Goal: Transaction & Acquisition: Purchase product/service

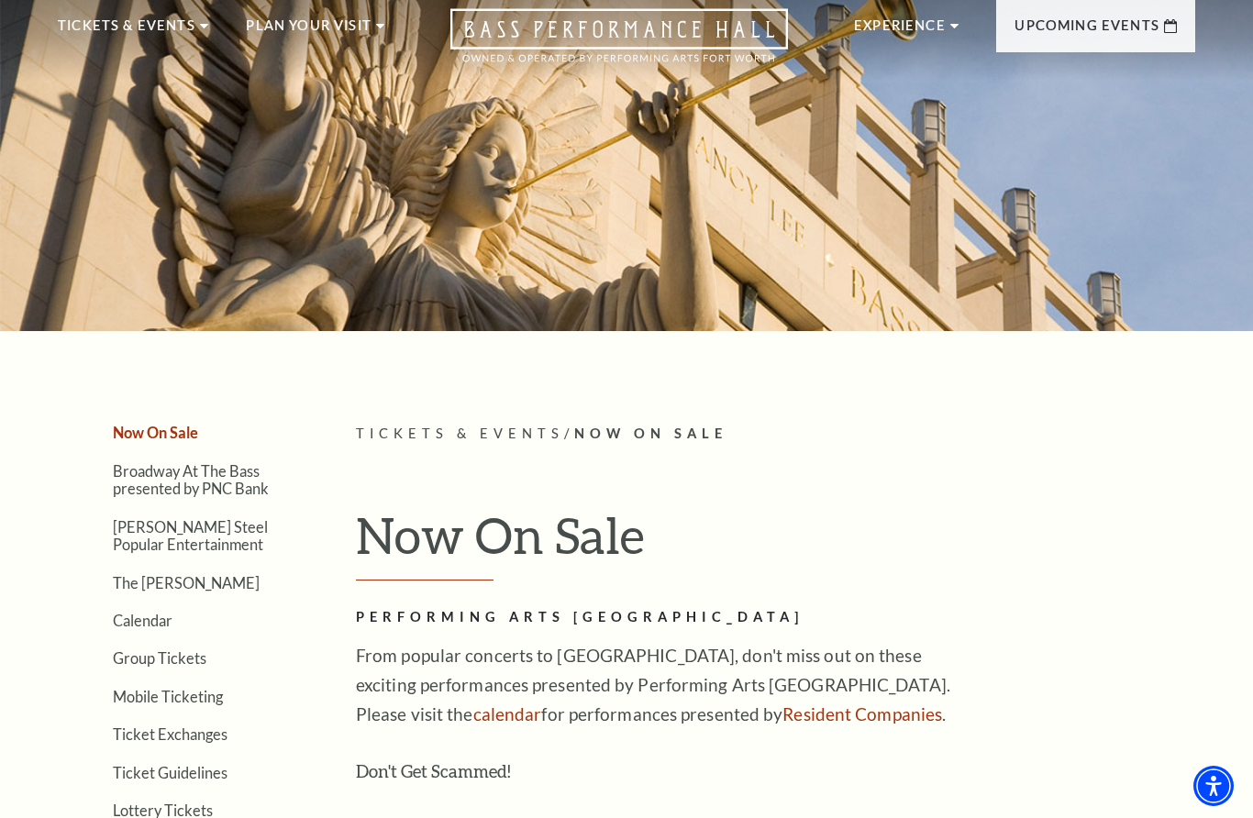
scroll to position [107, 0]
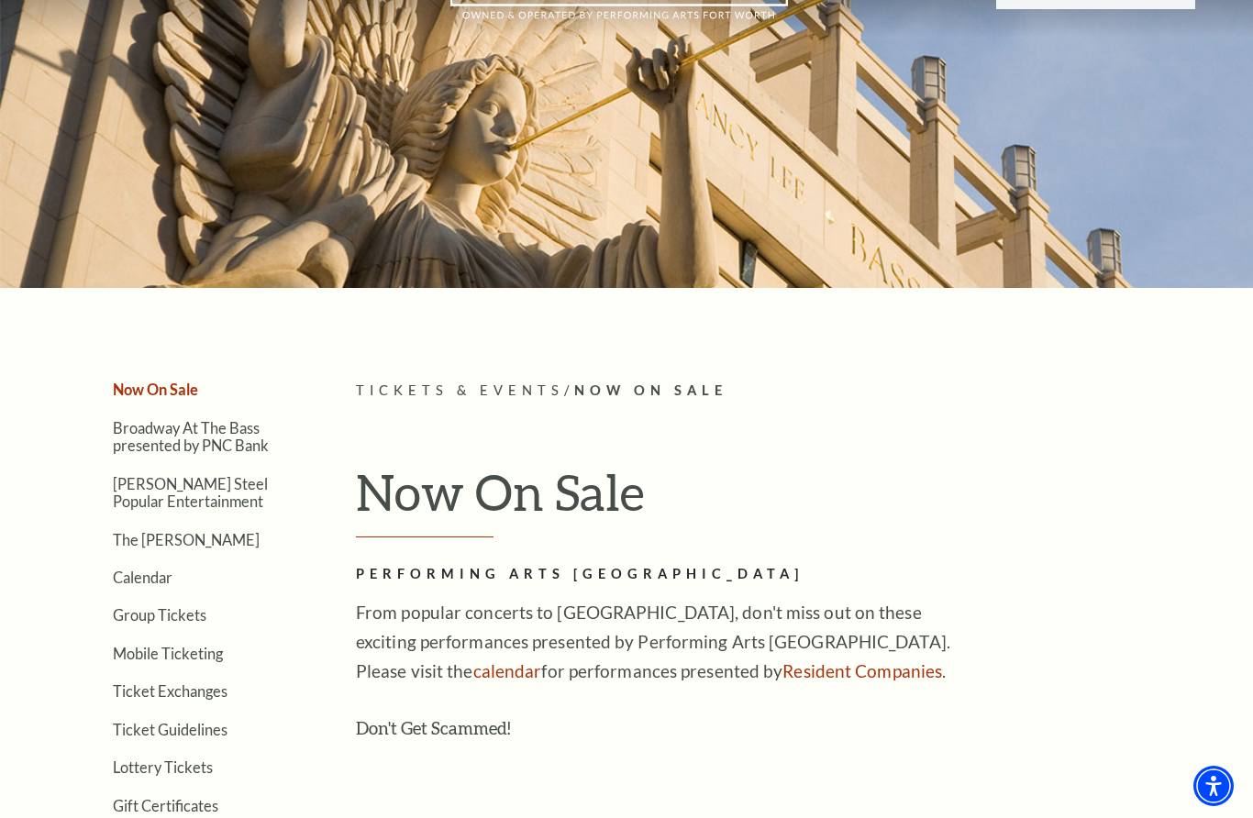
click at [128, 441] on link "Broadway At The Bass presented by PNC Bank" at bounding box center [191, 436] width 156 height 35
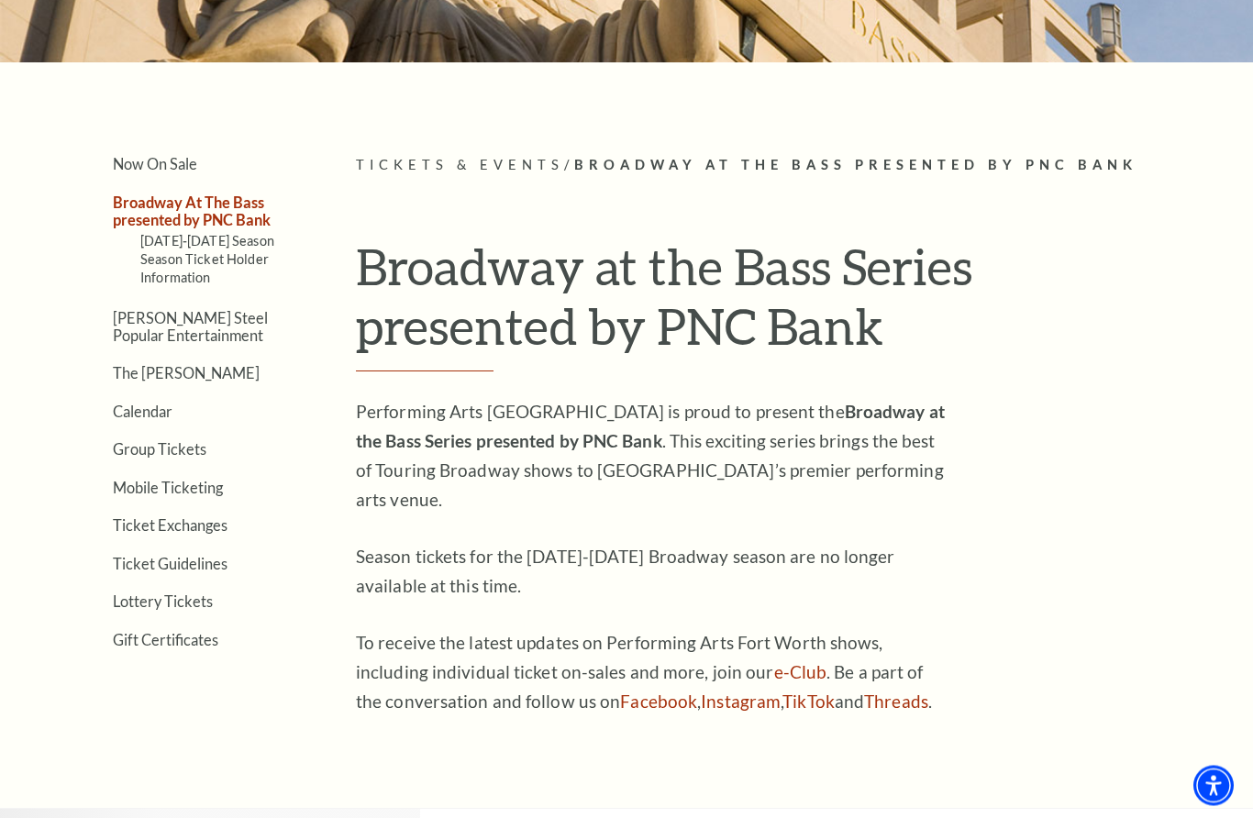
scroll to position [342, 0]
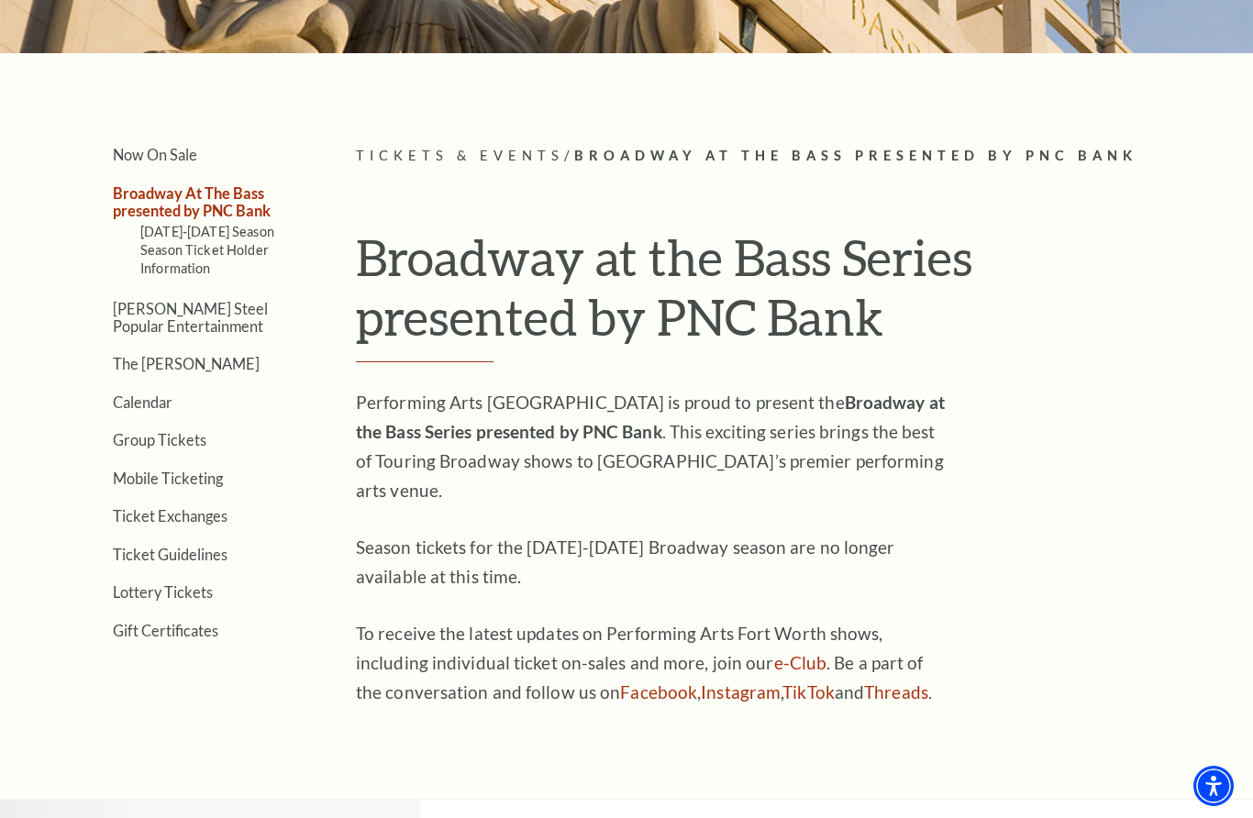
click at [151, 401] on link "Calendar" at bounding box center [143, 401] width 60 height 17
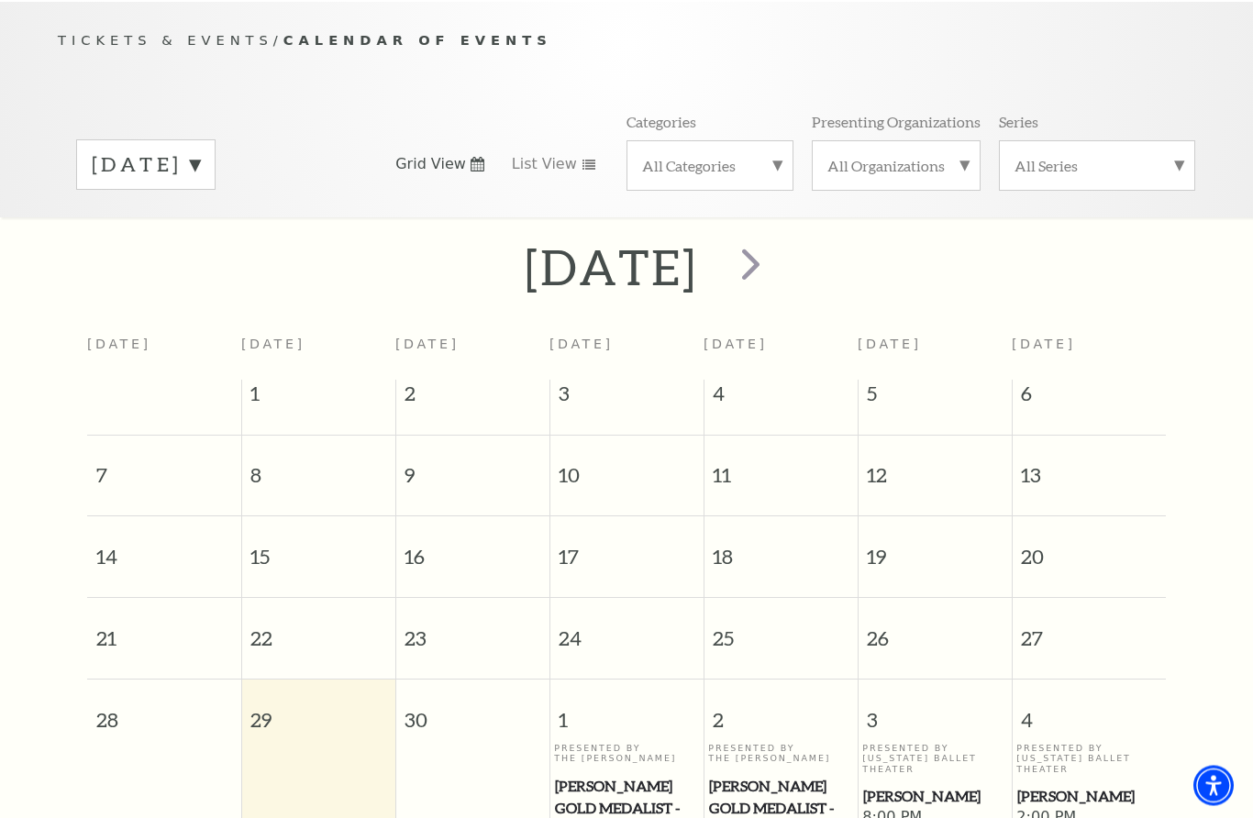
scroll to position [183, 0]
click at [200, 153] on label "September 2025" at bounding box center [146, 164] width 108 height 28
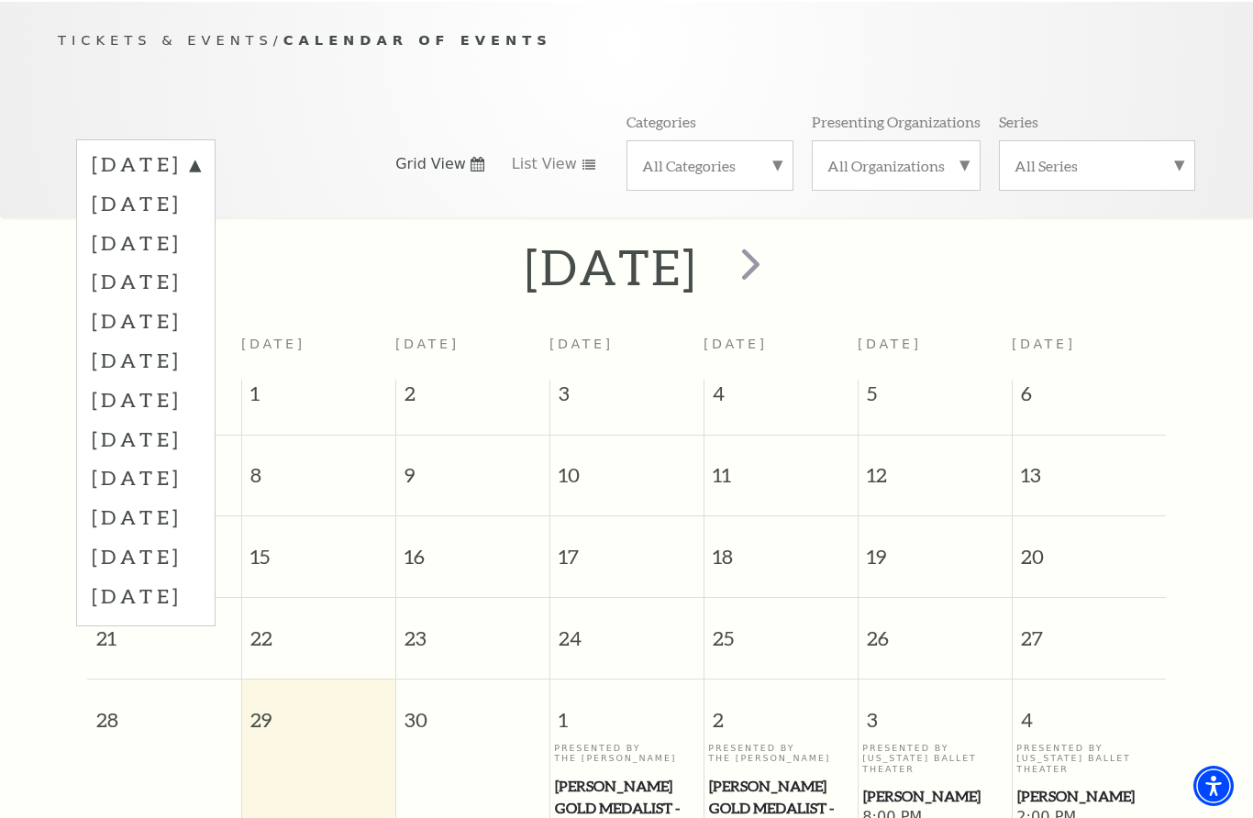
click at [200, 198] on label "October 2025" at bounding box center [146, 202] width 108 height 39
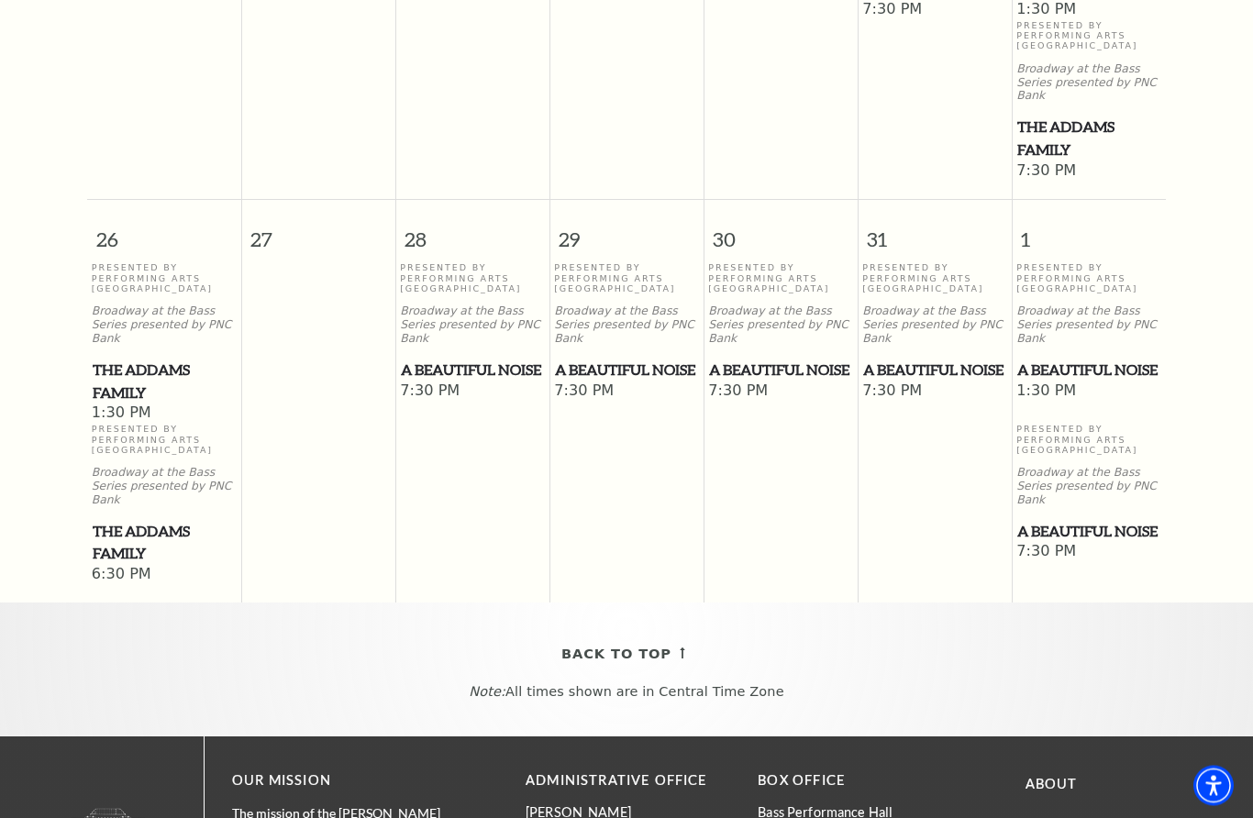
scroll to position [1425, 0]
click at [631, 359] on span "A Beautiful Noise" at bounding box center [626, 370] width 143 height 23
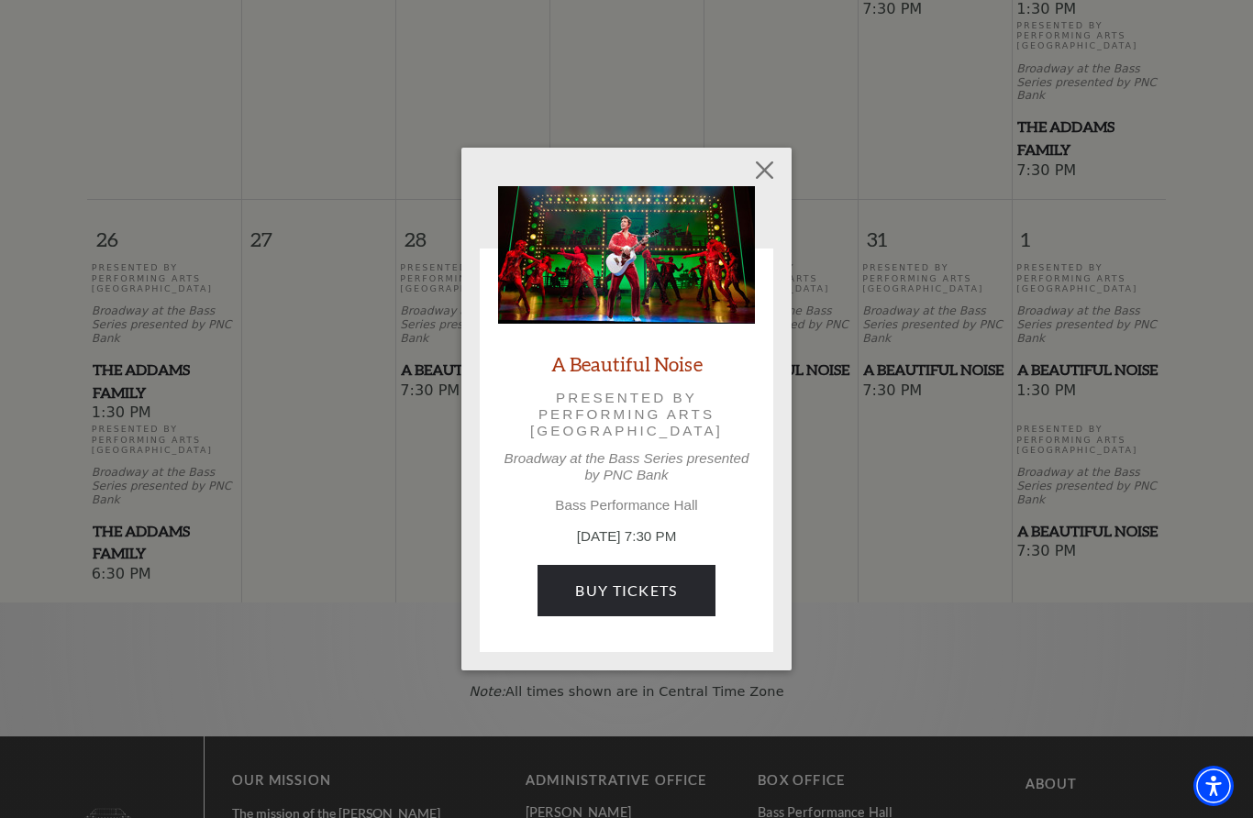
click at [663, 590] on link "Buy Tickets" at bounding box center [625, 590] width 177 height 51
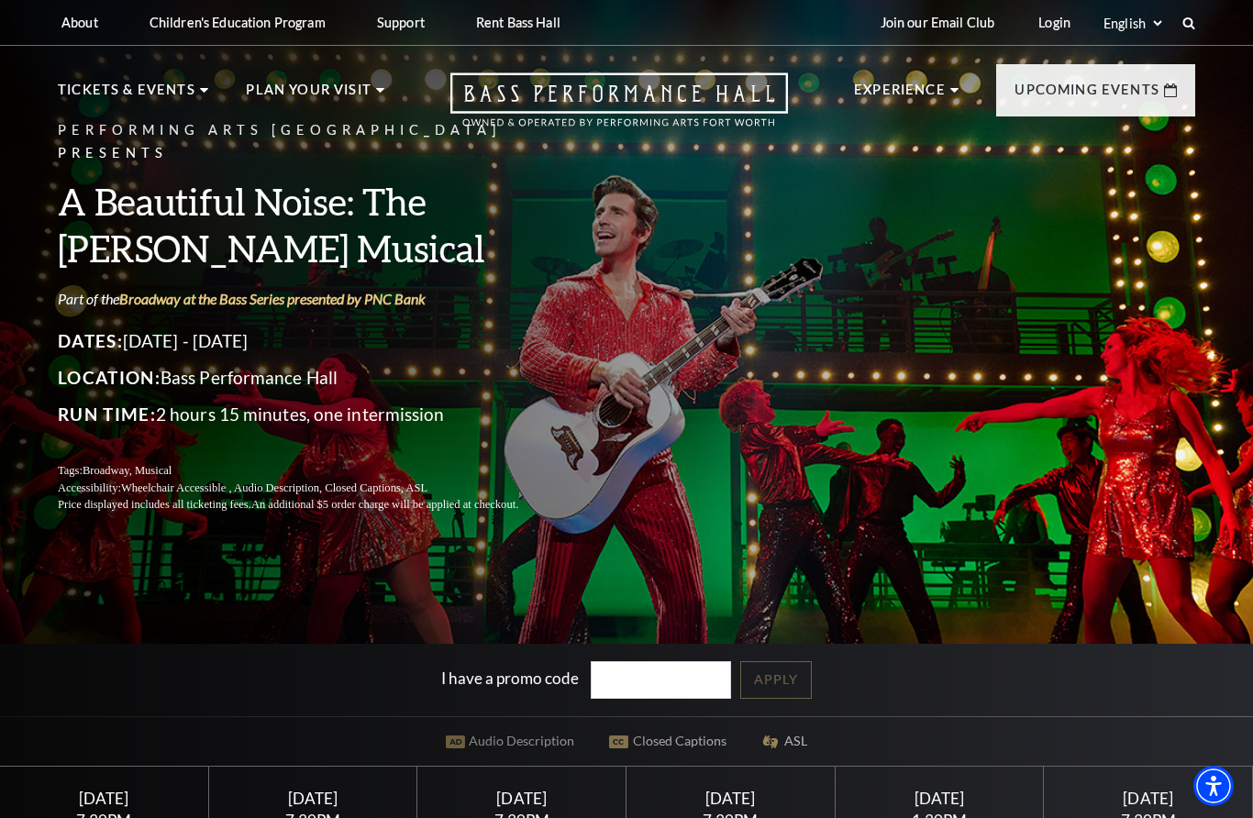
click at [447, 471] on span "View Events" at bounding box center [410, 482] width 96 height 23
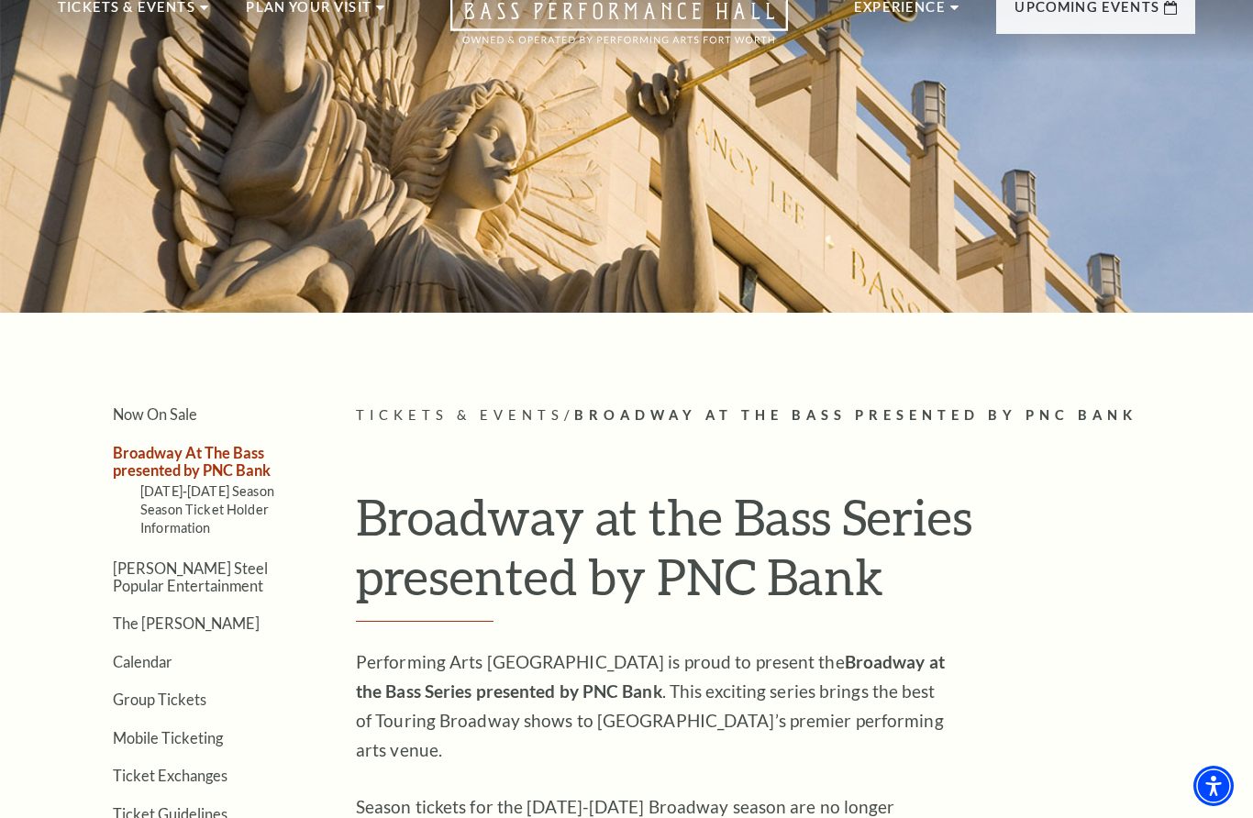
scroll to position [192, 0]
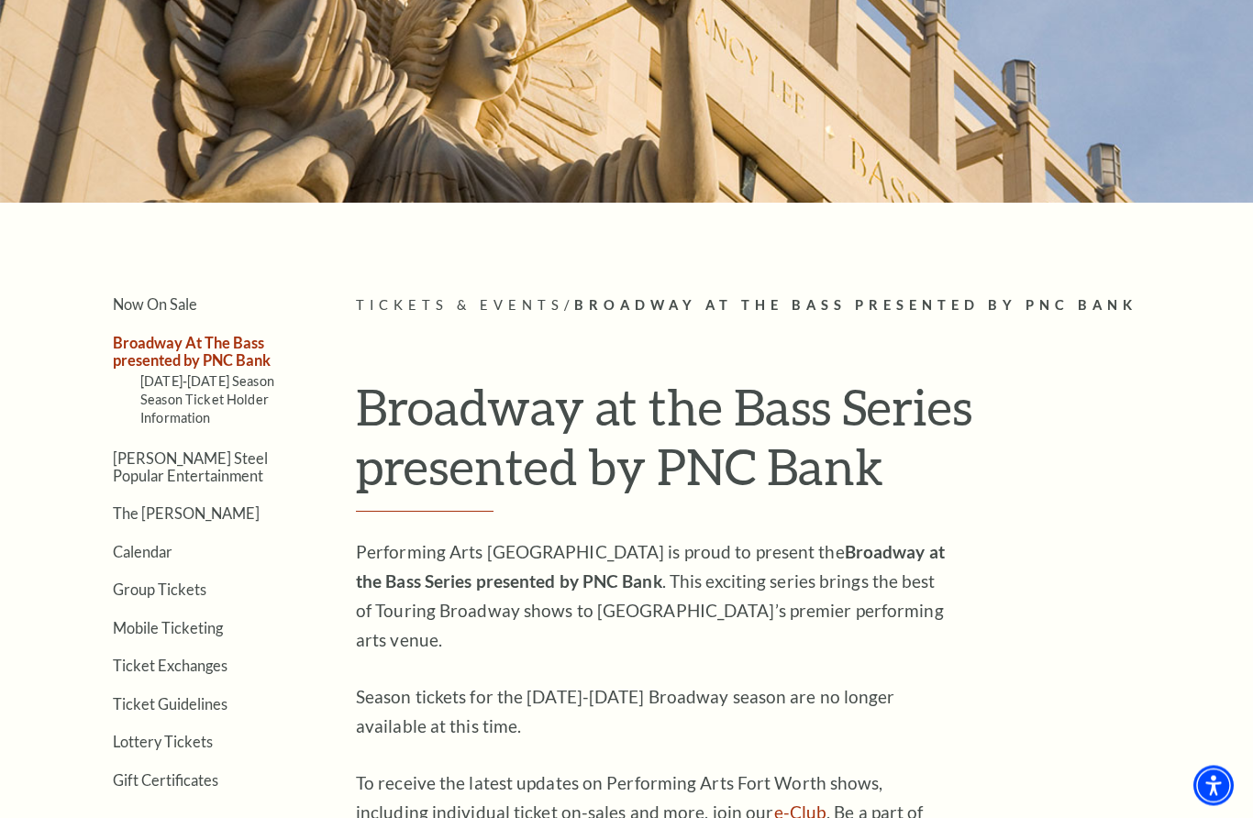
click at [123, 544] on link "Calendar" at bounding box center [143, 552] width 60 height 17
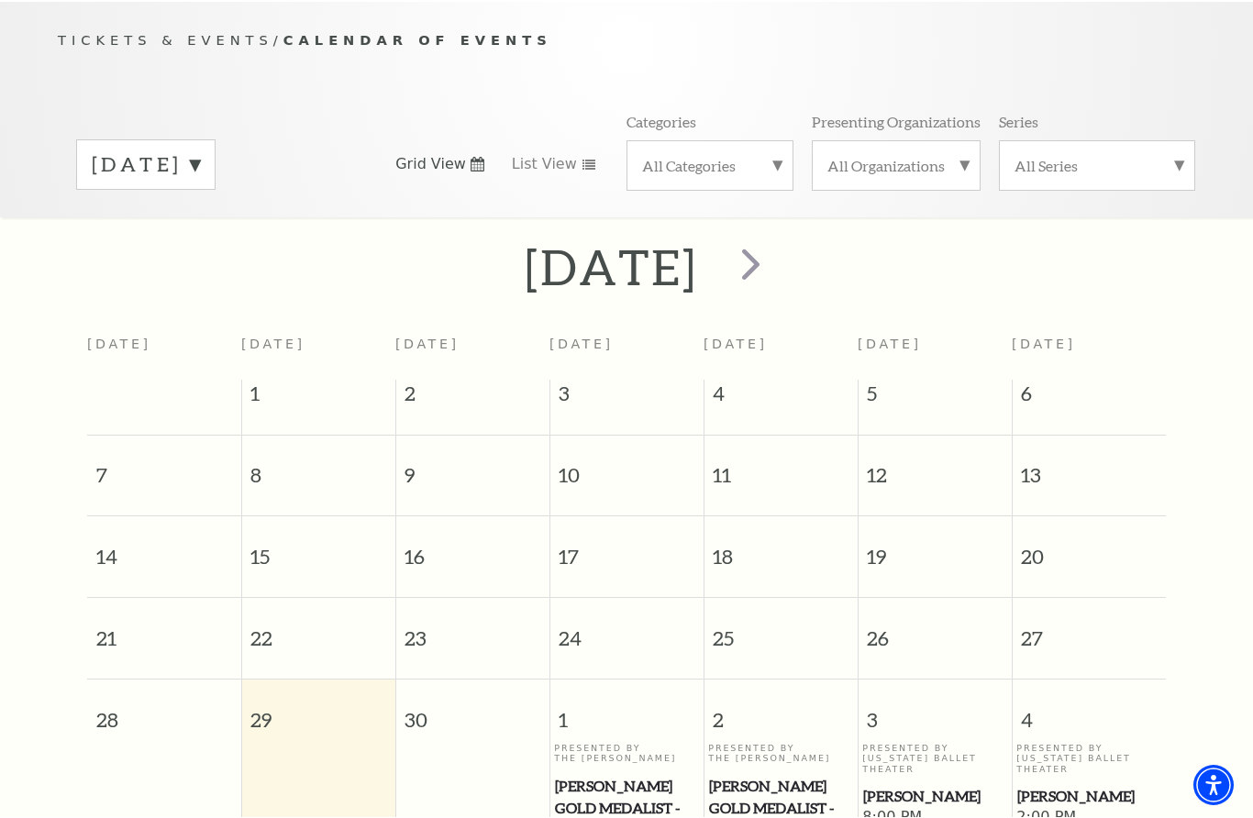
scroll to position [183, 0]
click at [200, 167] on label "September 2025" at bounding box center [146, 164] width 108 height 28
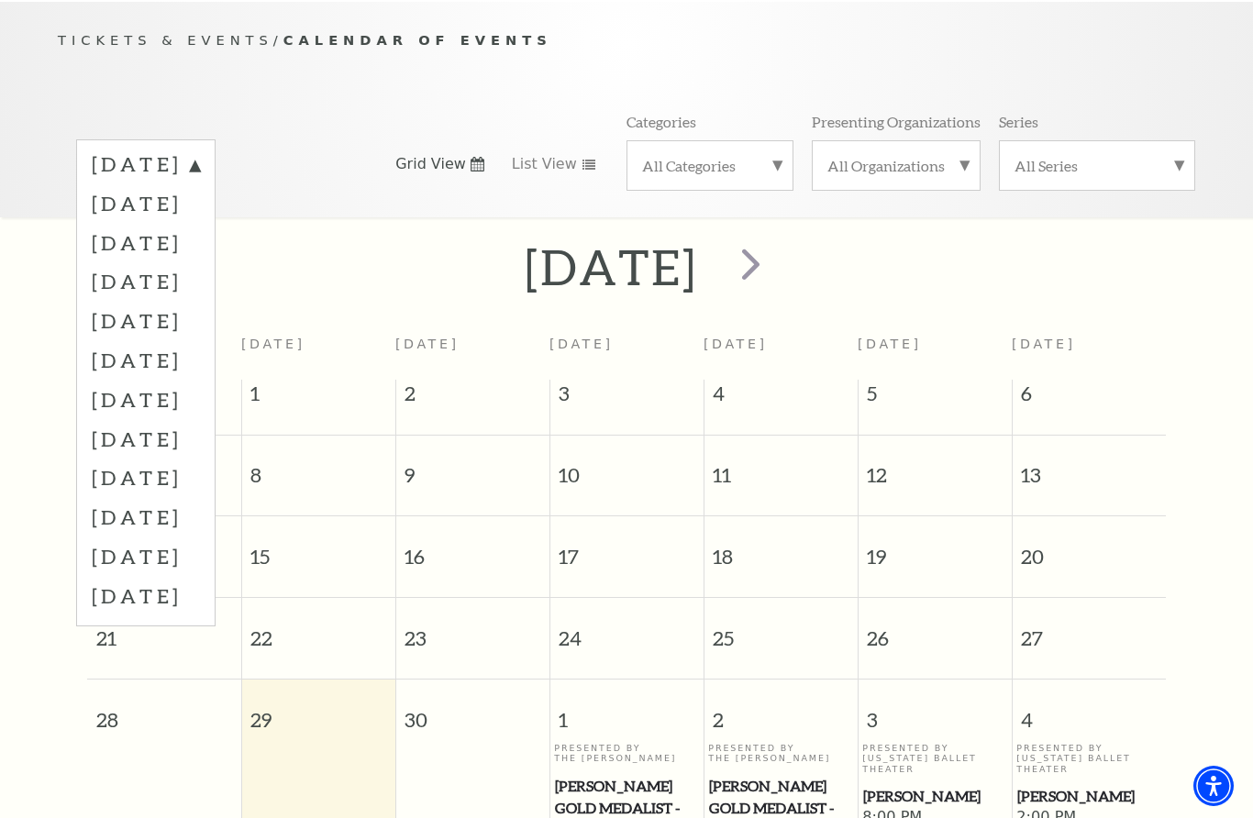
click at [200, 198] on label "October 2025" at bounding box center [146, 202] width 108 height 39
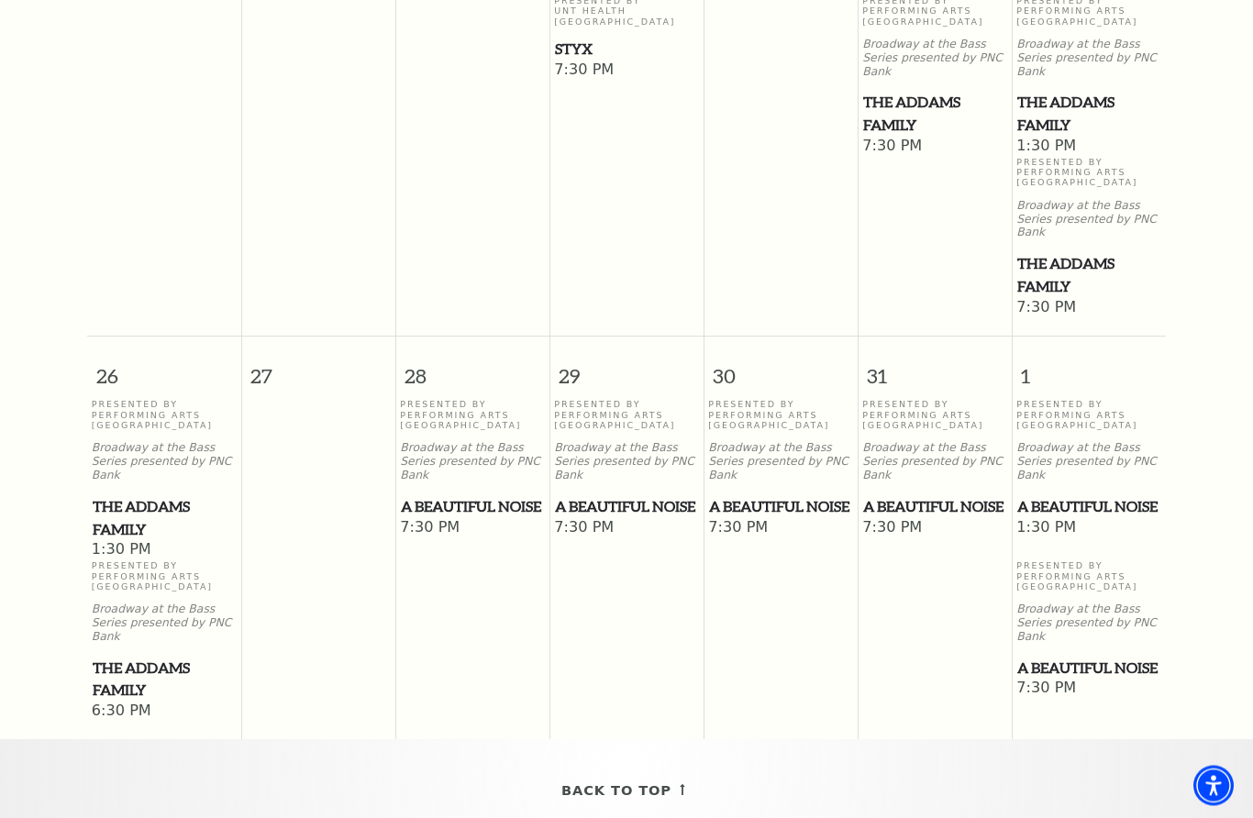
scroll to position [1289, 0]
click at [647, 441] on p "Broadway at the Bass Series presented by PNC Bank" at bounding box center [626, 461] width 145 height 40
click at [629, 495] on span "A Beautiful Noise" at bounding box center [626, 506] width 143 height 23
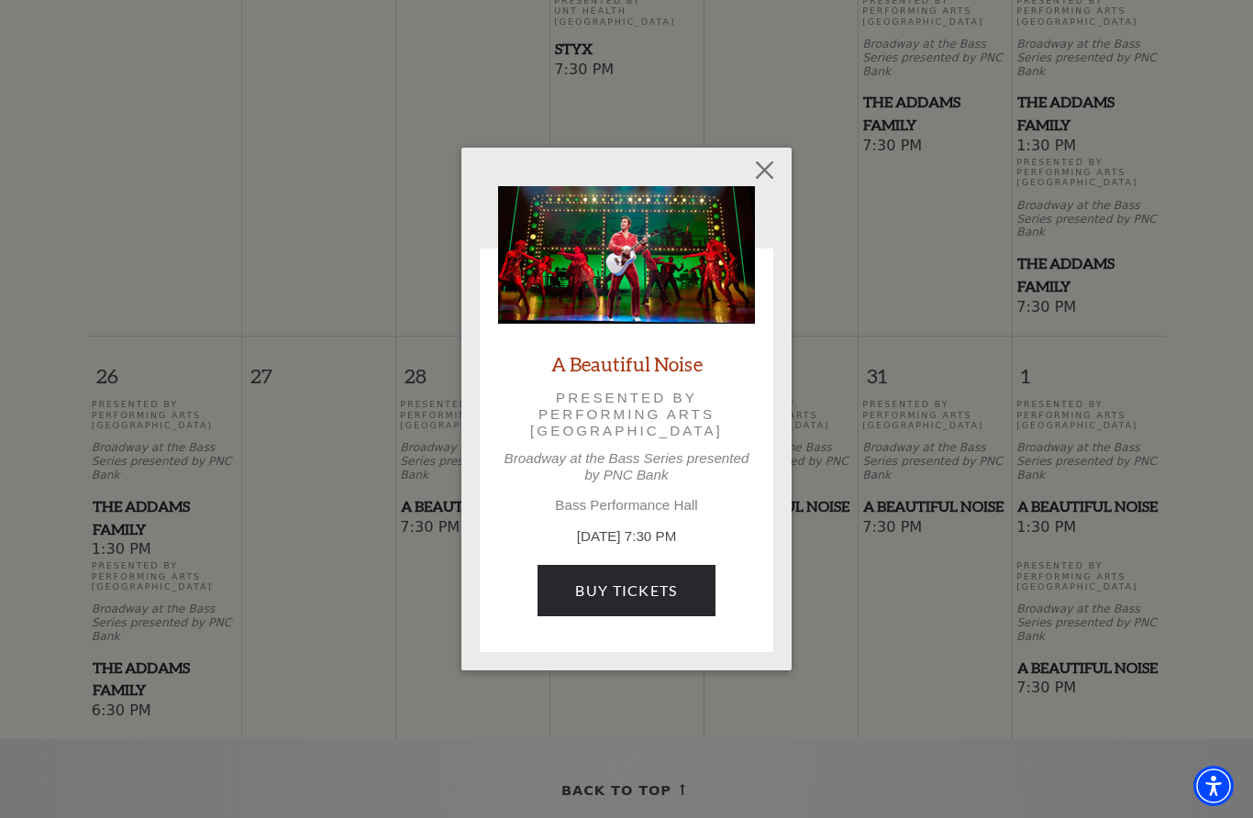
click at [658, 582] on link "Buy Tickets" at bounding box center [625, 590] width 177 height 51
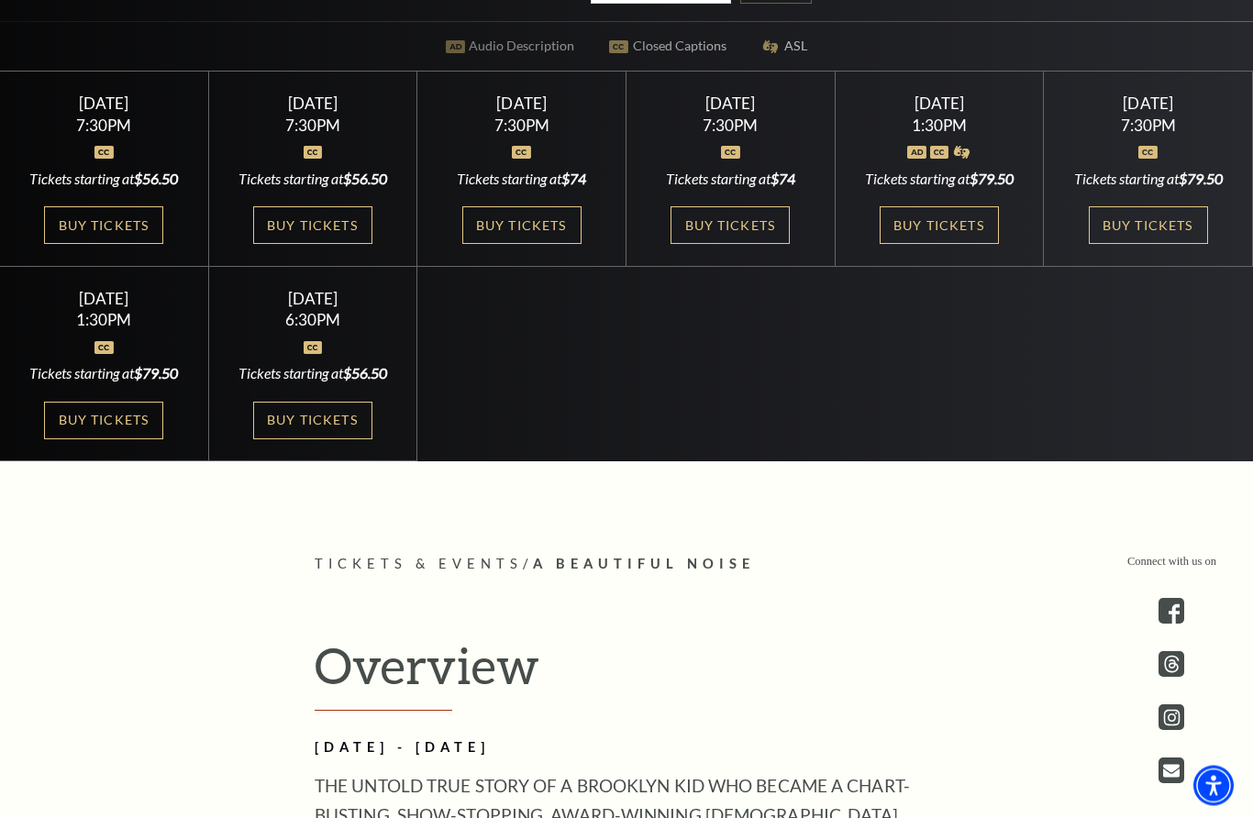
scroll to position [697, 0]
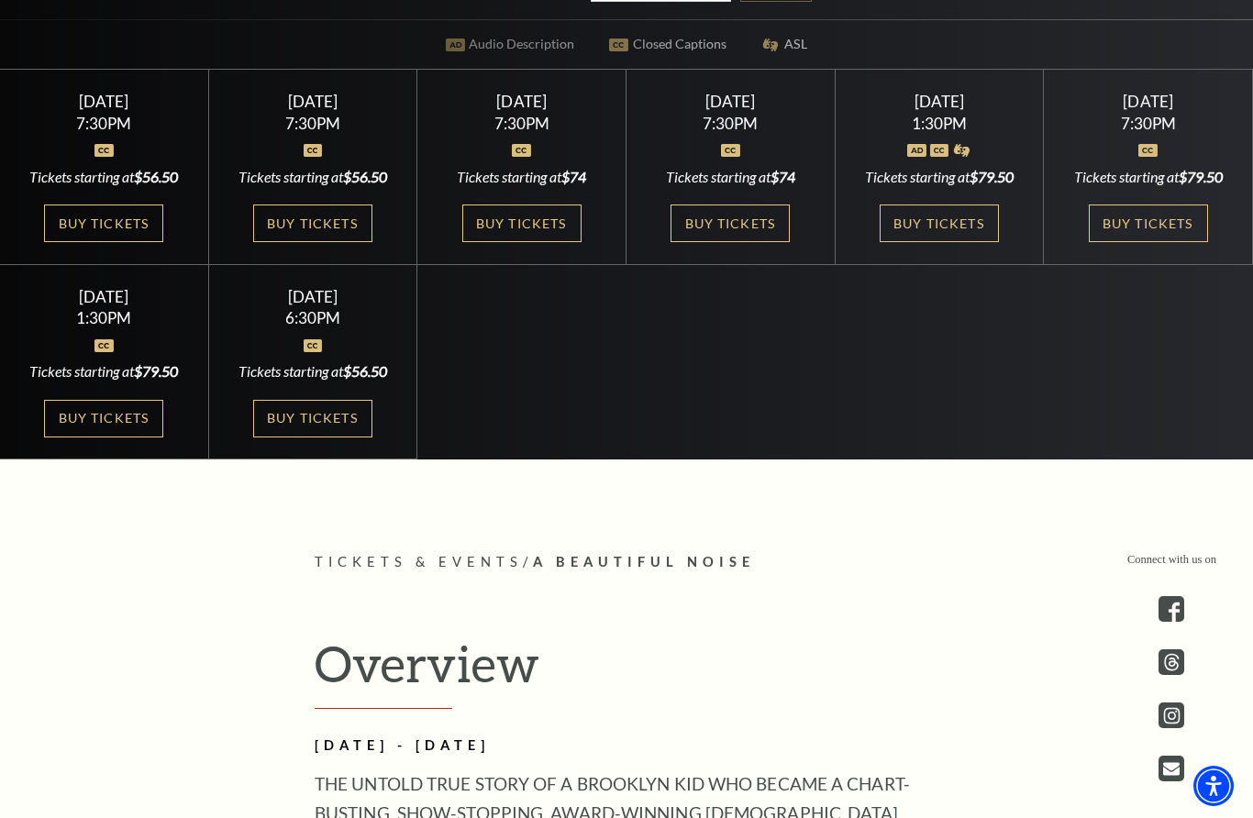
click at [353, 242] on link "Buy Tickets" at bounding box center [312, 224] width 119 height 38
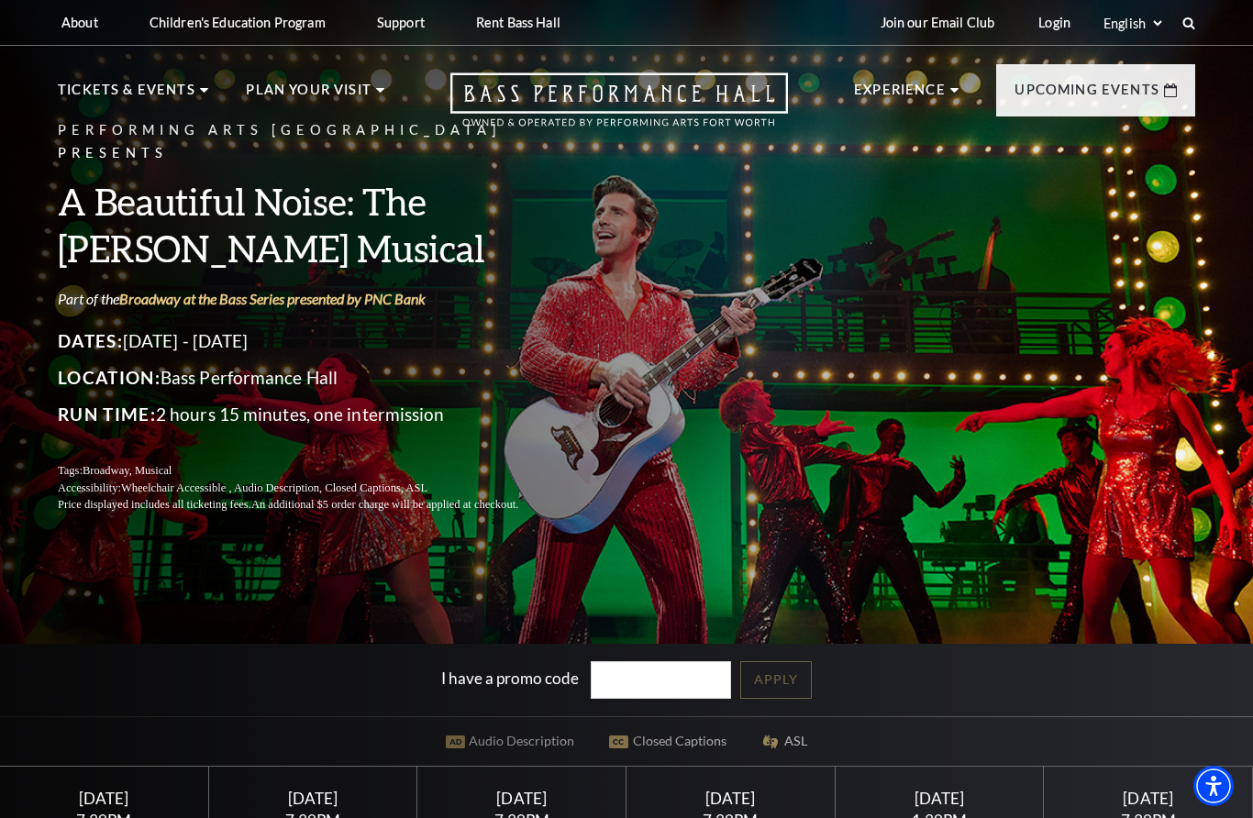
scroll to position [774, 0]
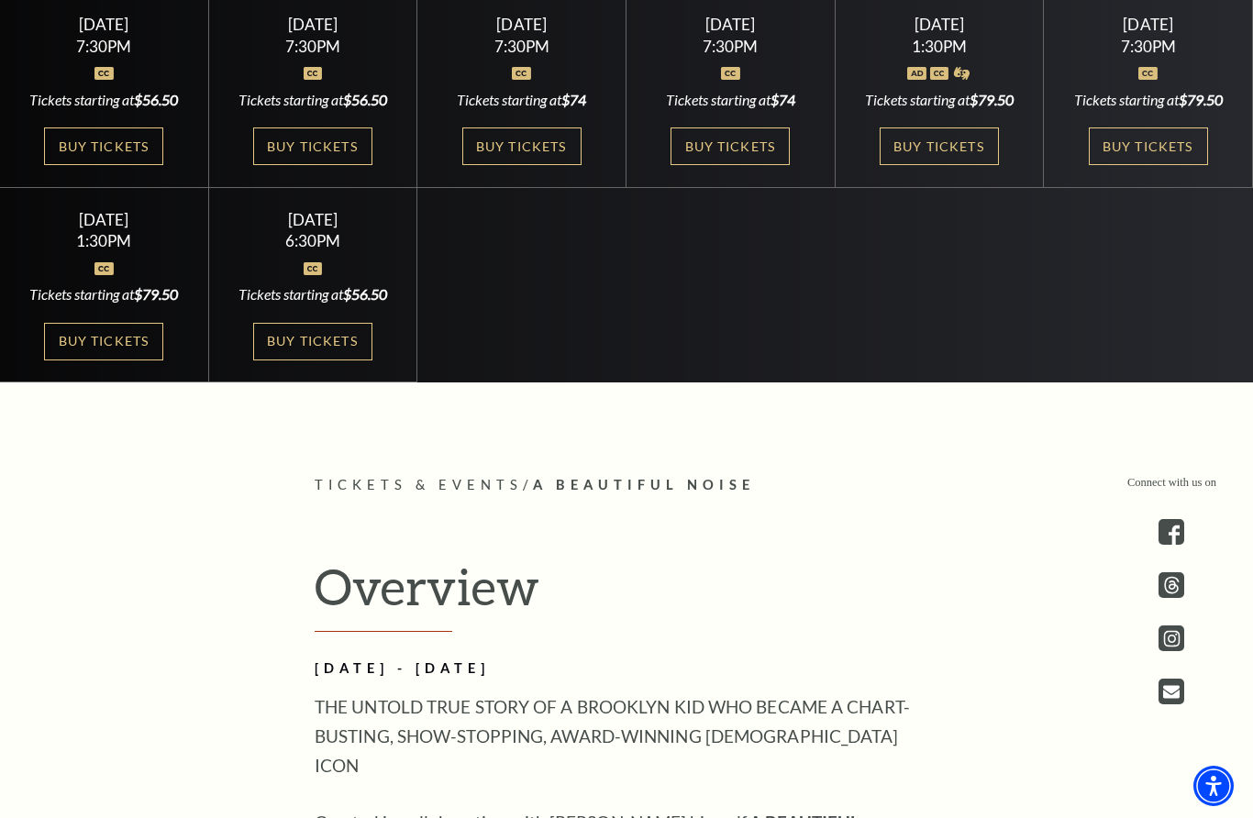
click at [330, 165] on link "Buy Tickets" at bounding box center [312, 146] width 119 height 38
click at [338, 165] on link "Buy Tickets" at bounding box center [312, 146] width 119 height 38
click at [329, 165] on link "Buy Tickets" at bounding box center [312, 146] width 119 height 38
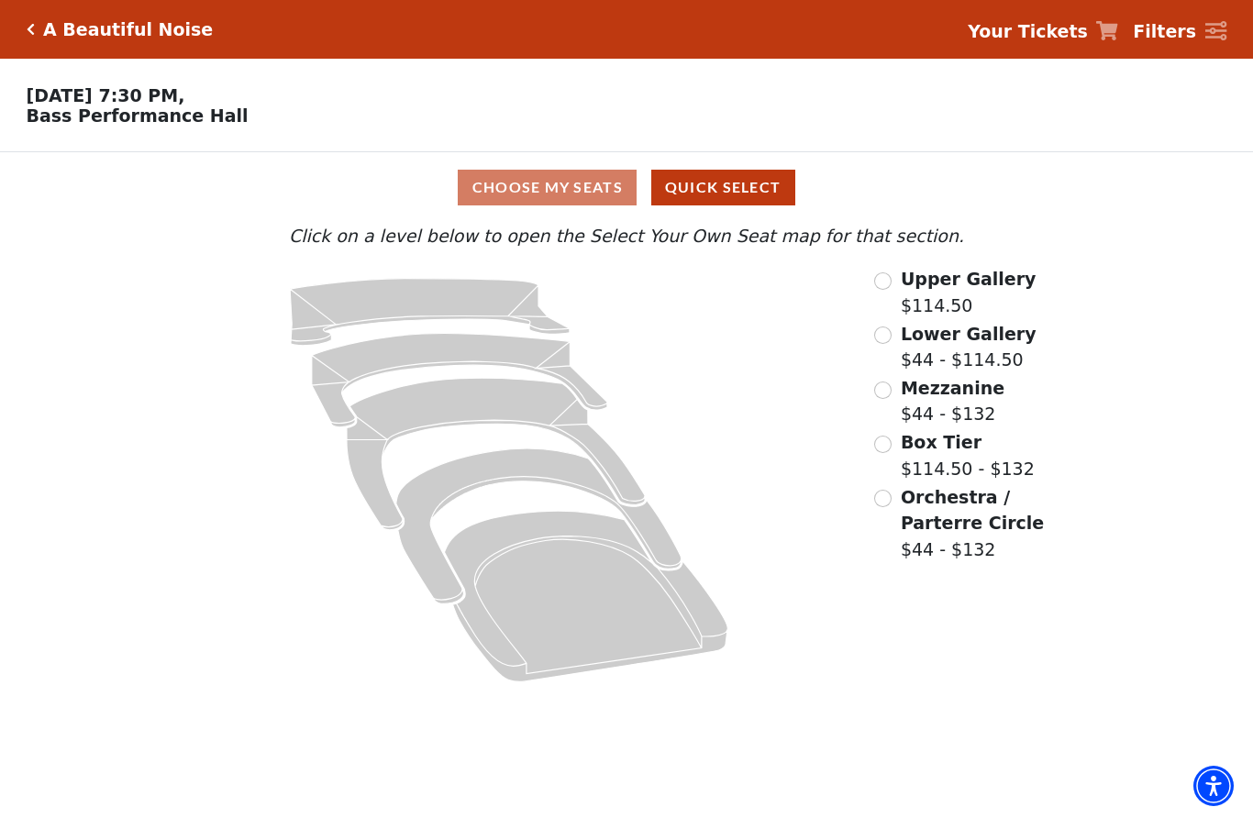
click at [902, 274] on span "Upper Gallery" at bounding box center [969, 279] width 136 height 20
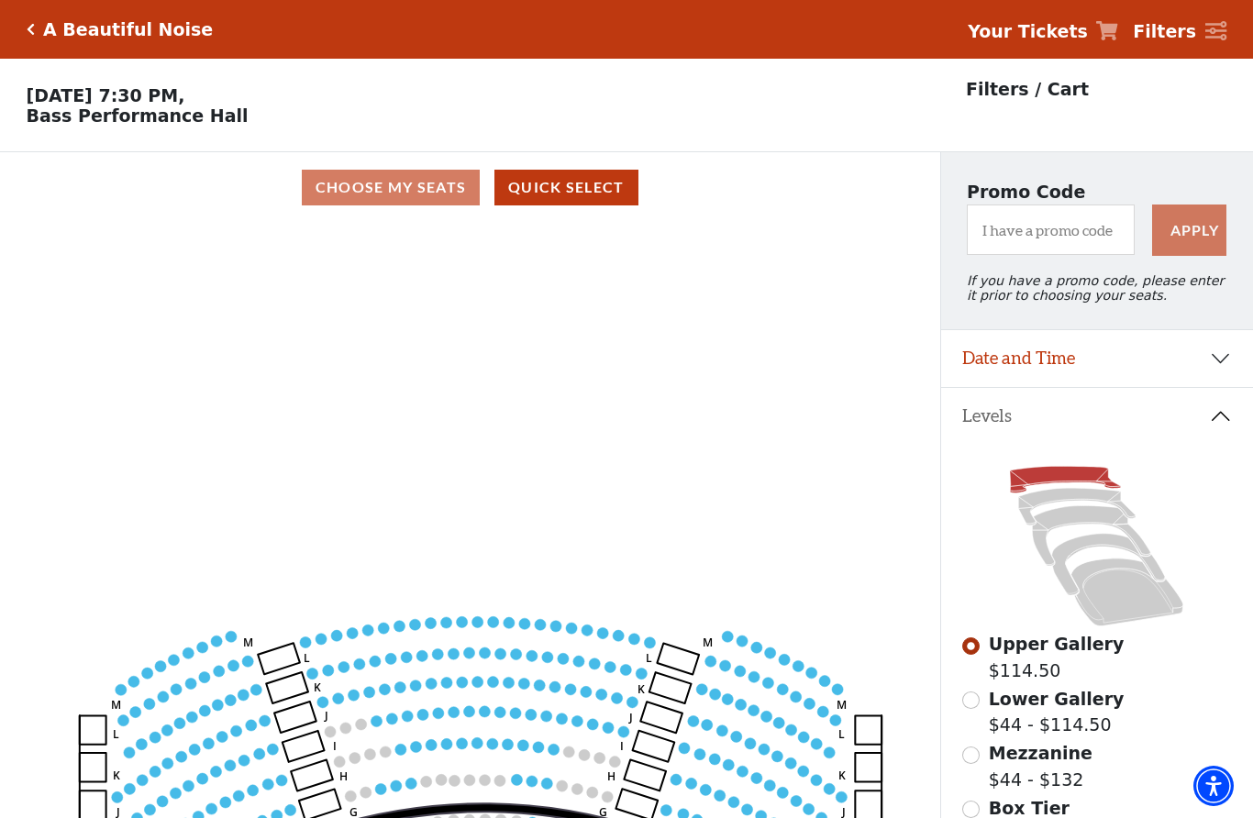
click at [508, 188] on button "Quick Select" at bounding box center [566, 188] width 144 height 36
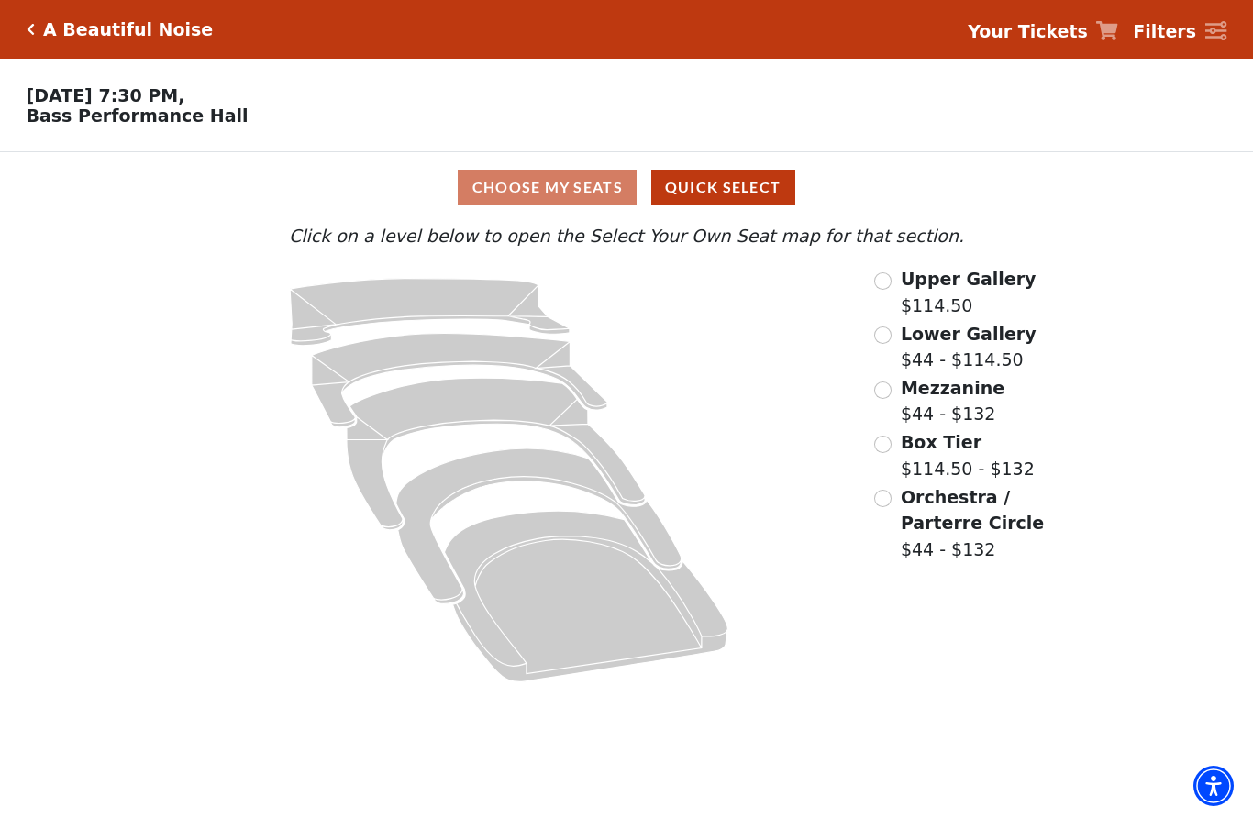
click at [585, 192] on div "Choose My Seats Quick Select" at bounding box center [627, 188] width 940 height 36
click at [891, 282] on input "Upper Gallery$114.50\a" at bounding box center [882, 280] width 17 height 17
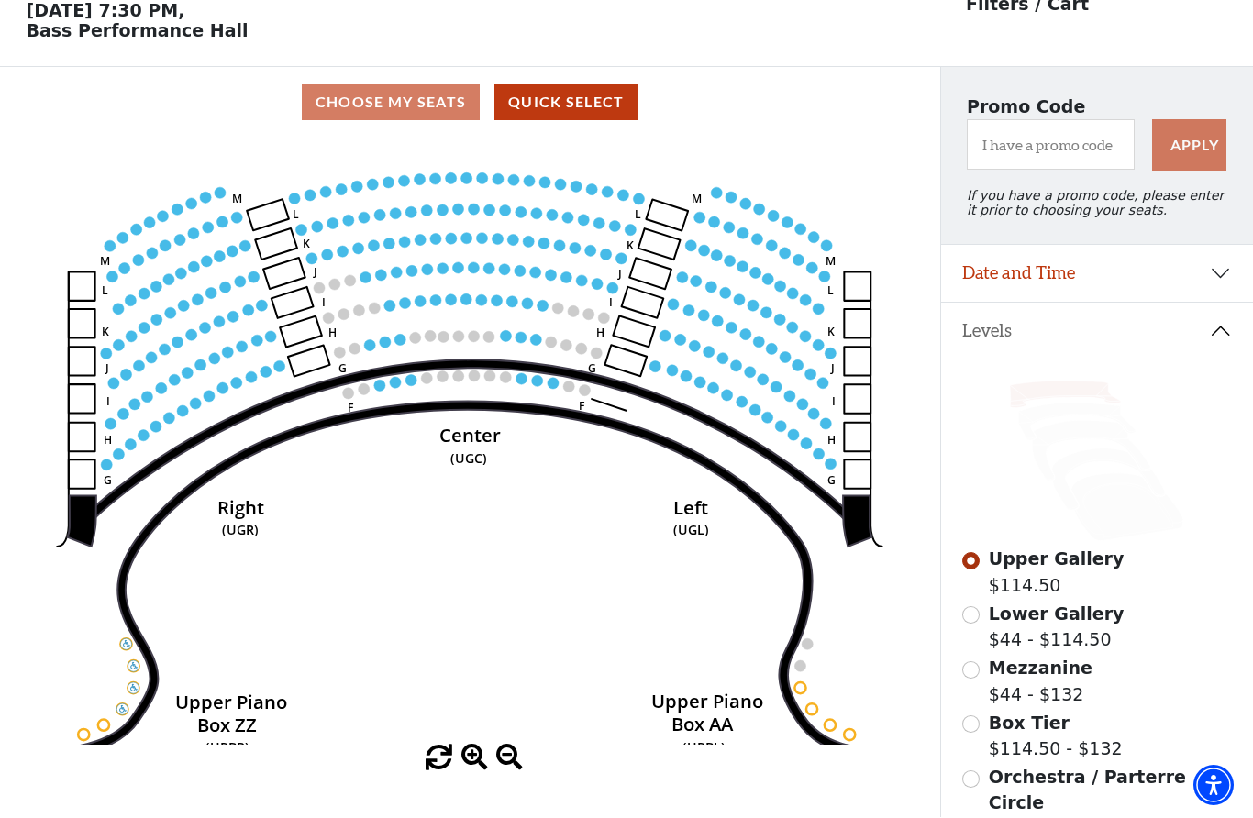
scroll to position [85, 0]
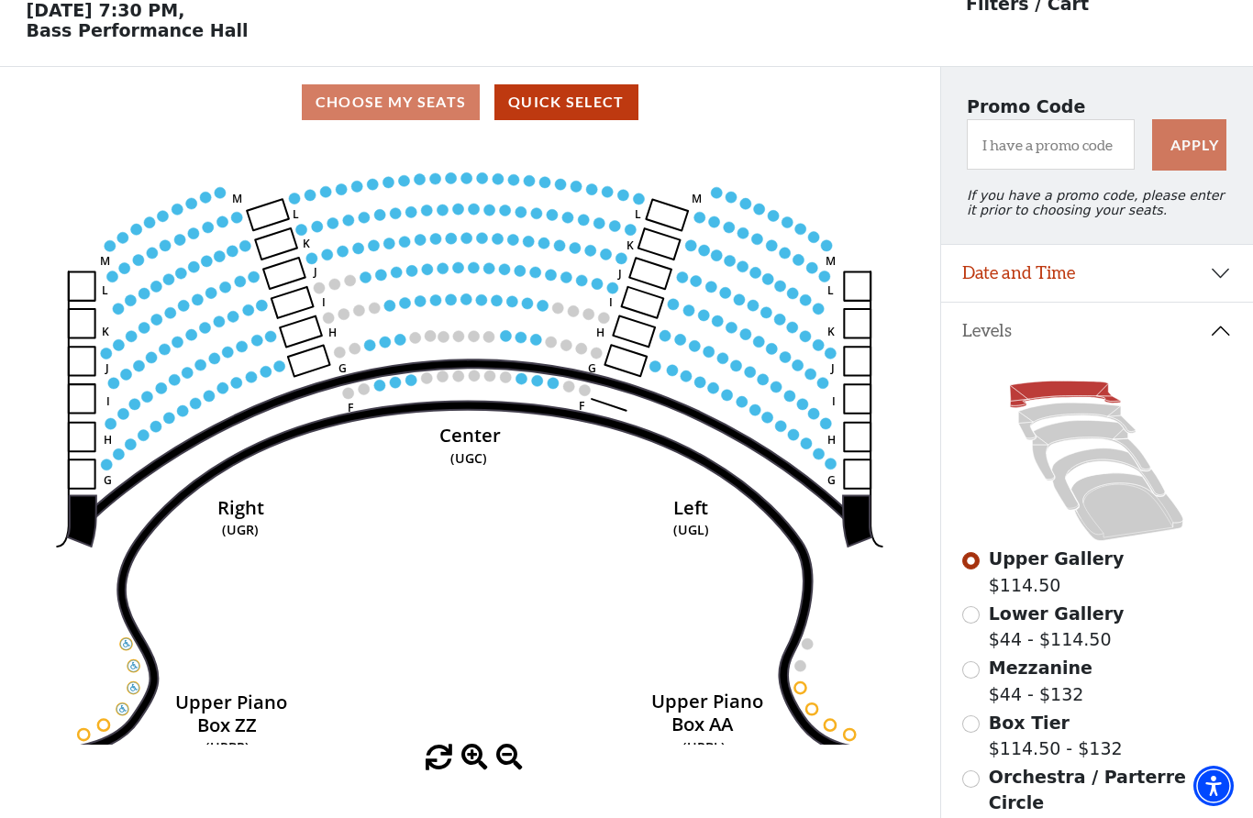
click at [415, 111] on div "Choose My Seats Quick Select" at bounding box center [470, 102] width 940 height 36
click at [251, 310] on circle at bounding box center [248, 310] width 11 height 11
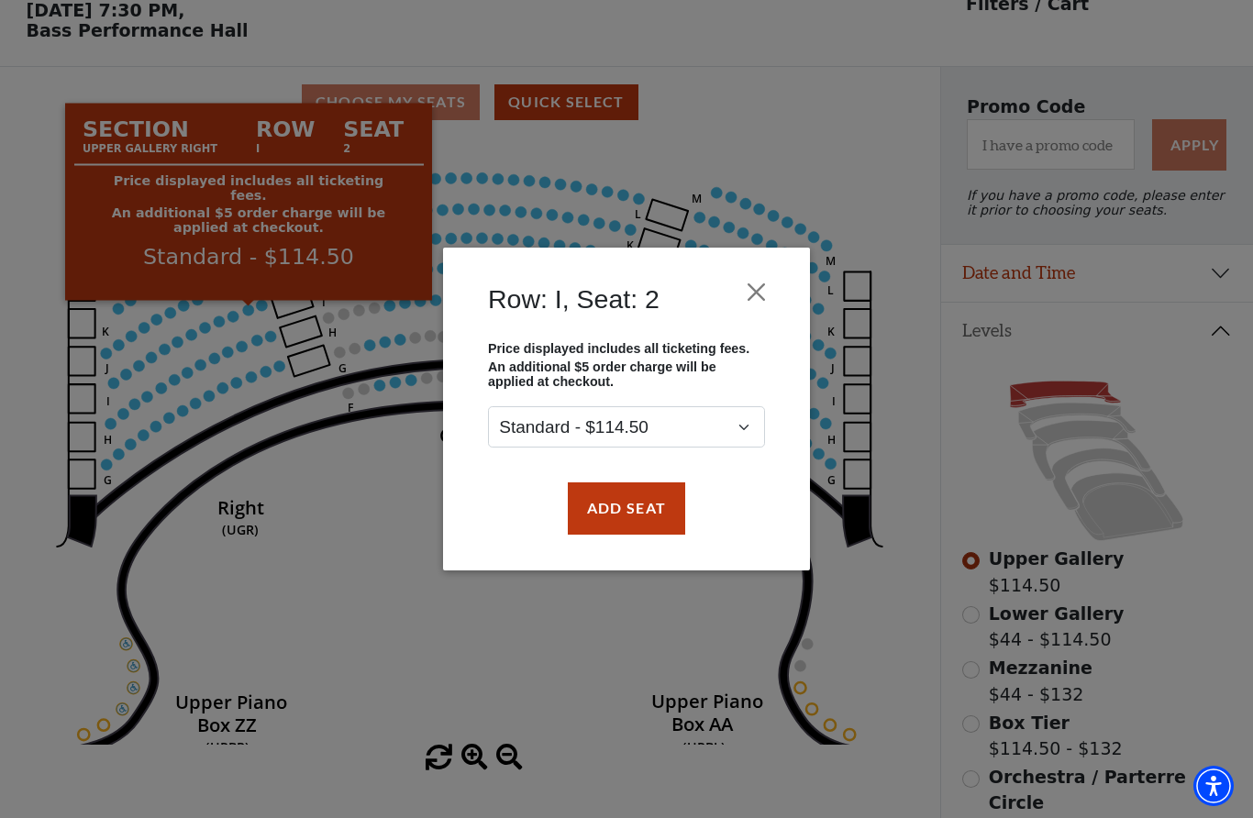
click at [140, 63] on div "Row: I, Seat: 2 Price displayed includes all ticketing fees. An additional $5 o…" at bounding box center [626, 409] width 1253 height 818
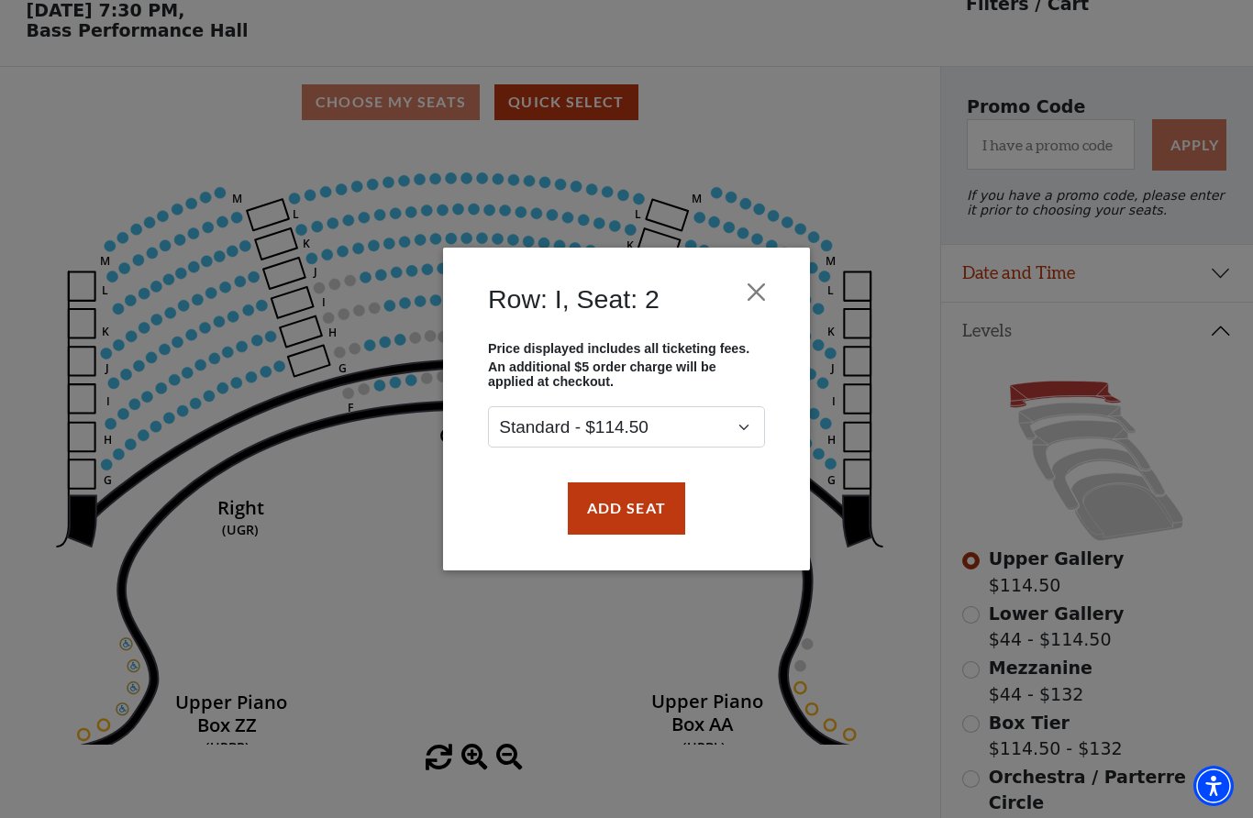
click at [766, 290] on button "Close" at bounding box center [756, 292] width 35 height 35
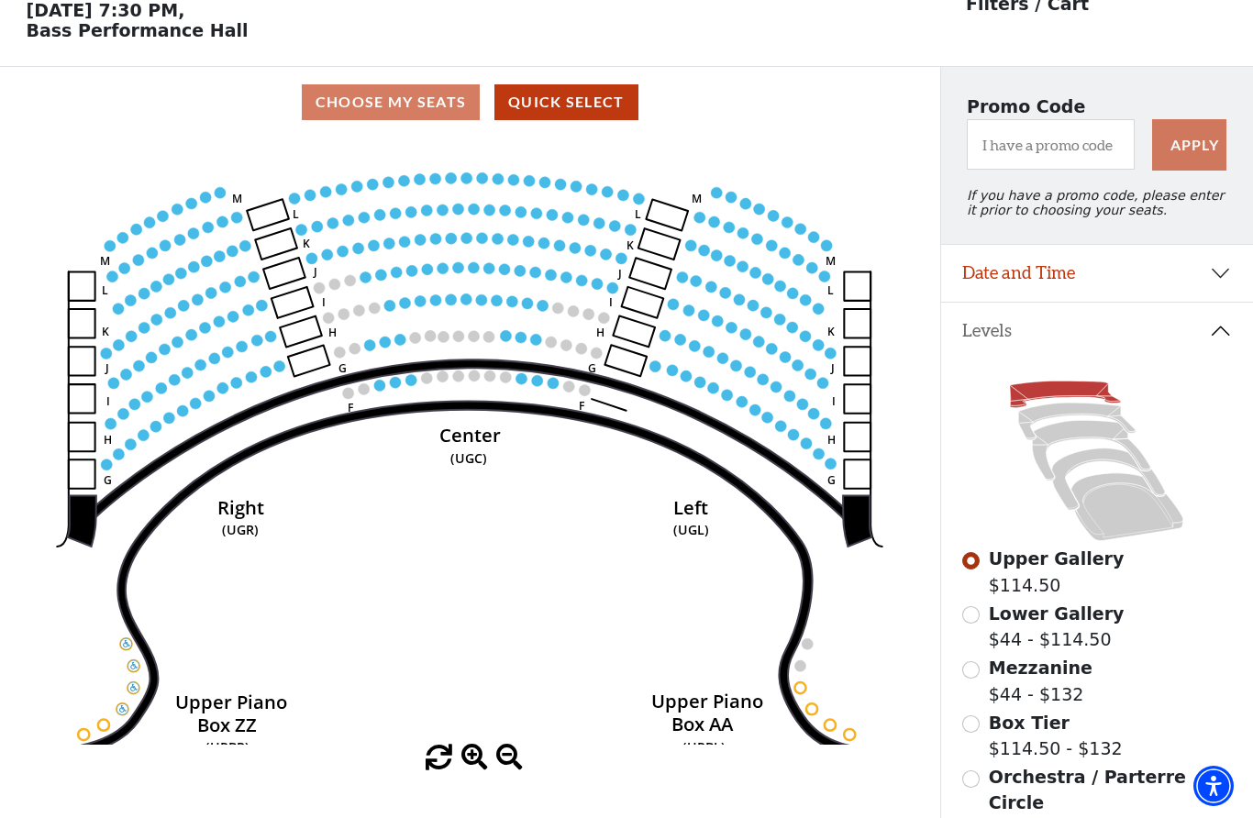
click at [377, 348] on icon "Center (UGC) Right (UGR) Left (UGL) Upper Piano Box ZZ (UPBR) Upper Piano Box A…" at bounding box center [470, 441] width 846 height 607
click at [403, 339] on circle at bounding box center [399, 339] width 11 height 11
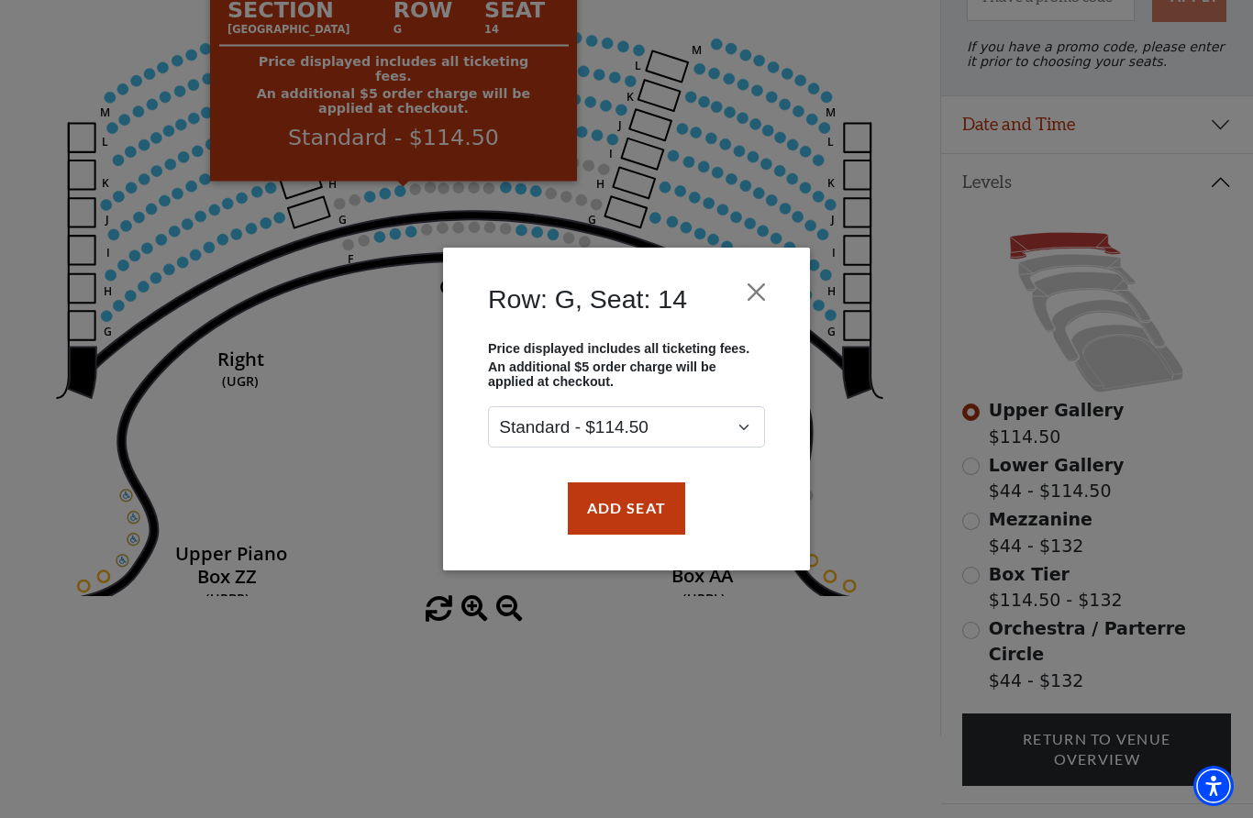
scroll to position [227, 0]
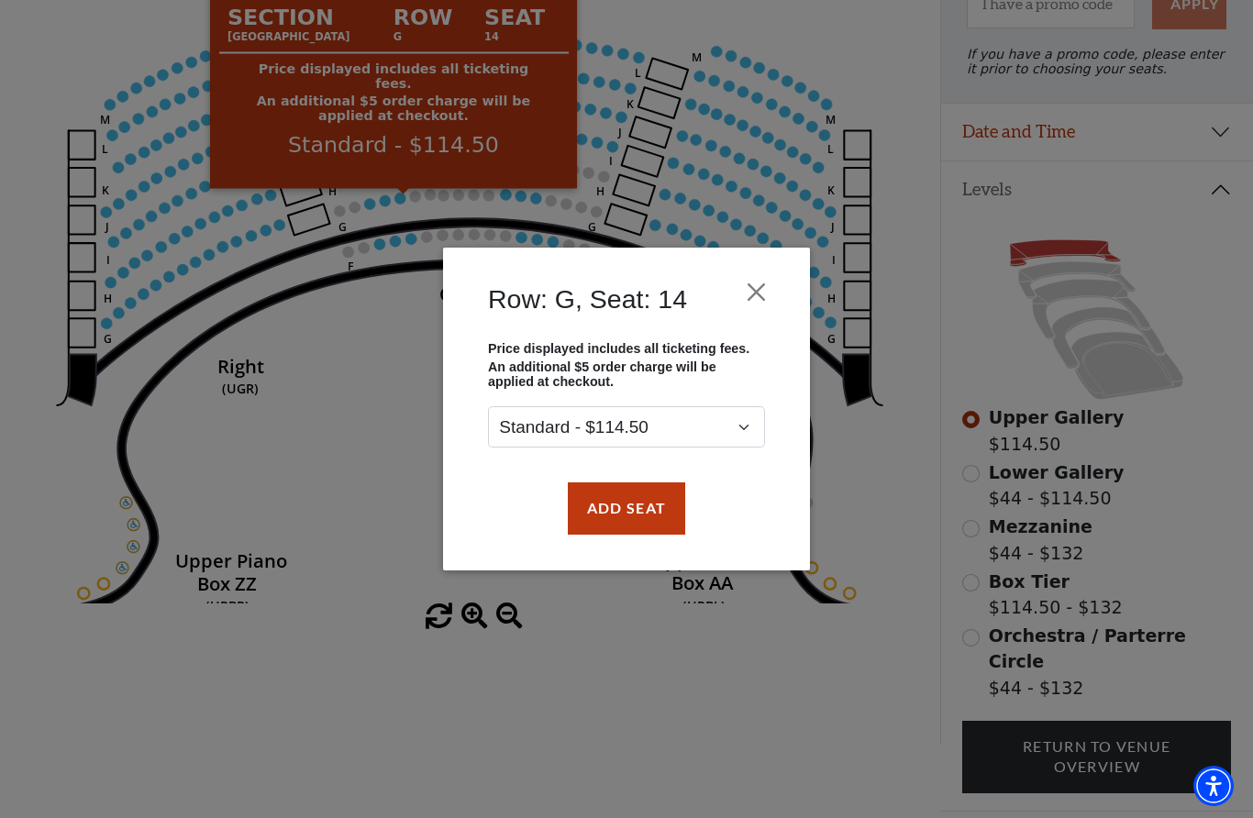
click at [667, 518] on button "Add Seat" at bounding box center [626, 507] width 117 height 51
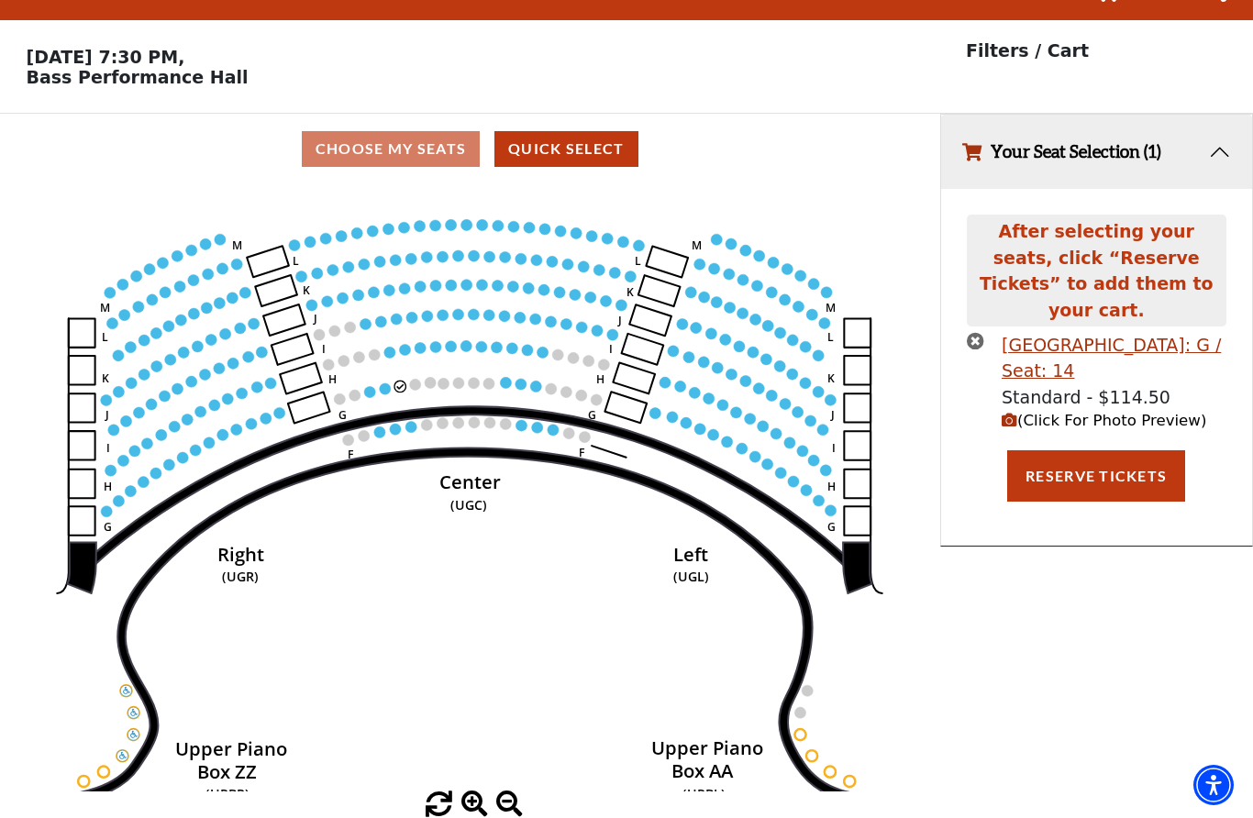
click at [579, 132] on button "Quick Select" at bounding box center [566, 150] width 144 height 36
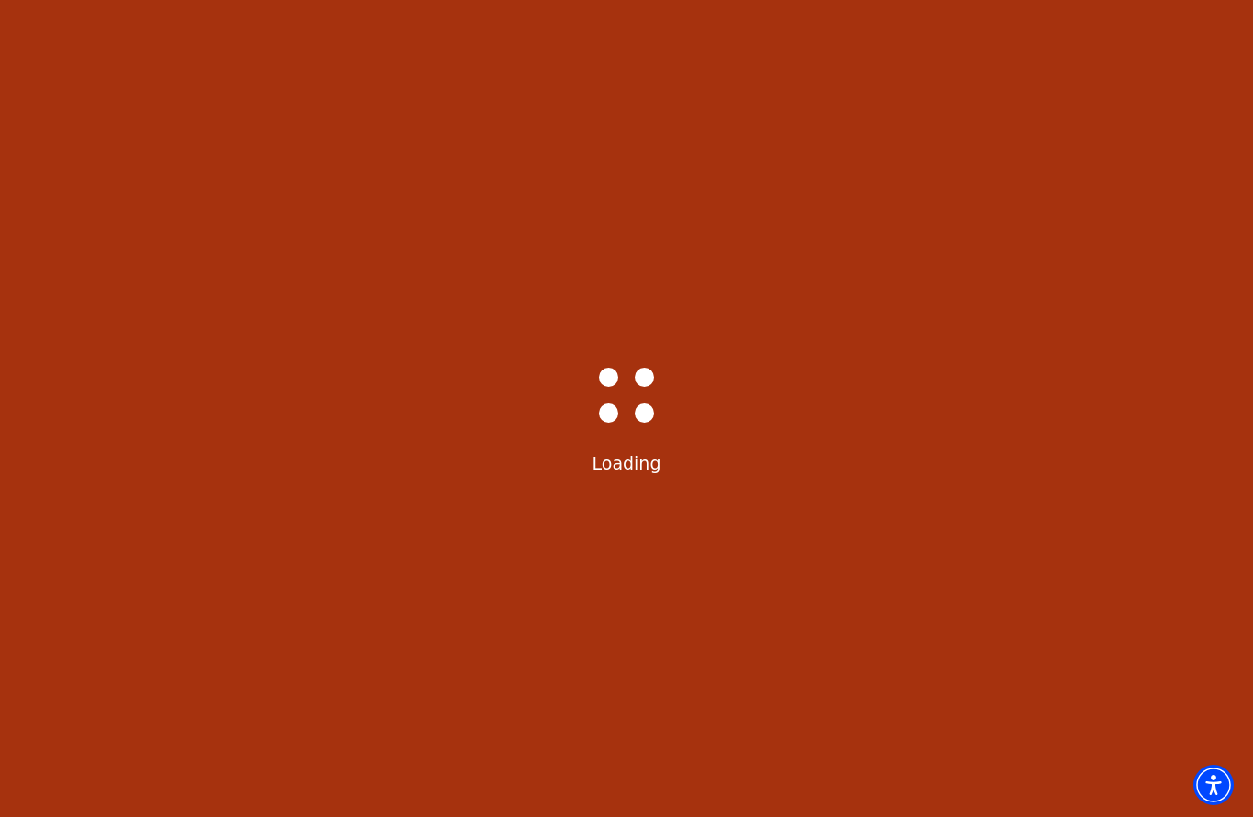
scroll to position [0, 0]
select select "6221"
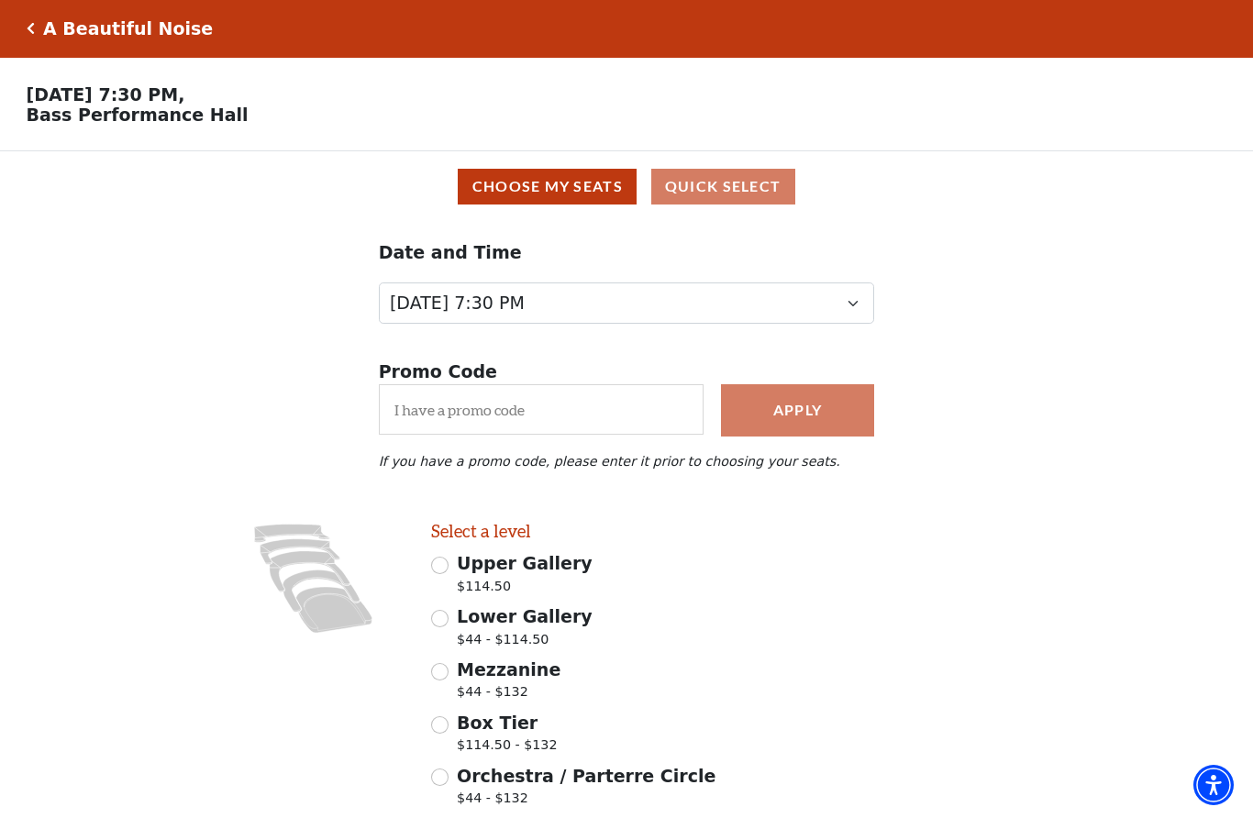
scroll to position [1, 0]
click at [445, 562] on input "Upper Gallery $114.50" at bounding box center [439, 565] width 17 height 17
radio input "true"
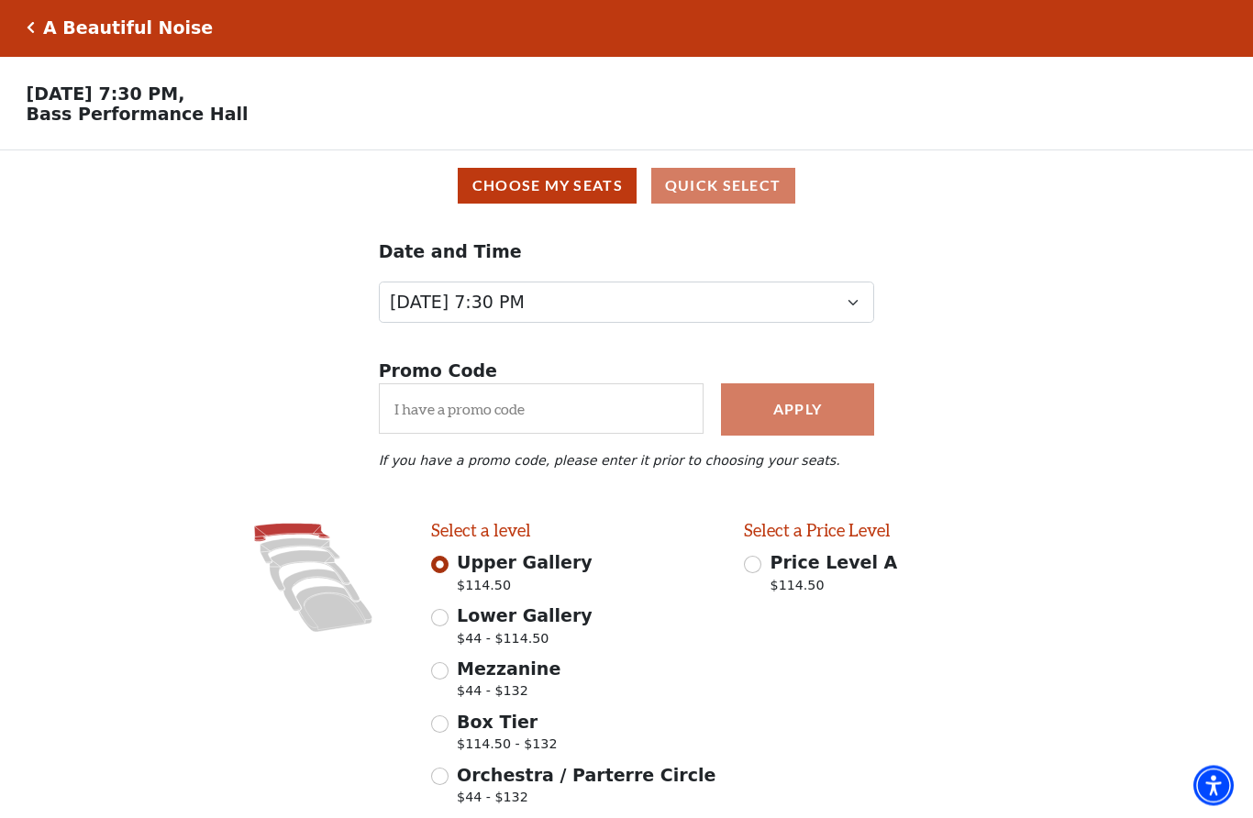
scroll to position [0, 0]
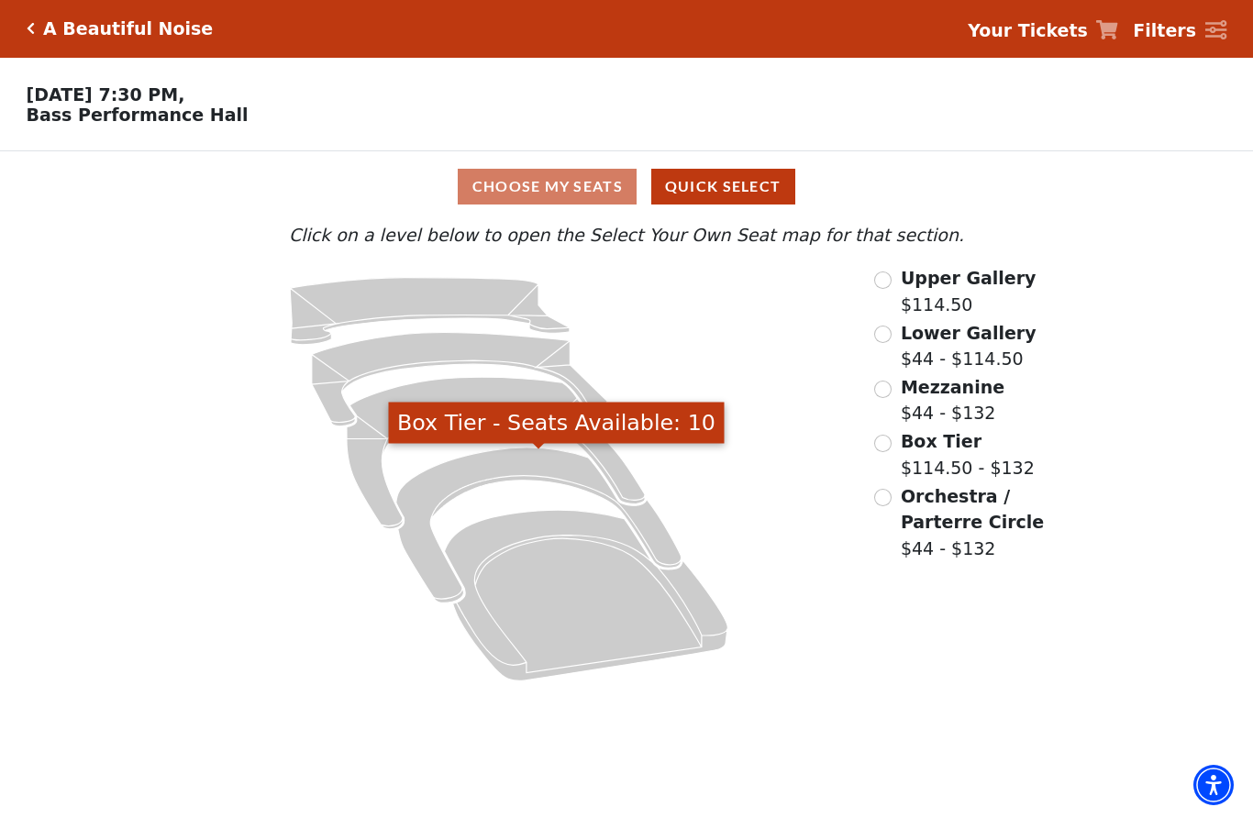
click at [509, 465] on icon "Box Tier - Seats Available: 10" at bounding box center [538, 525] width 285 height 155
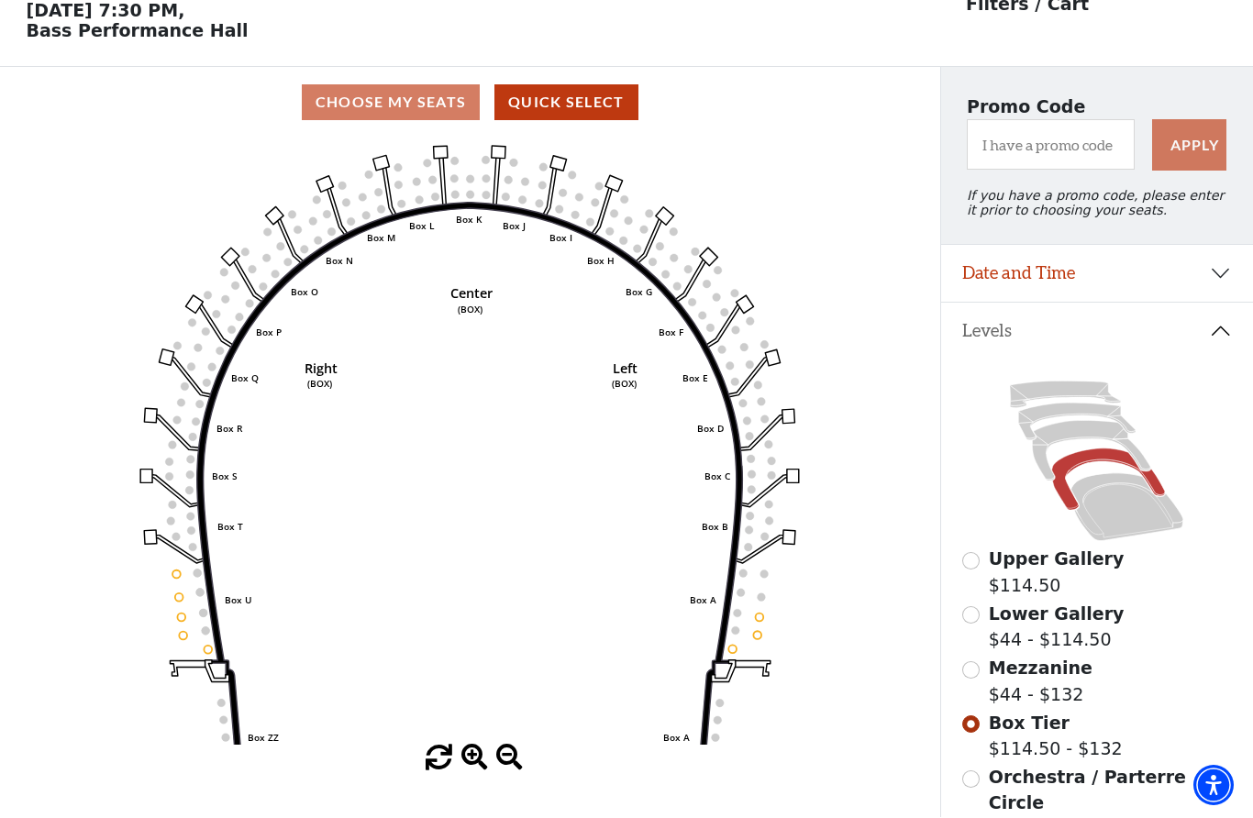
scroll to position [85, 0]
click at [397, 99] on div "Choose My Seats Quick Select" at bounding box center [470, 102] width 940 height 36
click at [405, 116] on div "Choose My Seats Quick Select" at bounding box center [470, 102] width 940 height 36
click at [385, 109] on div "Choose My Seats Quick Select" at bounding box center [470, 102] width 940 height 36
click at [581, 105] on button "Quick Select" at bounding box center [566, 102] width 144 height 36
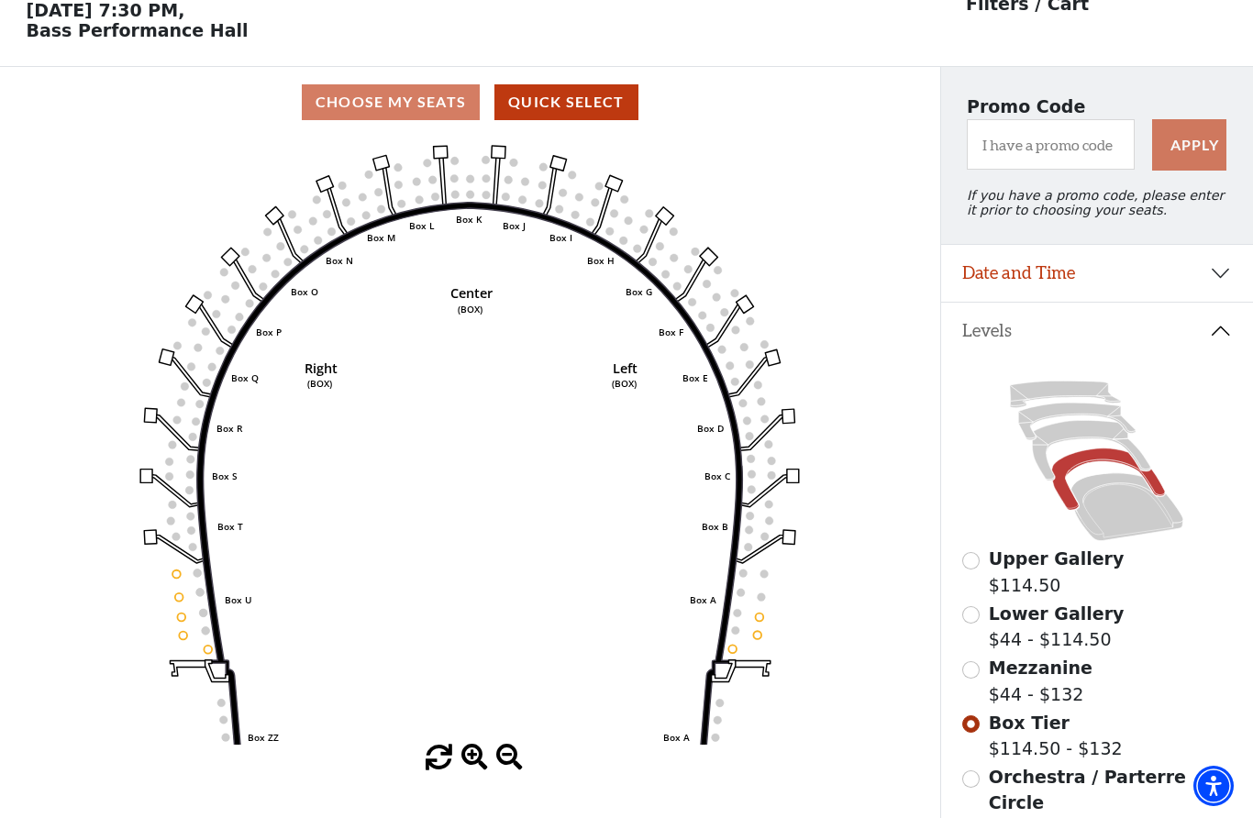
scroll to position [0, 0]
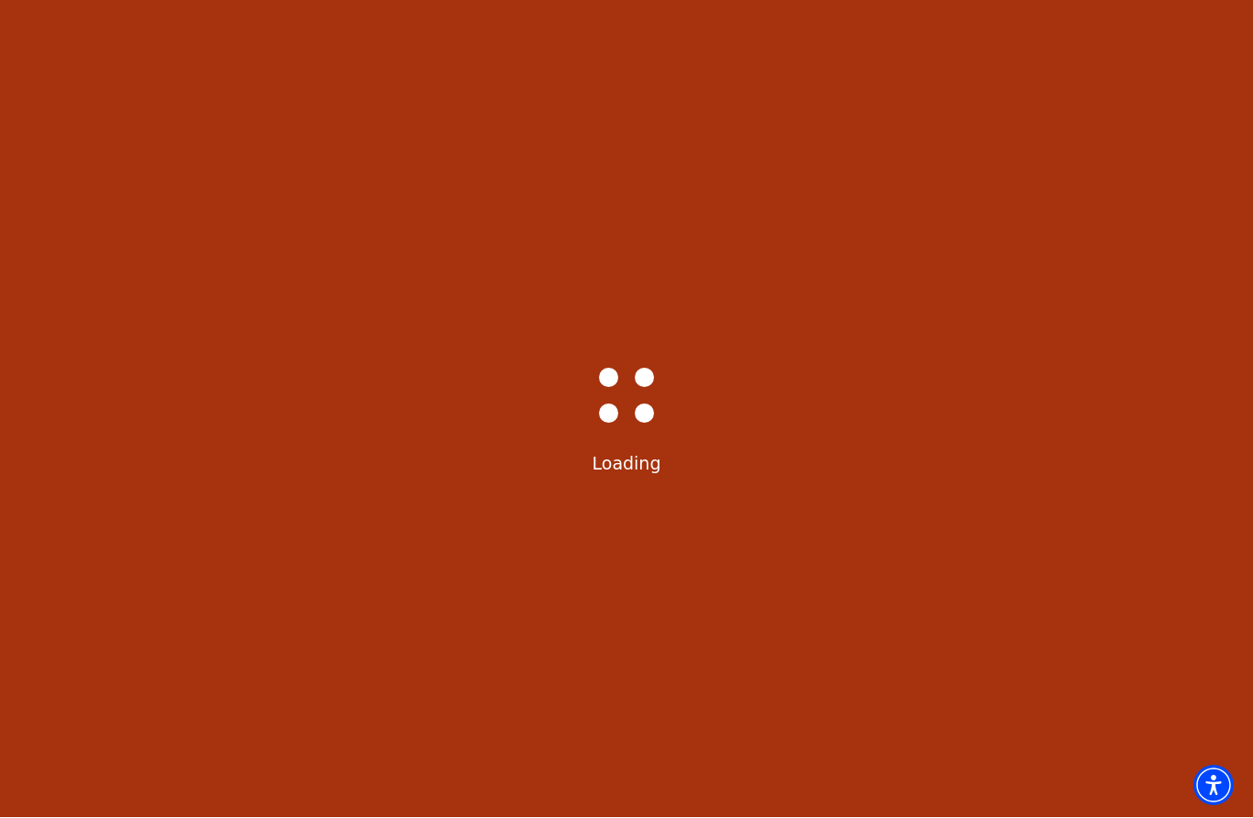
select select "6221"
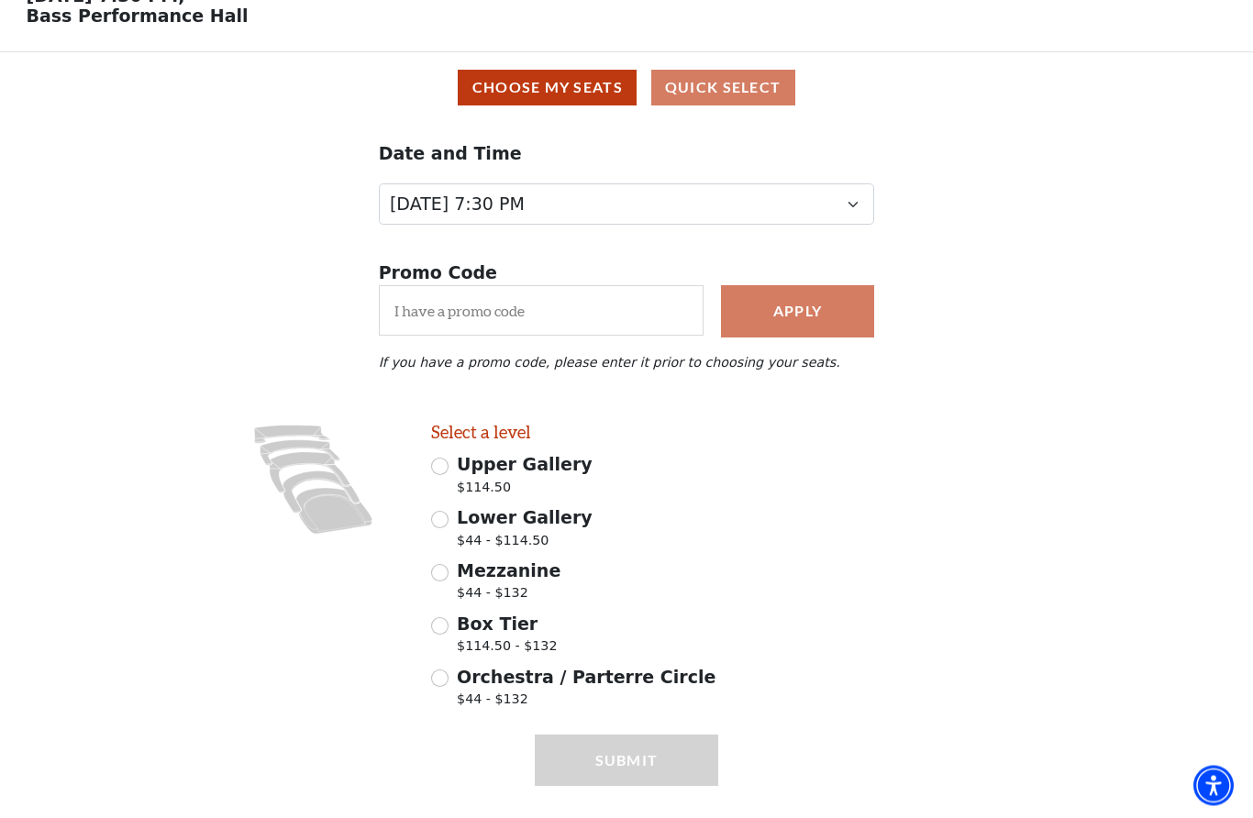
scroll to position [138, 0]
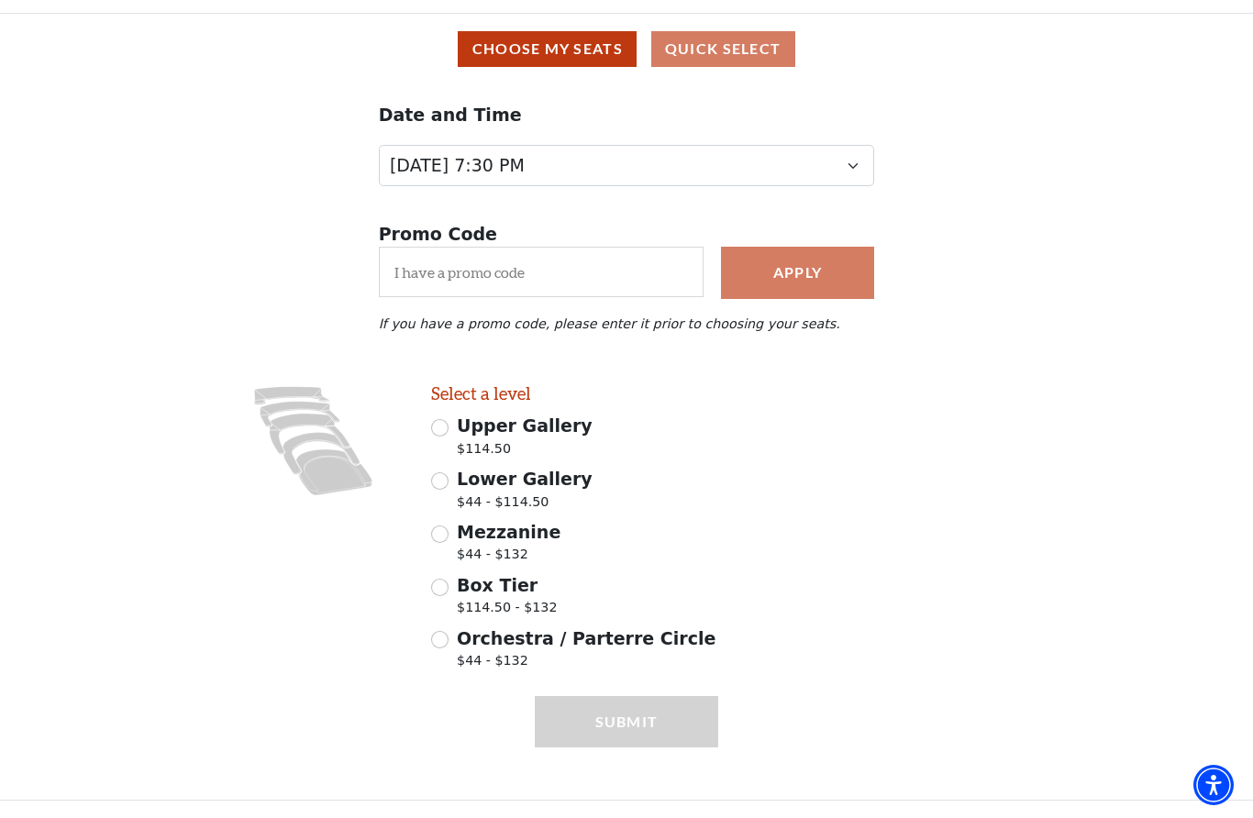
click at [447, 583] on input "Box Tier $114.50 - $132" at bounding box center [439, 588] width 17 height 17
radio input "true"
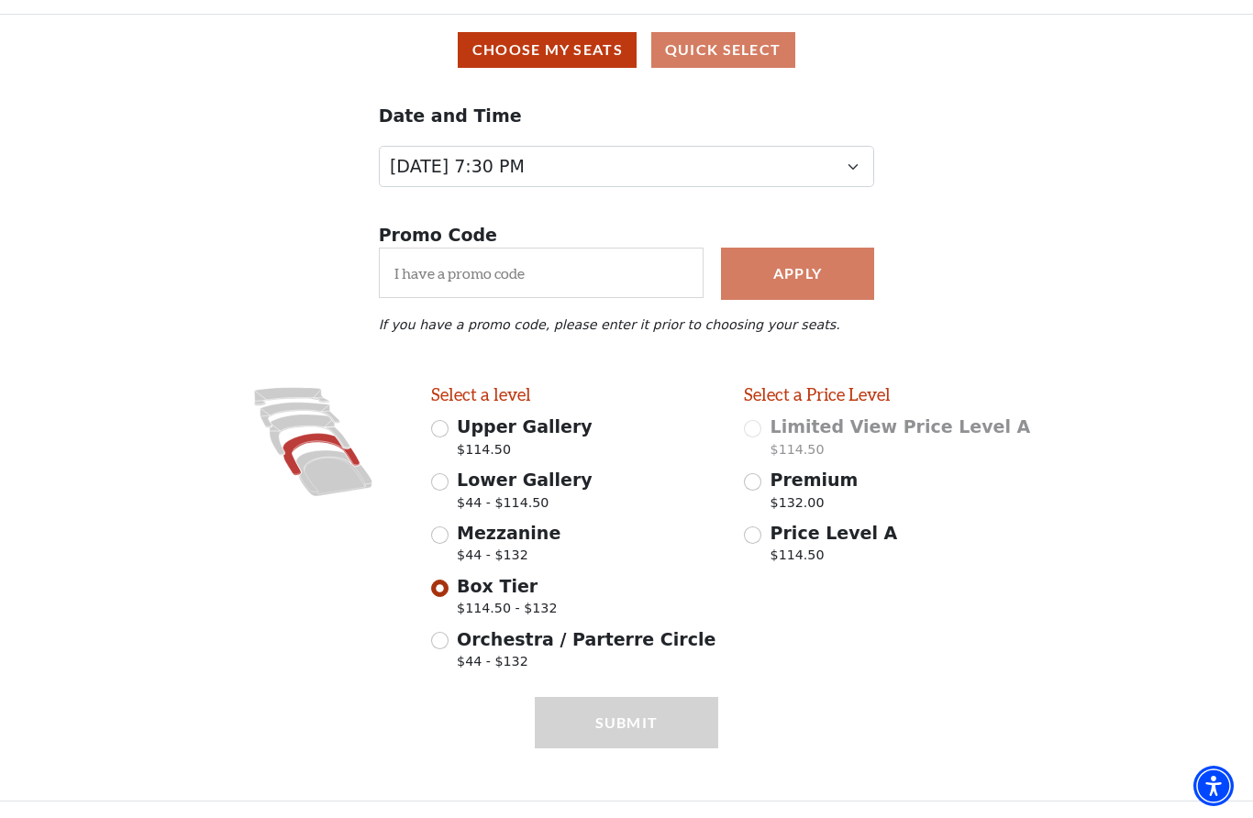
click at [568, 52] on button "Choose My Seats" at bounding box center [547, 50] width 179 height 36
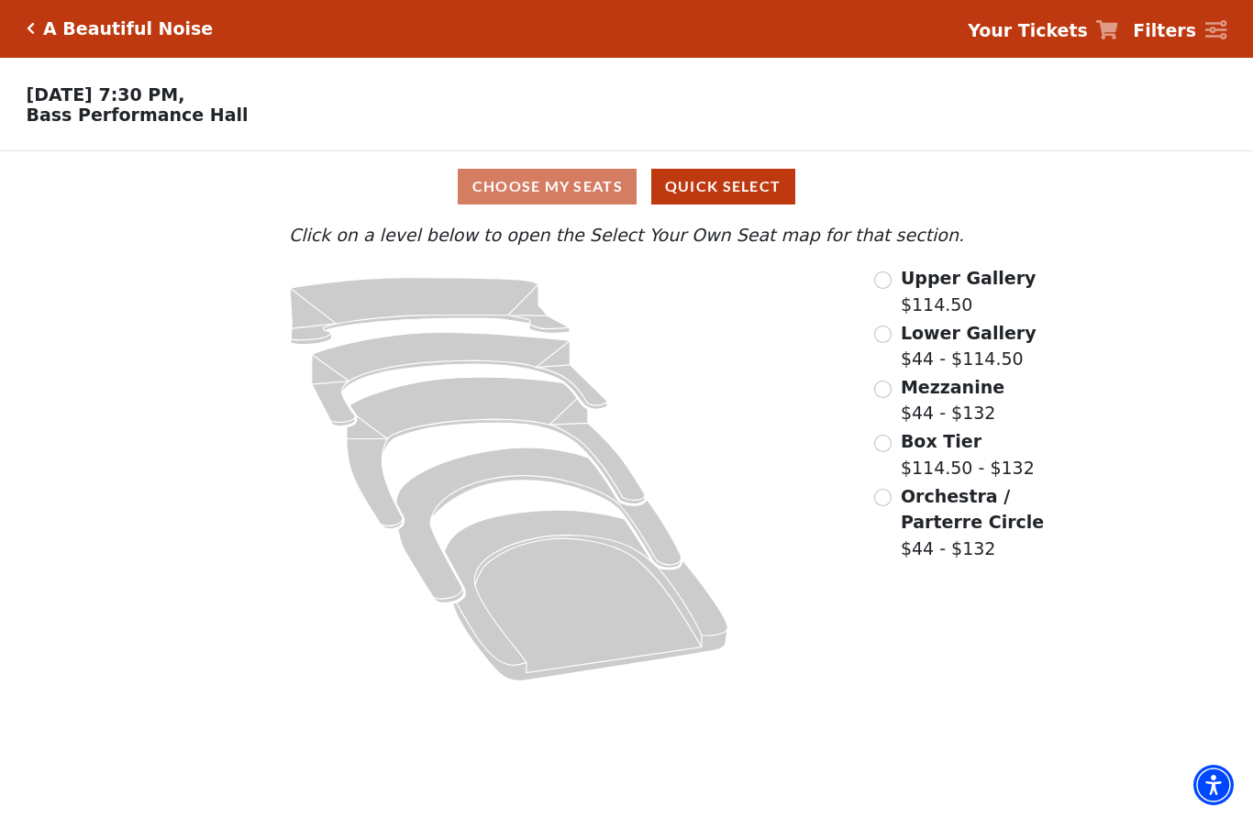
click at [894, 440] on div "Box Tier $114.50 - $132" at bounding box center [978, 455] width 209 height 52
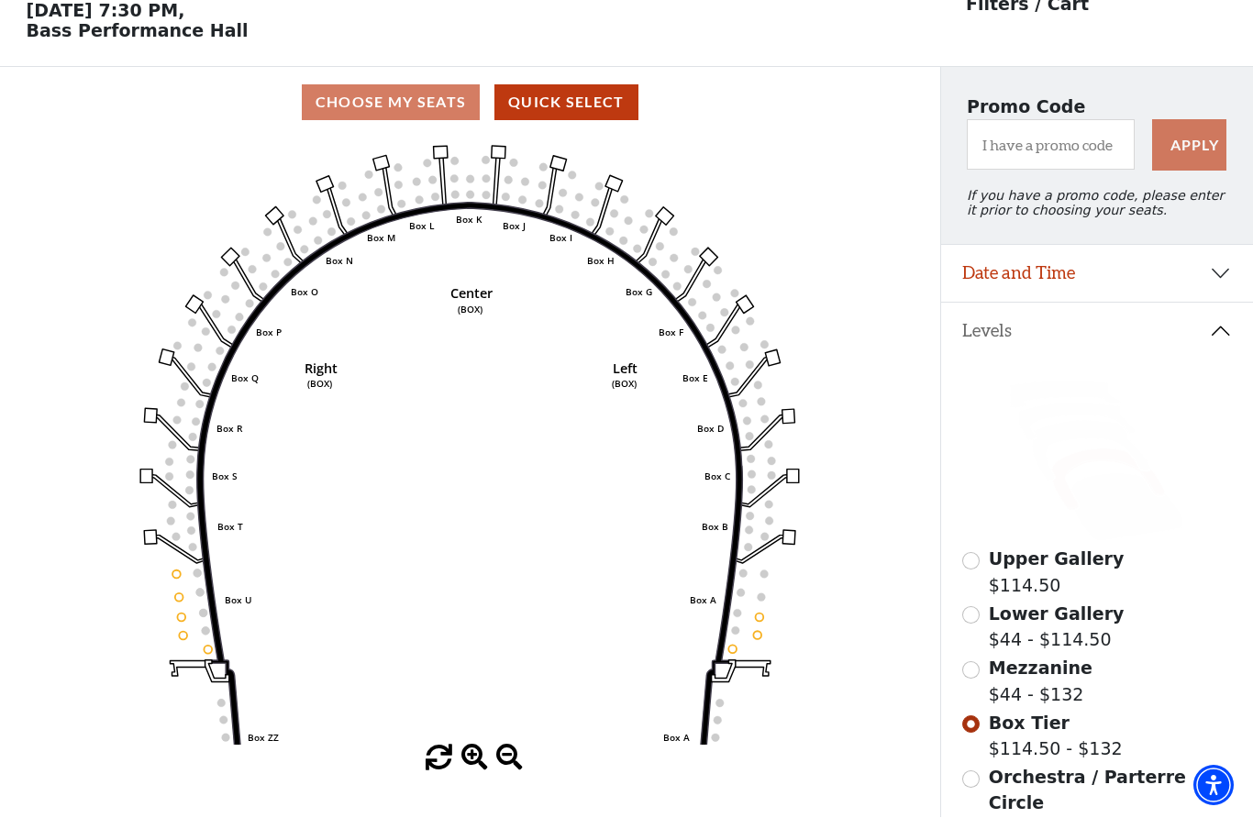
scroll to position [85, 0]
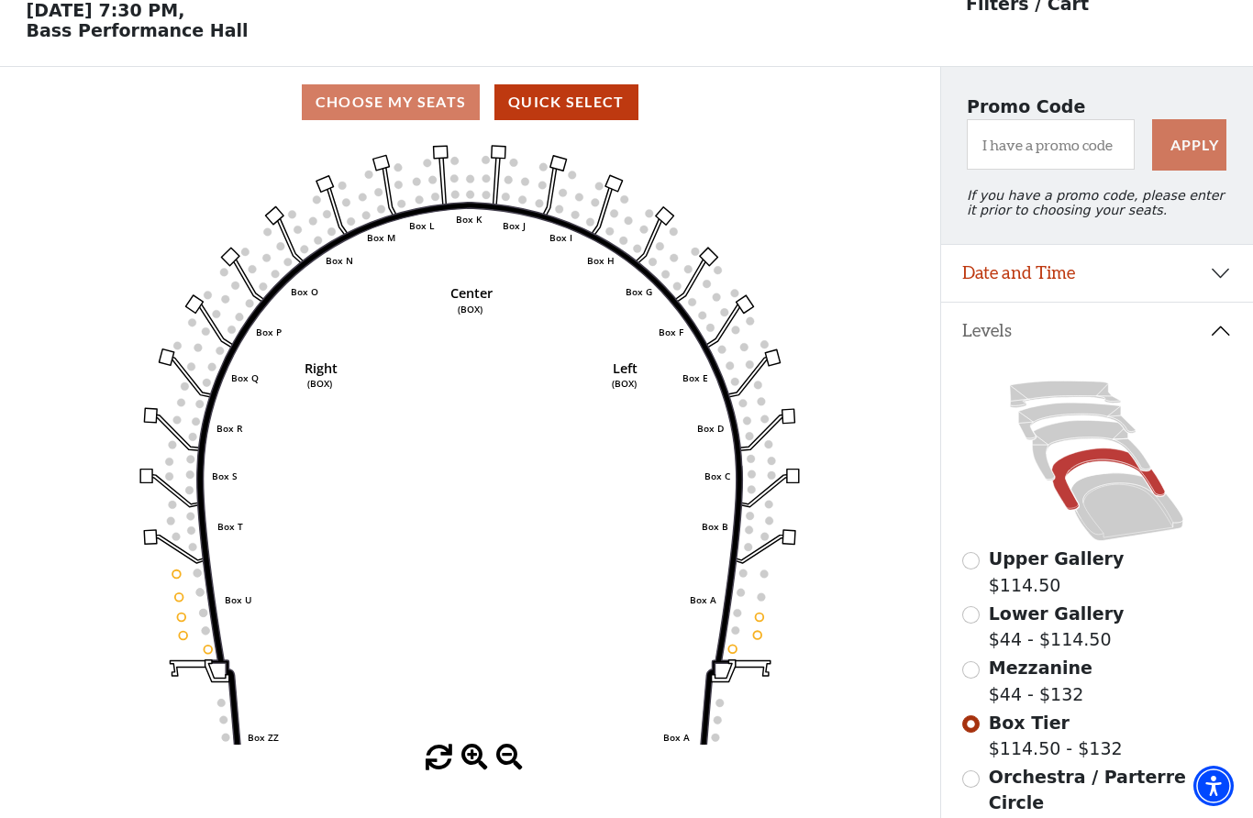
click at [607, 95] on button "Quick Select" at bounding box center [566, 102] width 144 height 36
select select "6221"
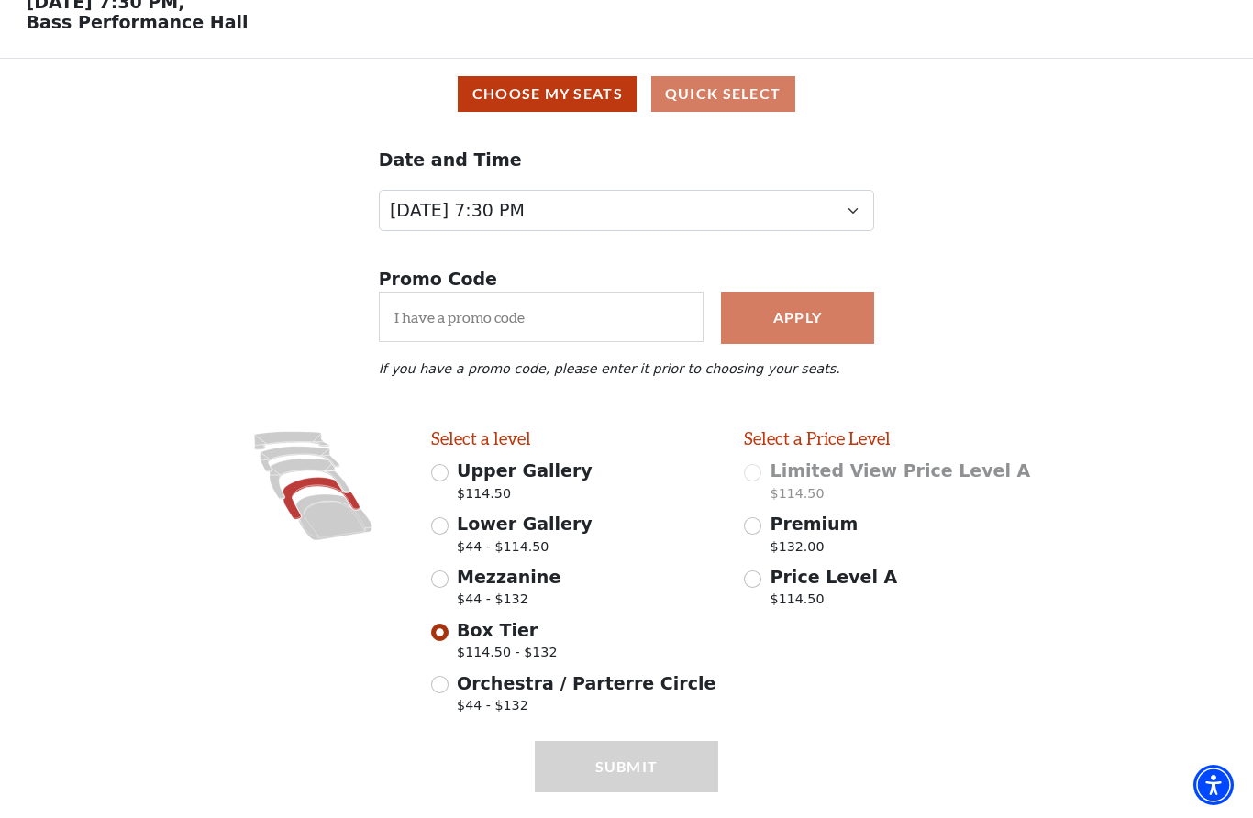
scroll to position [138, 0]
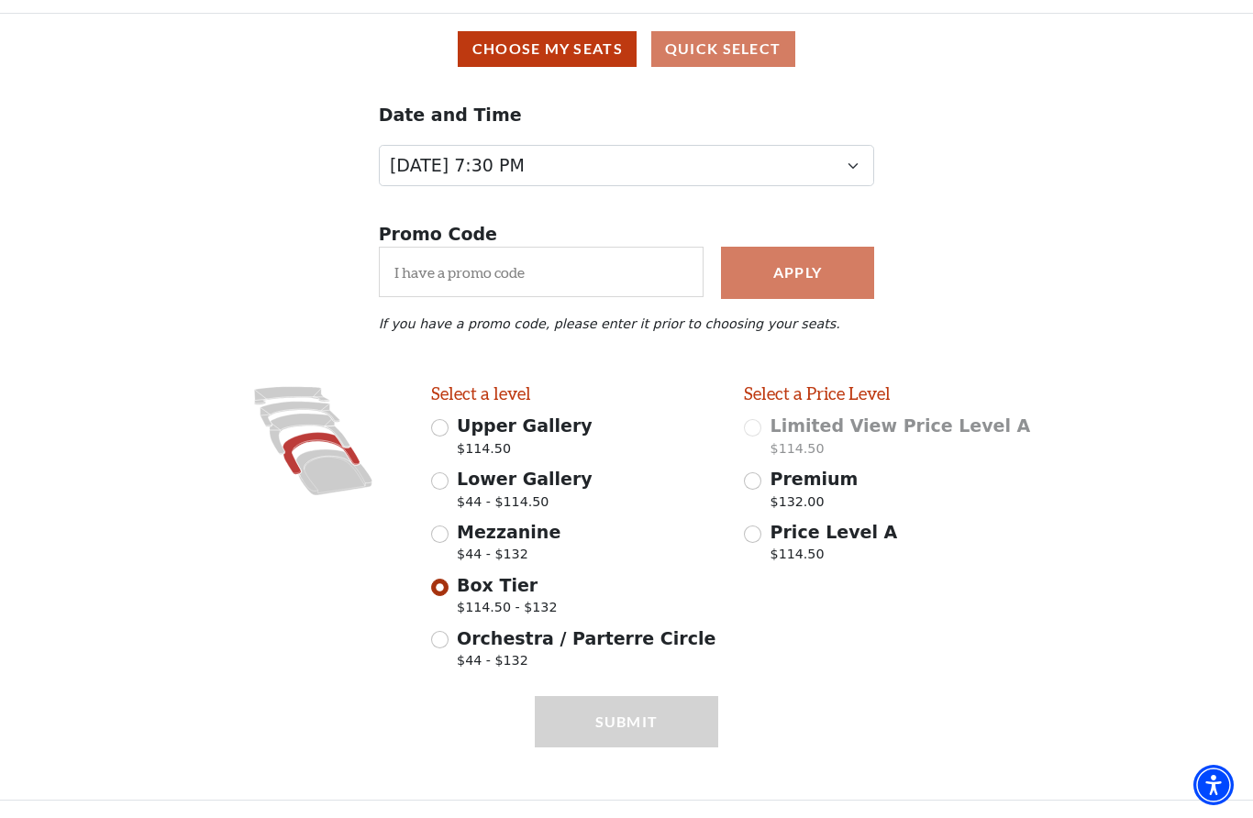
click at [759, 480] on input "Premium $132.00" at bounding box center [752, 481] width 17 height 17
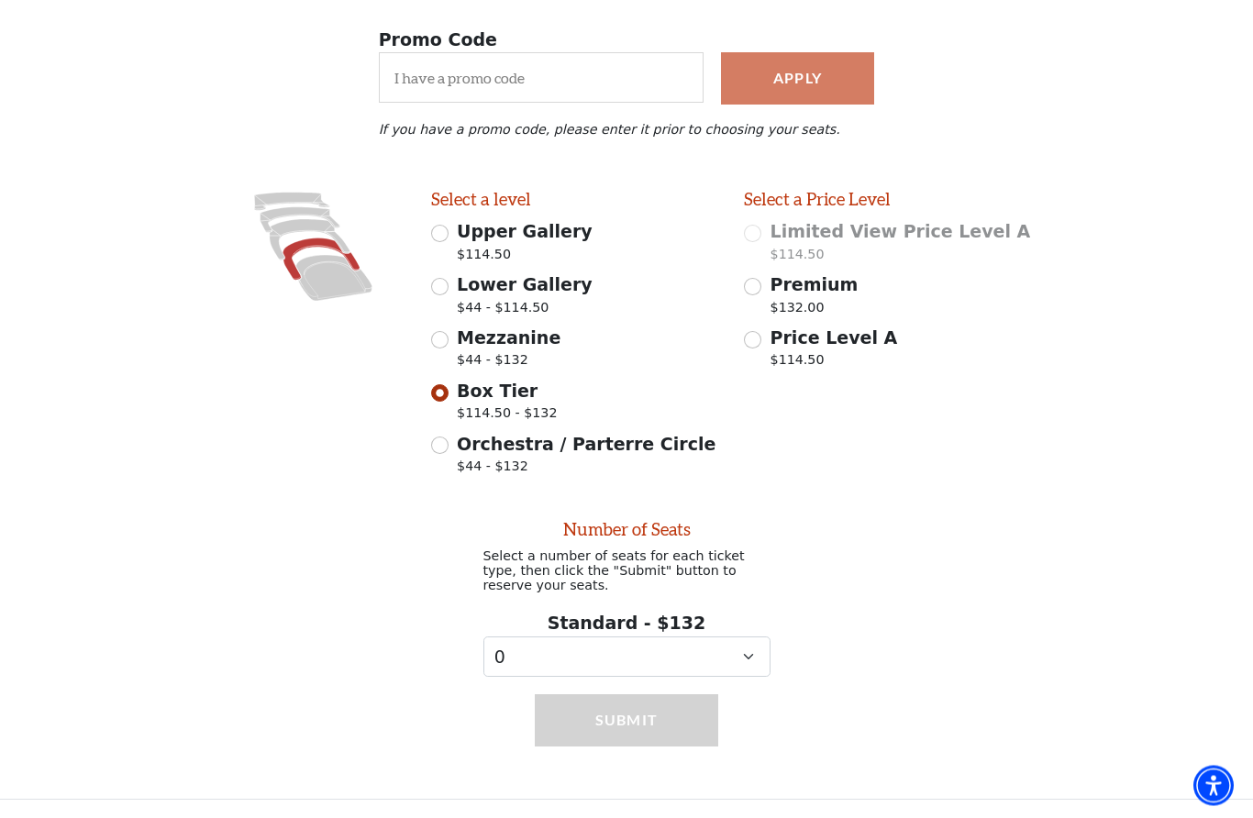
scroll to position [335, 0]
click at [759, 282] on input "Premium $132.00" at bounding box center [752, 287] width 17 height 17
radio input "true"
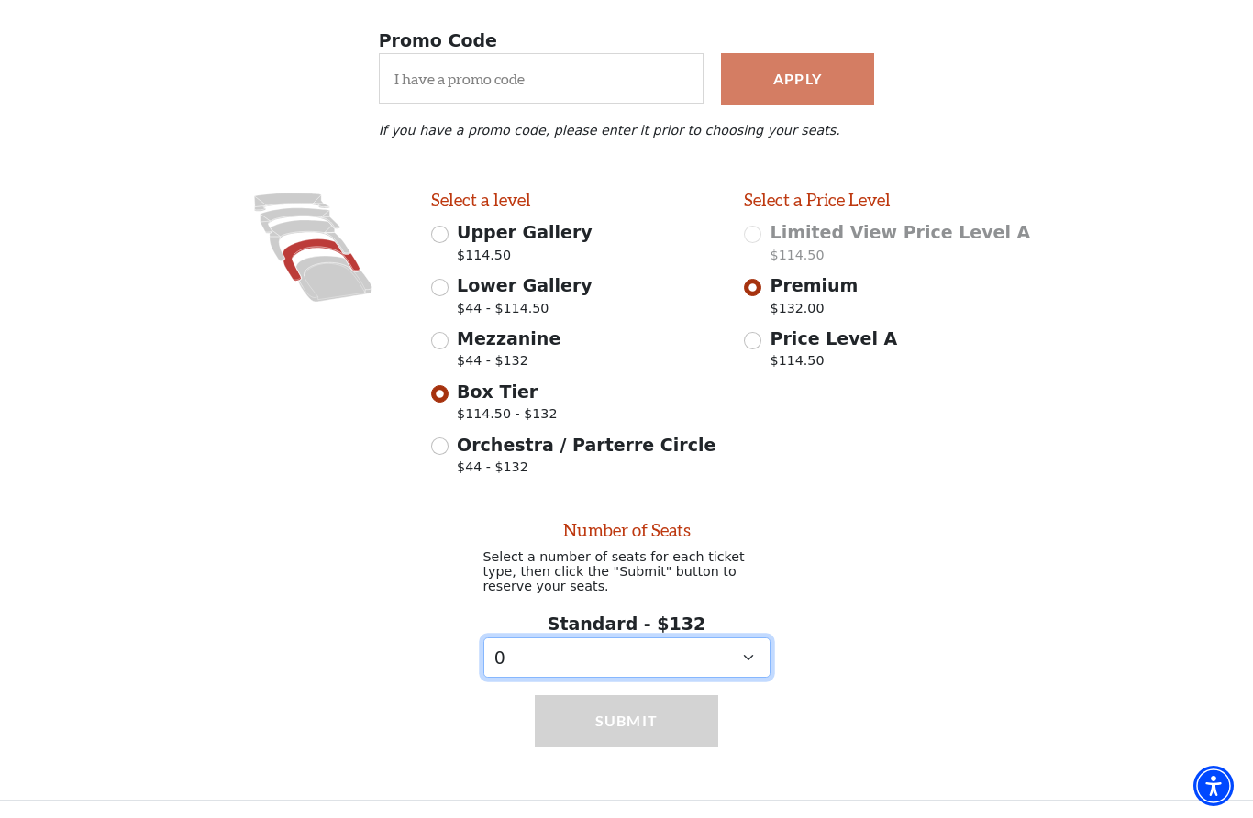
click at [754, 659] on select "0 1 2" at bounding box center [626, 657] width 287 height 41
select select "2"
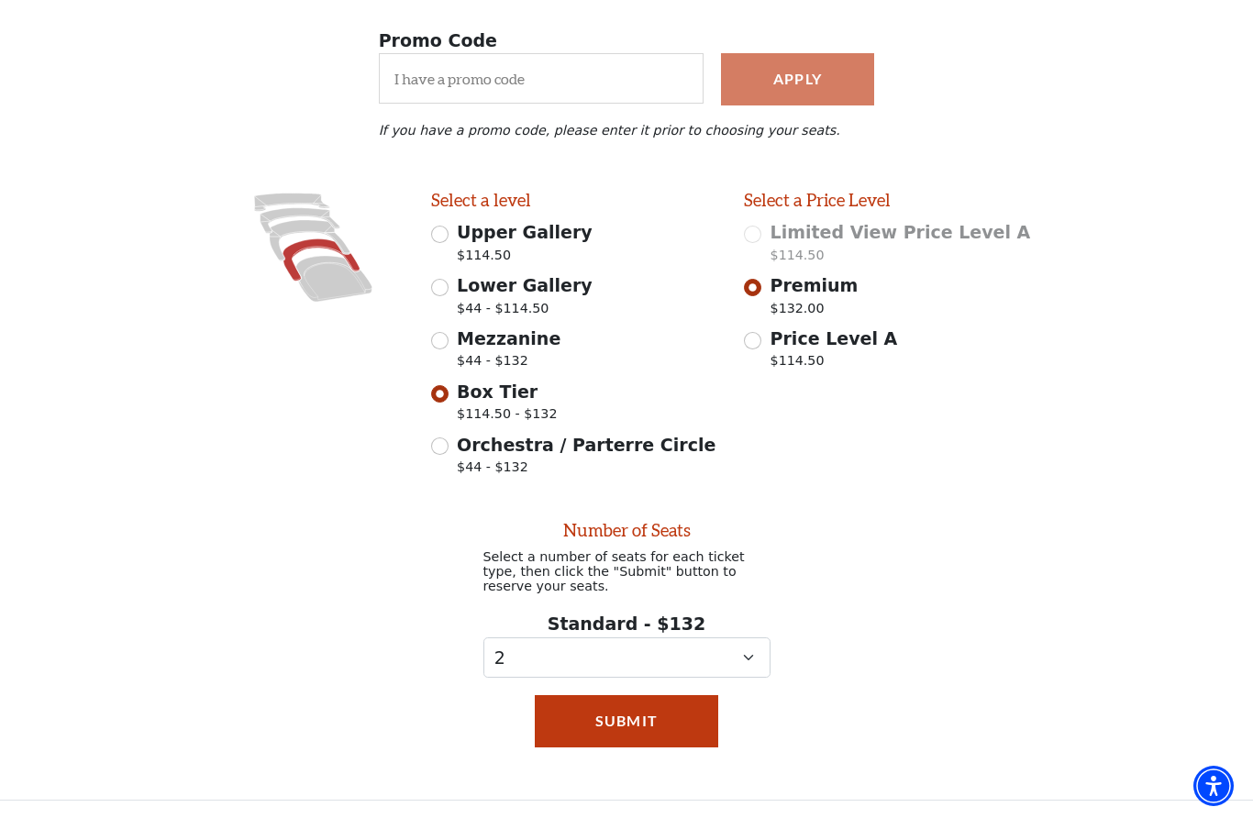
click at [683, 717] on button "Submit" at bounding box center [626, 720] width 183 height 51
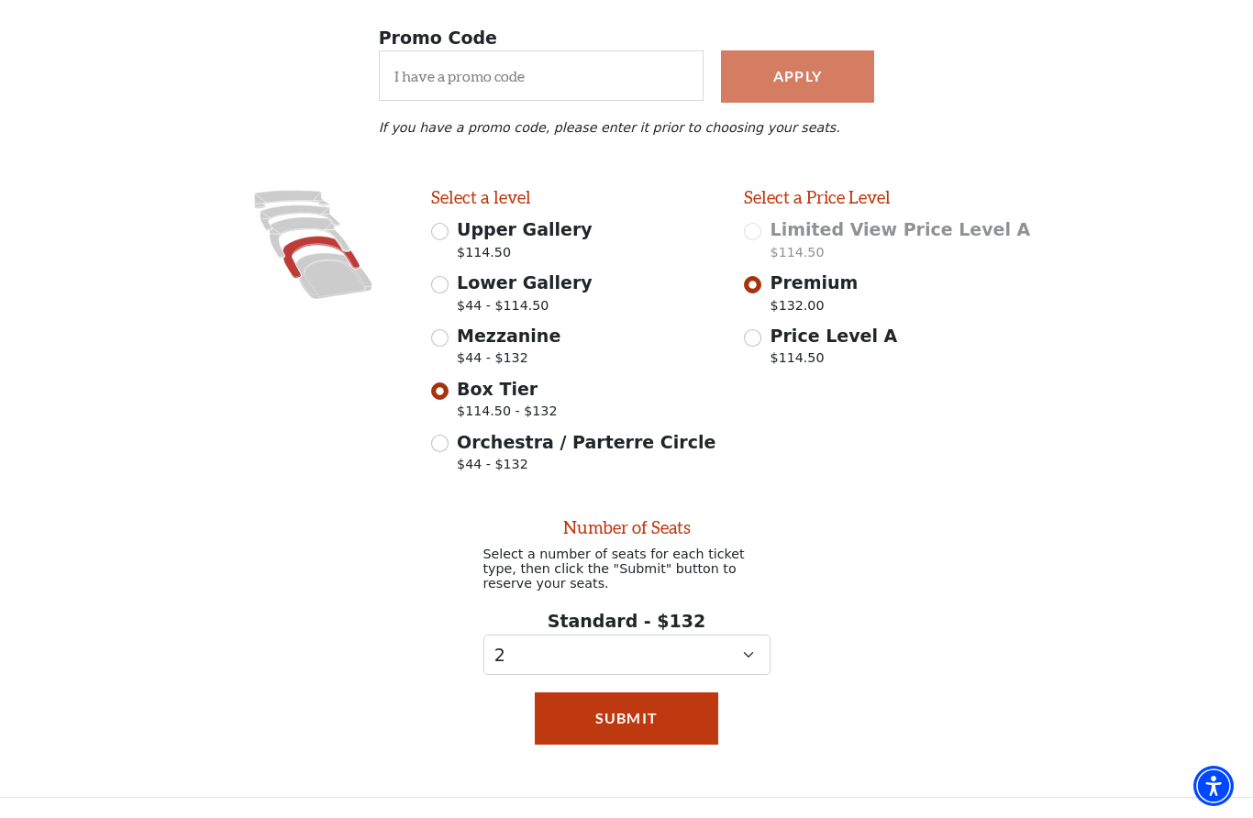
click at [667, 713] on button "Submit" at bounding box center [626, 717] width 183 height 51
click at [761, 659] on select "0 1 2" at bounding box center [626, 655] width 287 height 41
click at [667, 730] on button "Submit" at bounding box center [626, 717] width 183 height 51
click at [601, 720] on button "Submit" at bounding box center [626, 717] width 183 height 51
click at [626, 703] on button "Submit" at bounding box center [626, 717] width 183 height 51
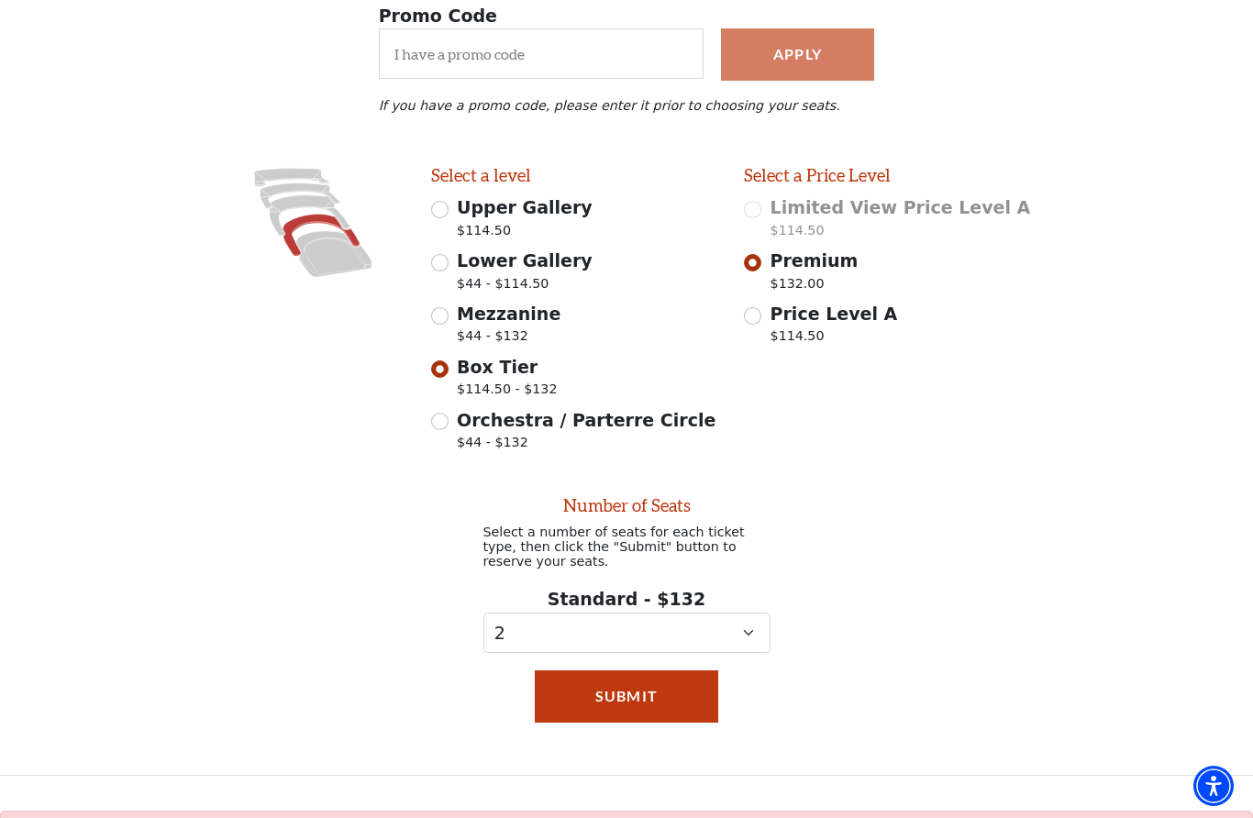
scroll to position [366, 0]
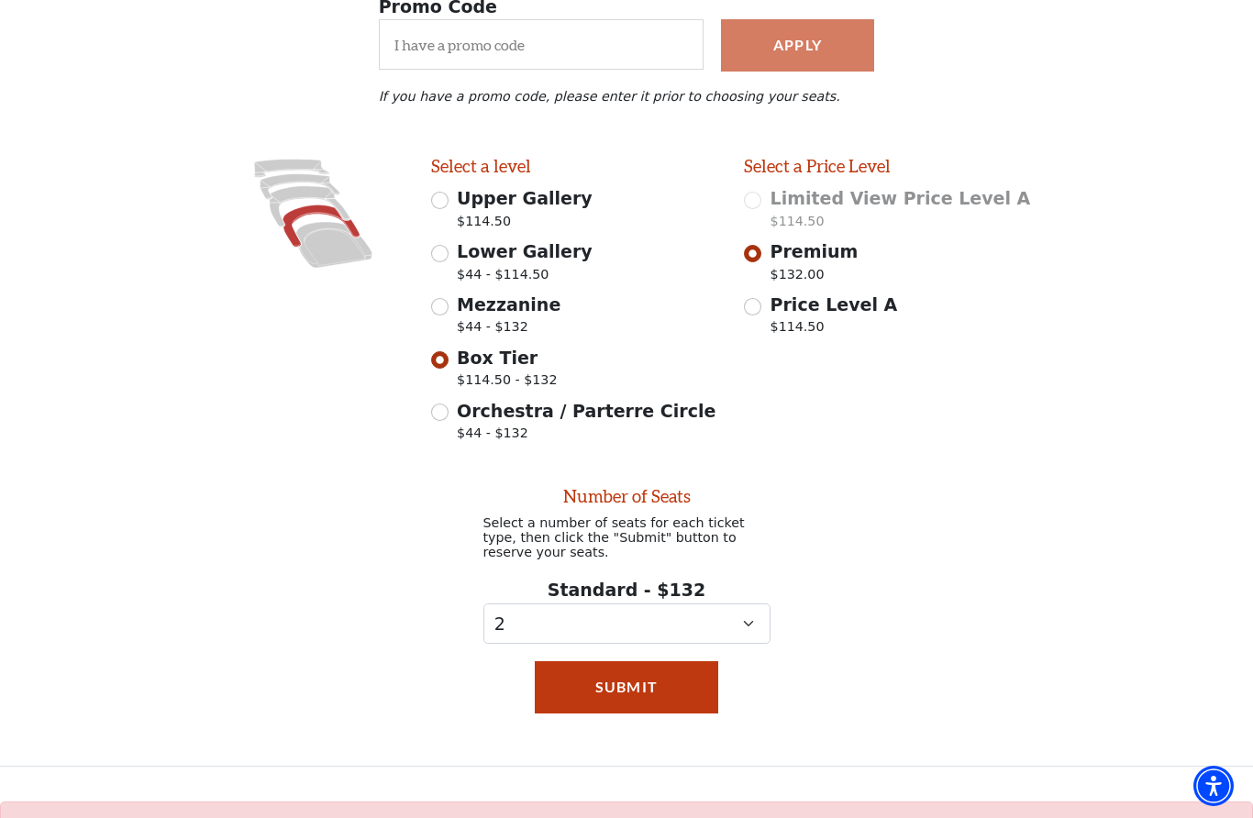
click at [813, 50] on div "Apply" at bounding box center [798, 44] width 172 height 51
click at [758, 625] on select "0 1 2" at bounding box center [626, 624] width 287 height 41
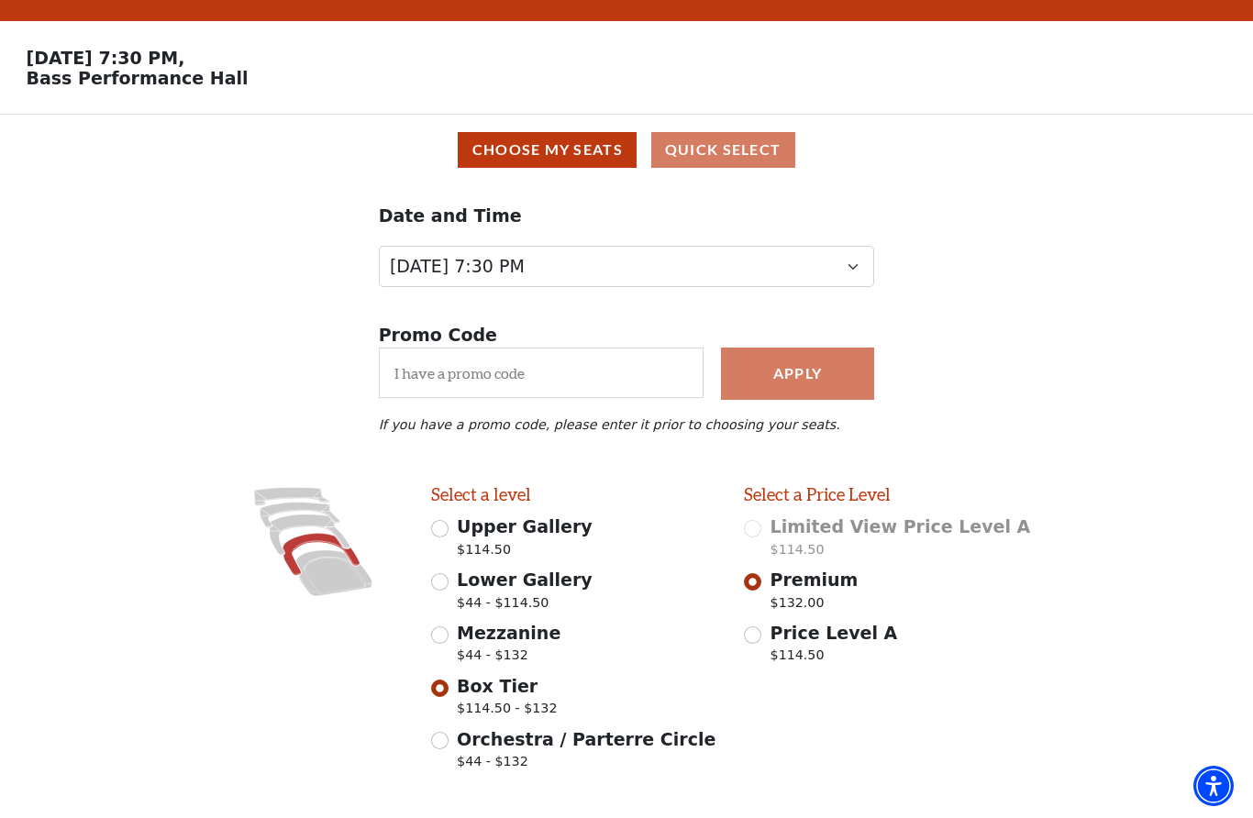
scroll to position [0, 0]
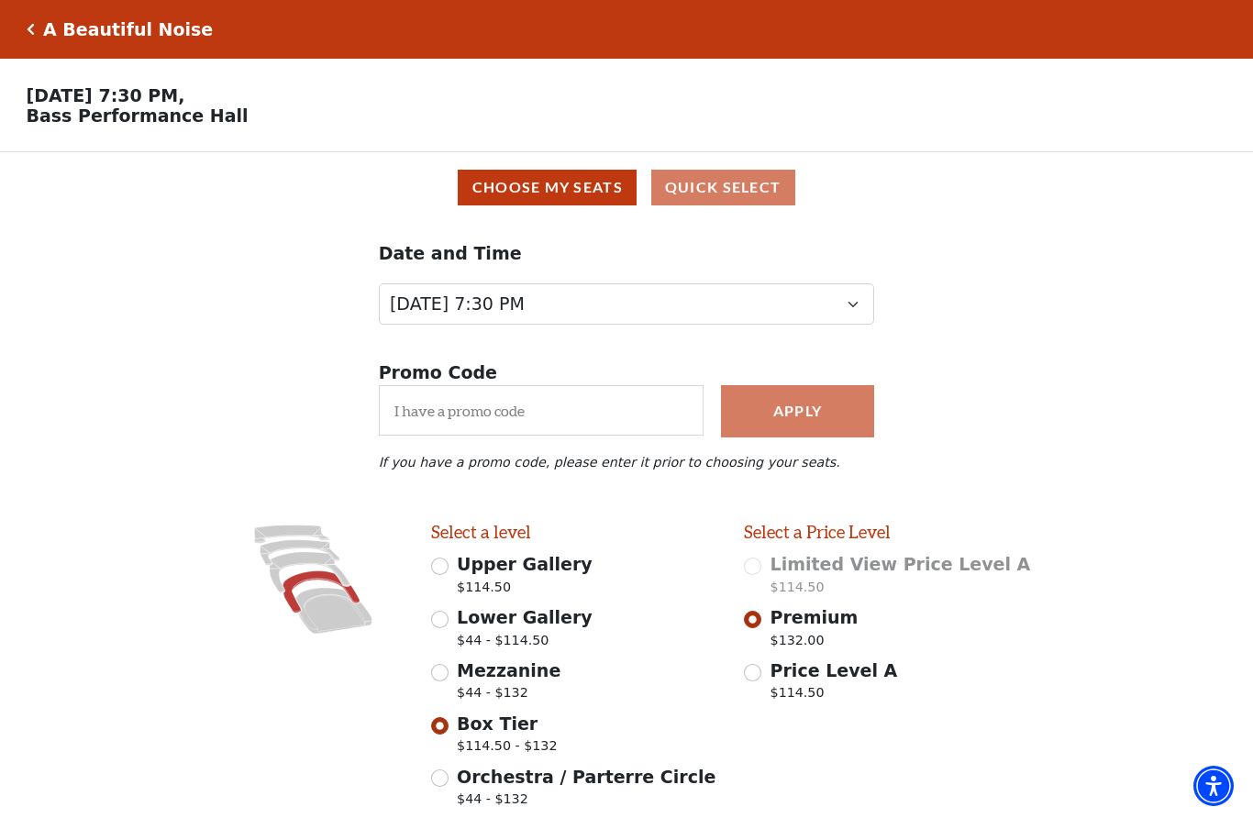
click at [1066, 281] on div "Date and Time [DATE] 7:30 PM [DATE] 7:30 PM [DATE] 7:30 PM [DATE] 7:30 PM [DATE…" at bounding box center [626, 282] width 1253 height 119
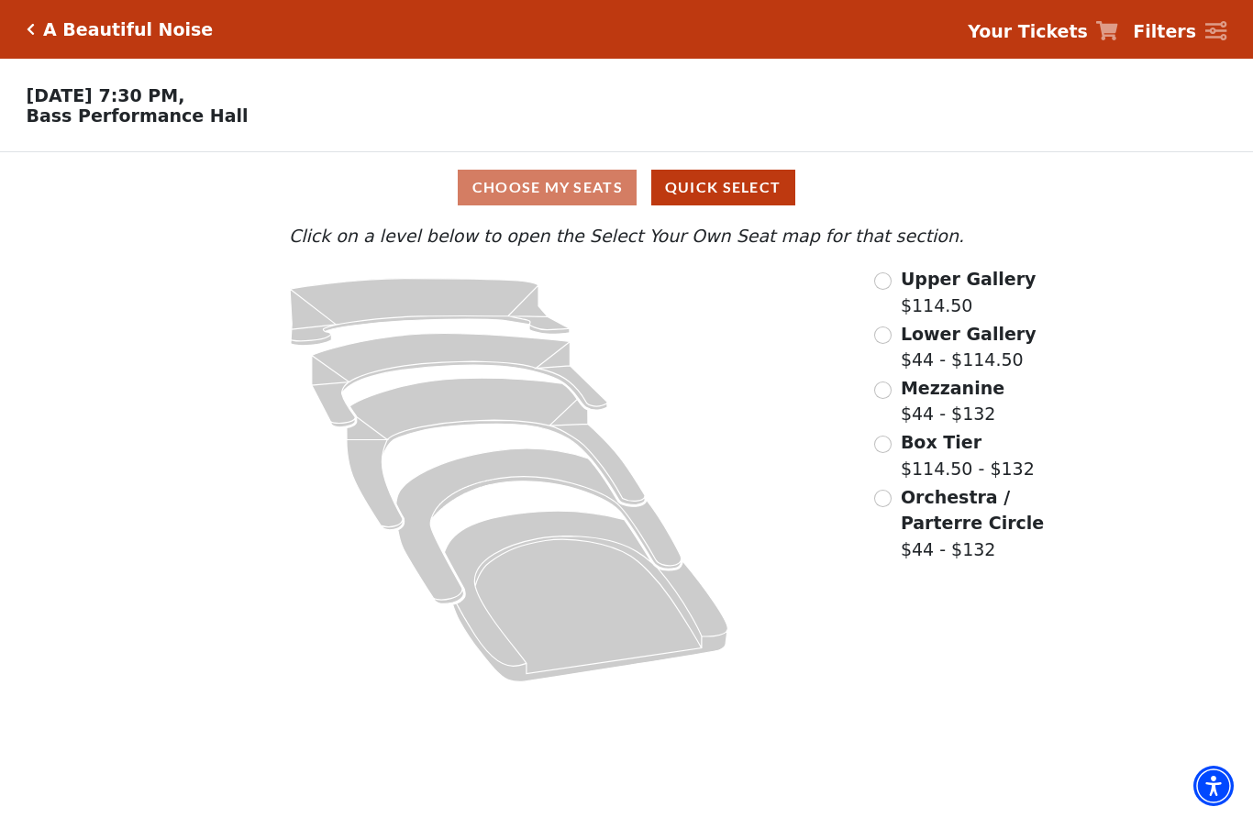
click at [1050, 31] on strong "Your Tickets" at bounding box center [1028, 31] width 120 height 20
click at [1057, 34] on strong "Your Tickets" at bounding box center [1028, 31] width 120 height 20
click at [1113, 28] on icon at bounding box center [1107, 30] width 22 height 19
click at [538, 193] on div "Choose My Seats Quick Select" at bounding box center [627, 188] width 940 height 36
click at [532, 171] on div "Choose My Seats Quick Select" at bounding box center [627, 187] width 940 height 71
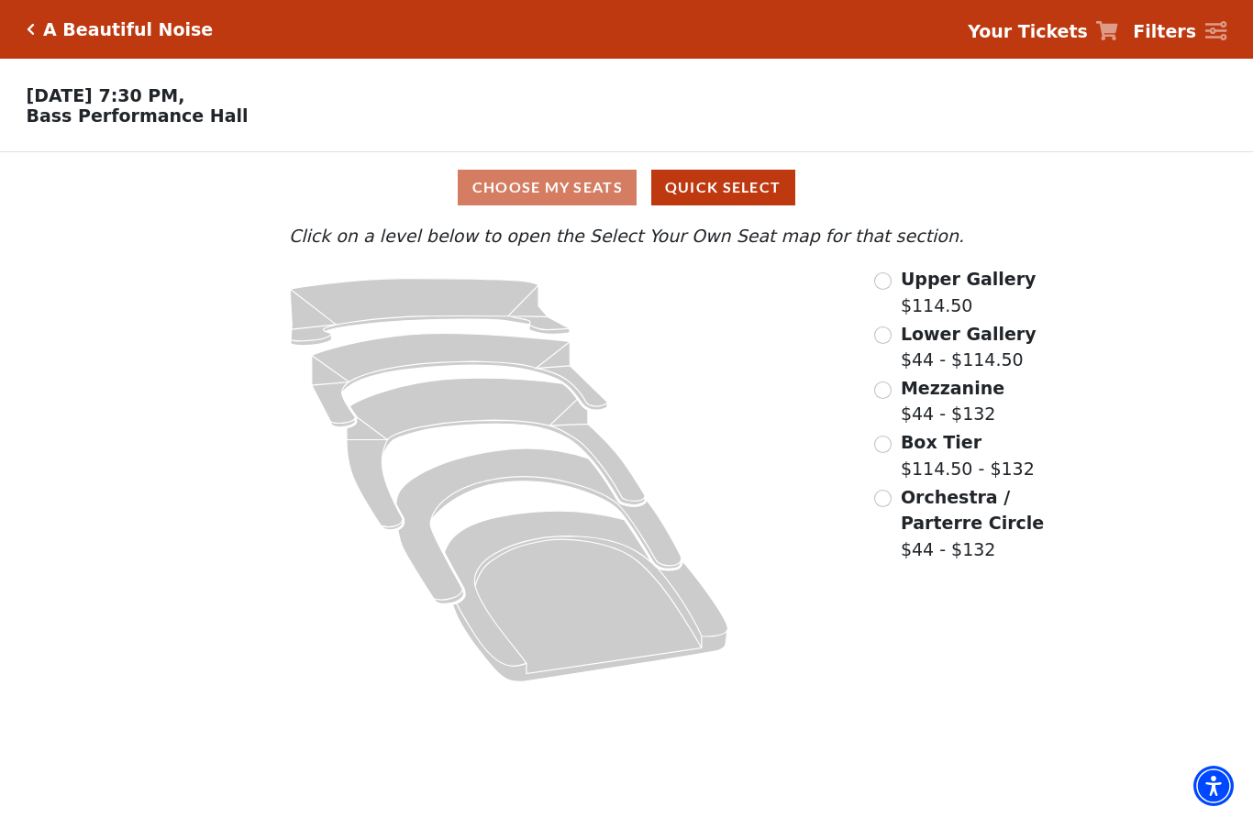
click at [891, 439] on input "Box Tier$114.50 - $132\a" at bounding box center [882, 444] width 17 height 17
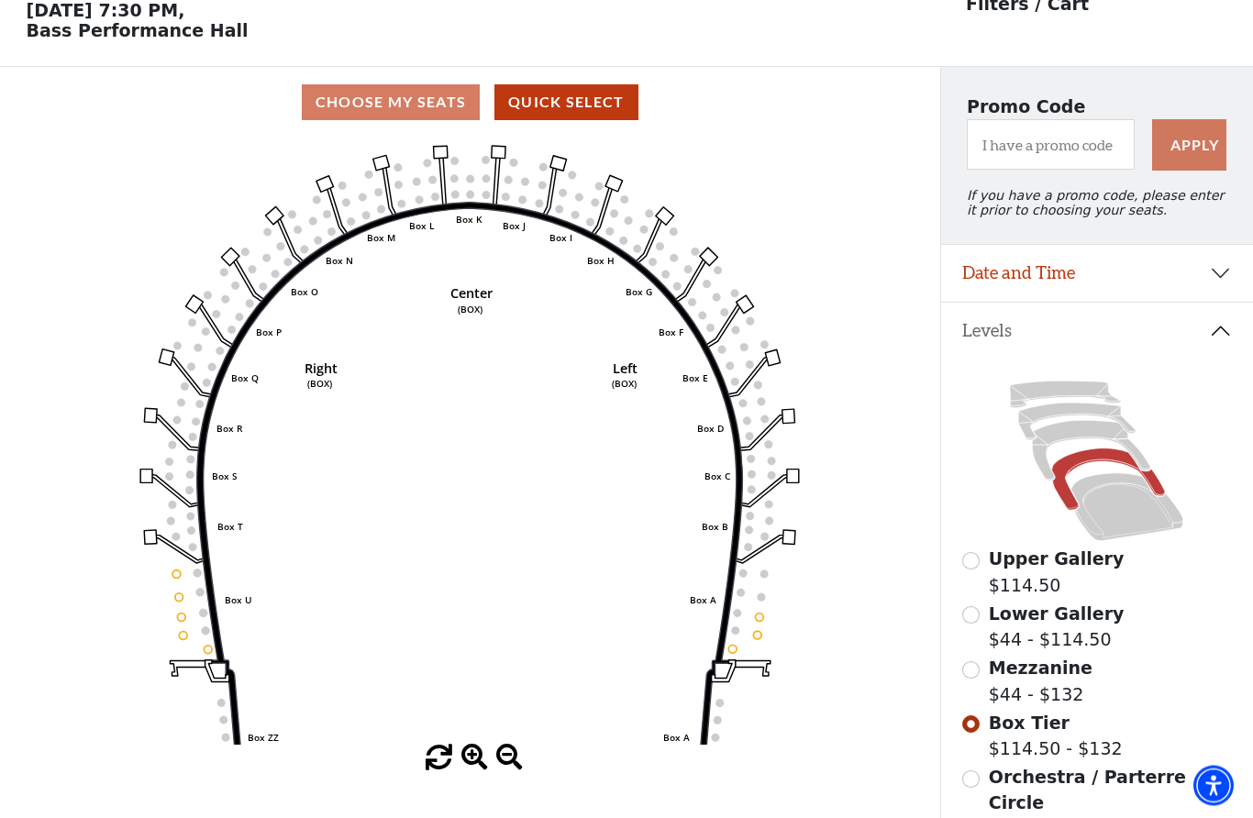
scroll to position [85, 0]
click at [456, 198] on circle at bounding box center [455, 194] width 8 height 8
click at [471, 194] on circle at bounding box center [471, 194] width 8 height 8
click at [468, 194] on circle at bounding box center [471, 194] width 8 height 8
click at [345, 103] on div "Choose My Seats Quick Select" at bounding box center [470, 102] width 940 height 36
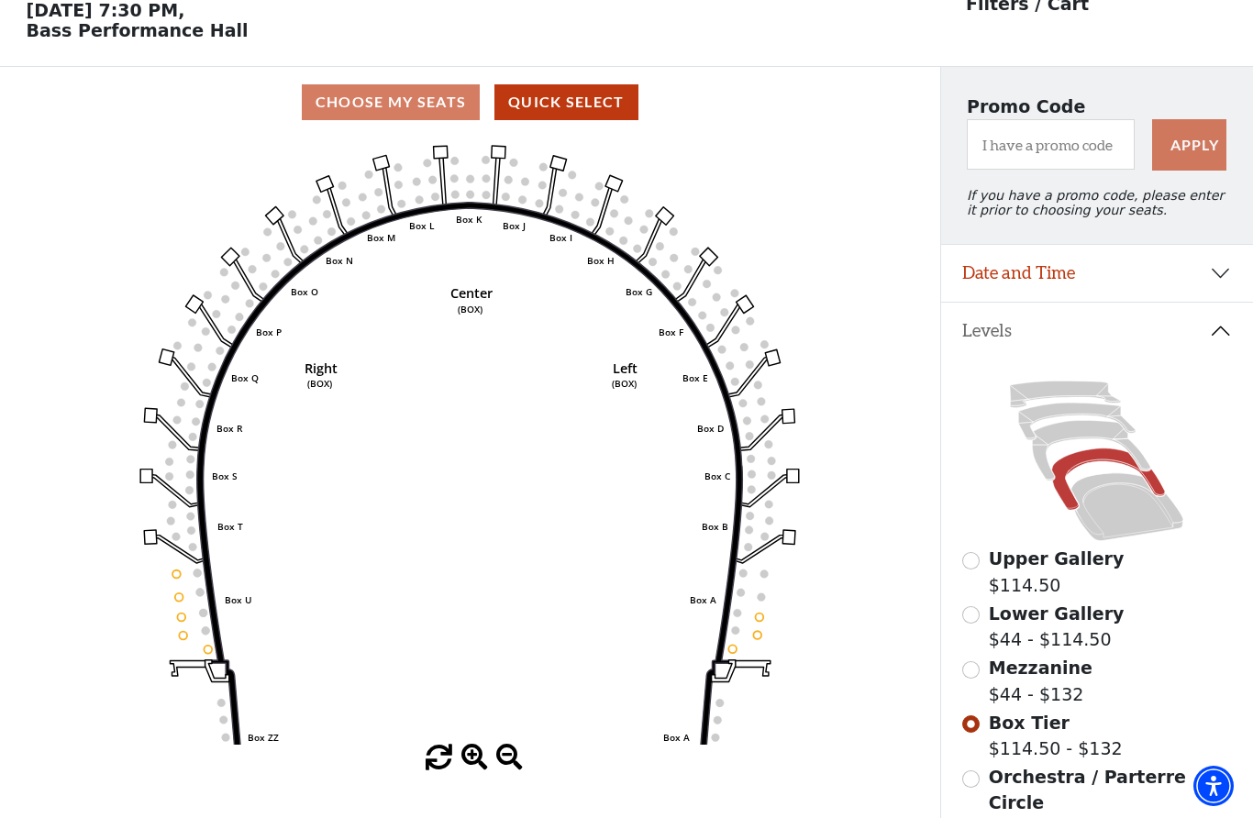
click at [389, 100] on div "Choose My Seats Quick Select" at bounding box center [470, 102] width 940 height 36
click at [540, 93] on button "Quick Select" at bounding box center [566, 102] width 144 height 36
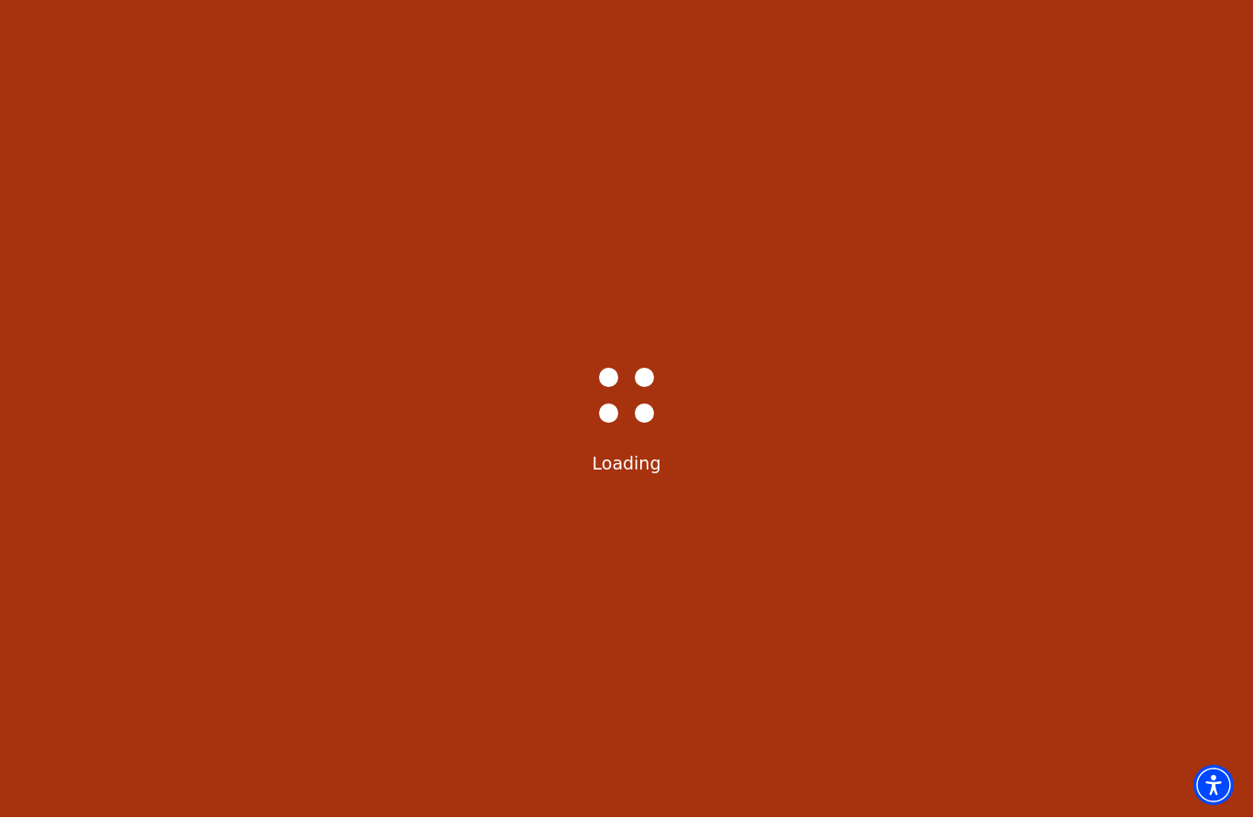
select select "6221"
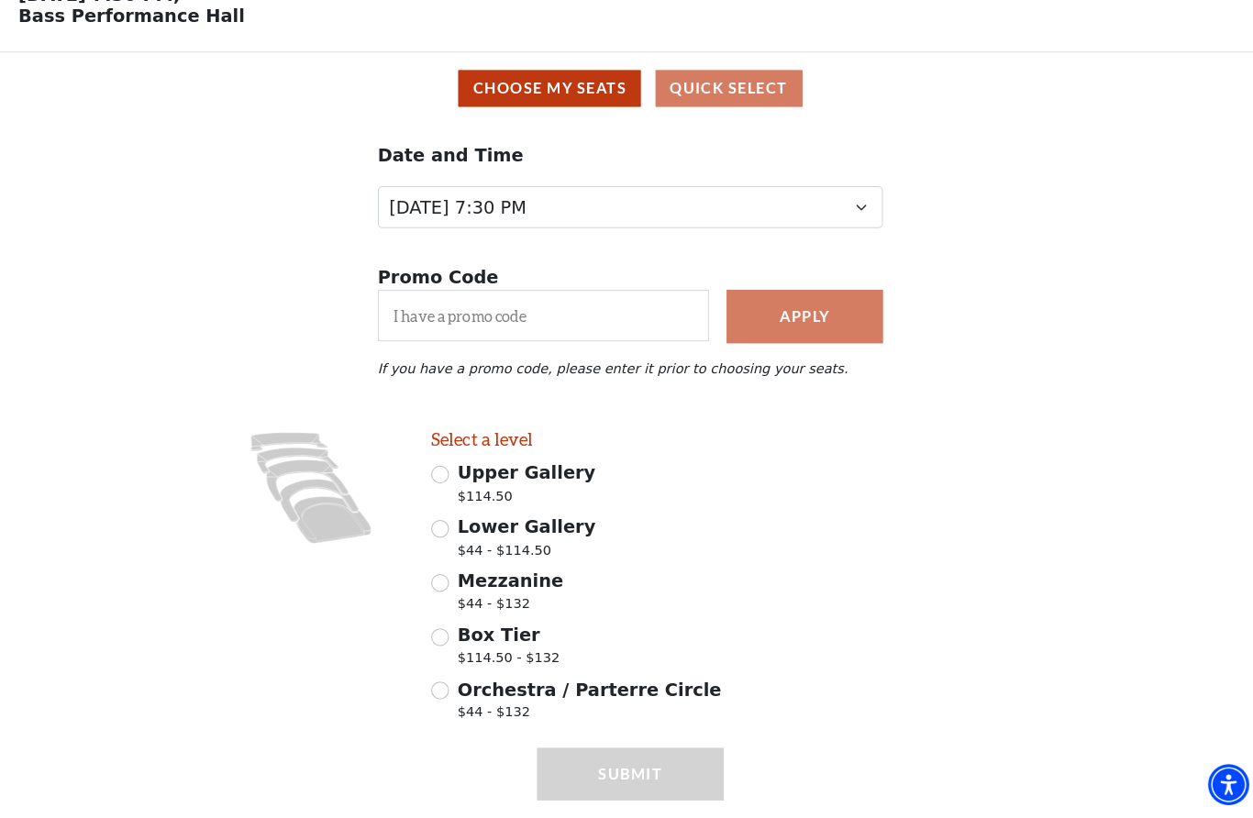
scroll to position [138, 0]
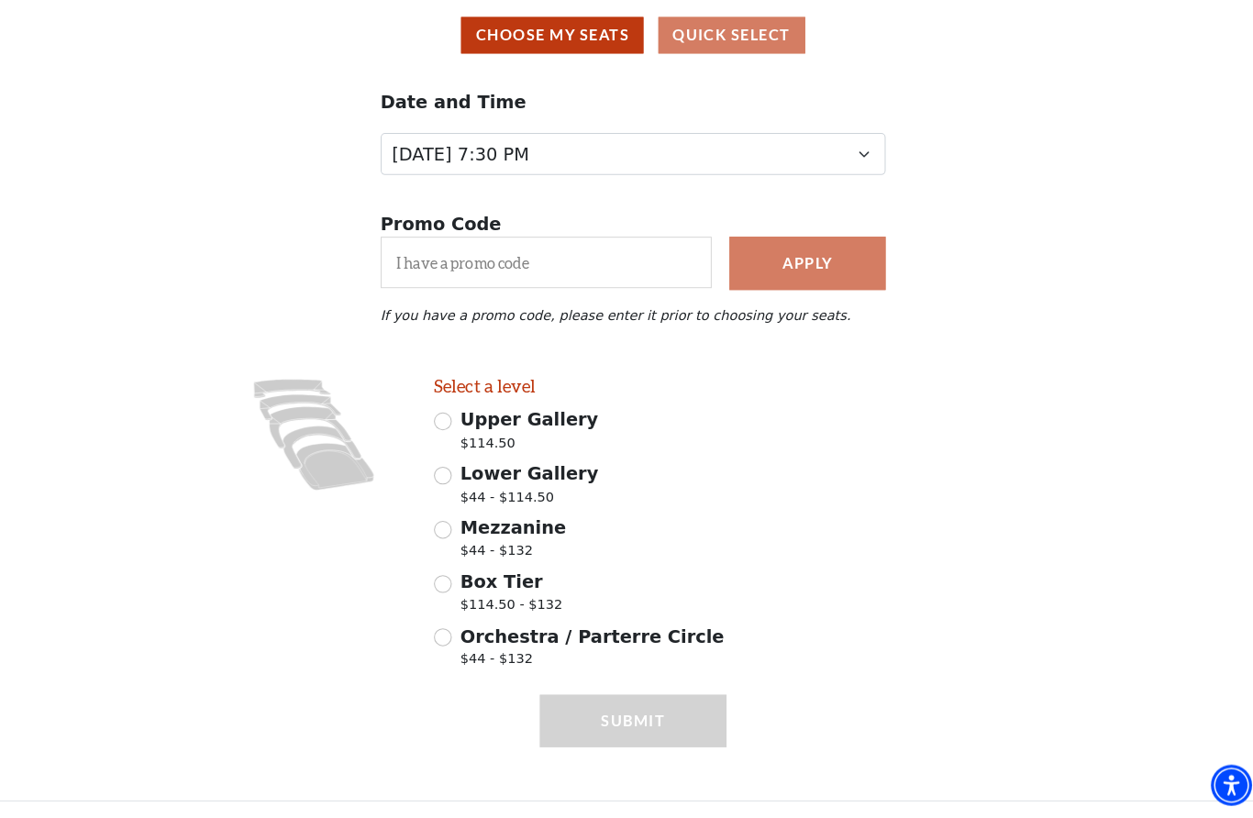
click at [440, 580] on input "Box Tier $114.50 - $132" at bounding box center [439, 588] width 17 height 17
radio input "true"
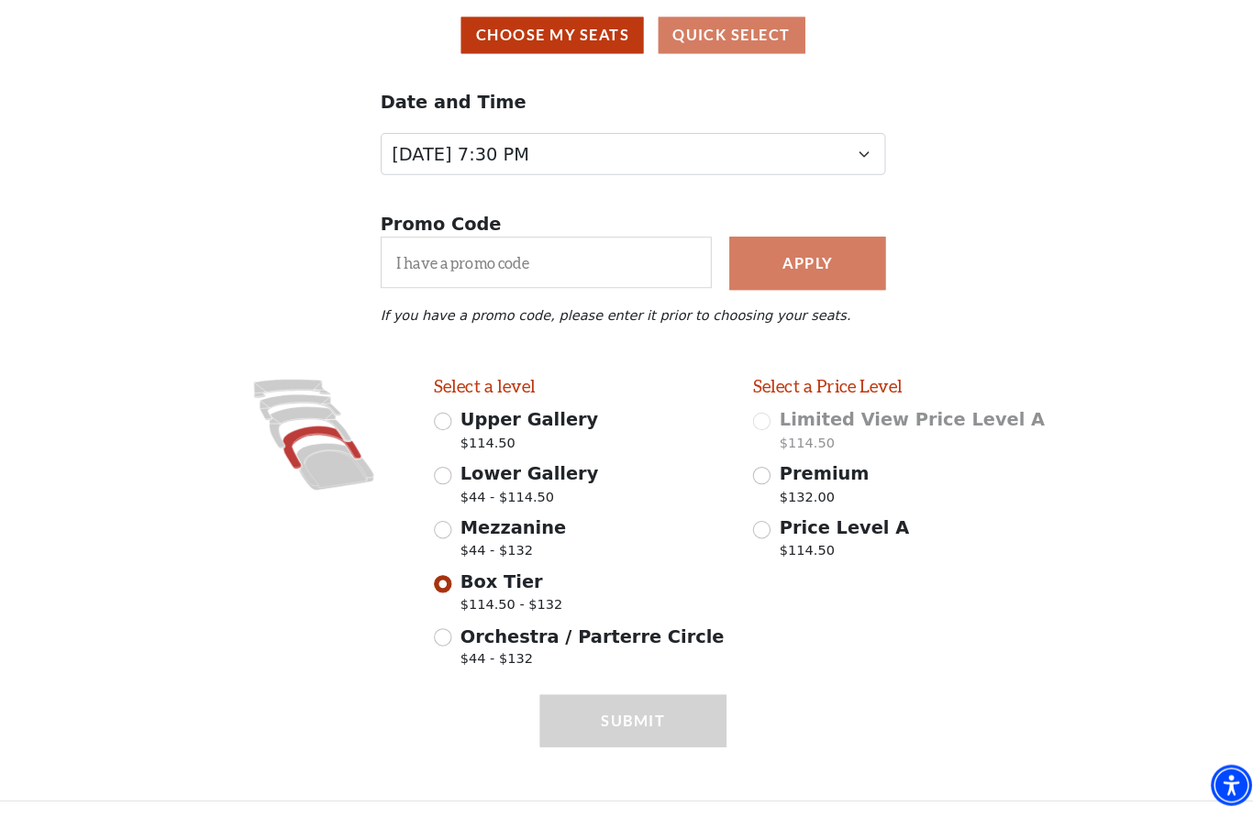
click at [560, 35] on button "Choose My Seats" at bounding box center [547, 50] width 179 height 36
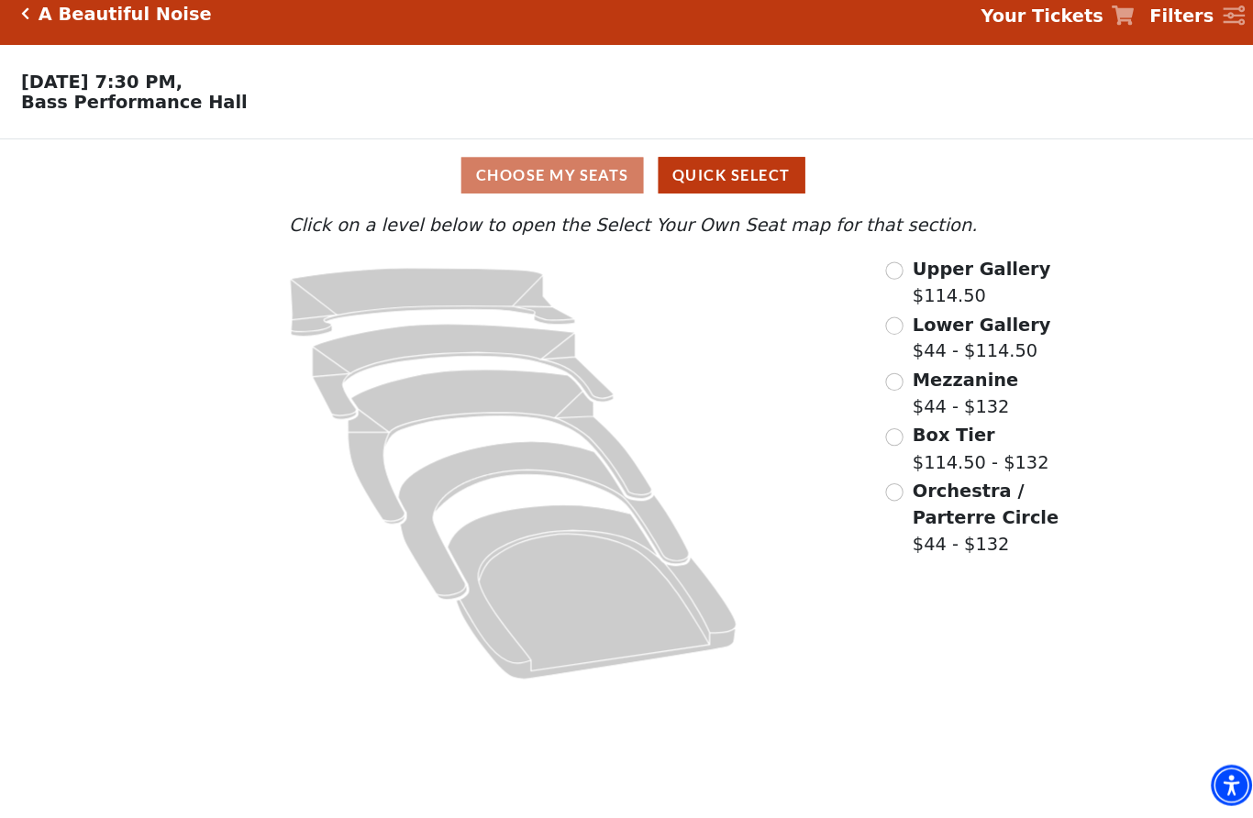
scroll to position [0, 0]
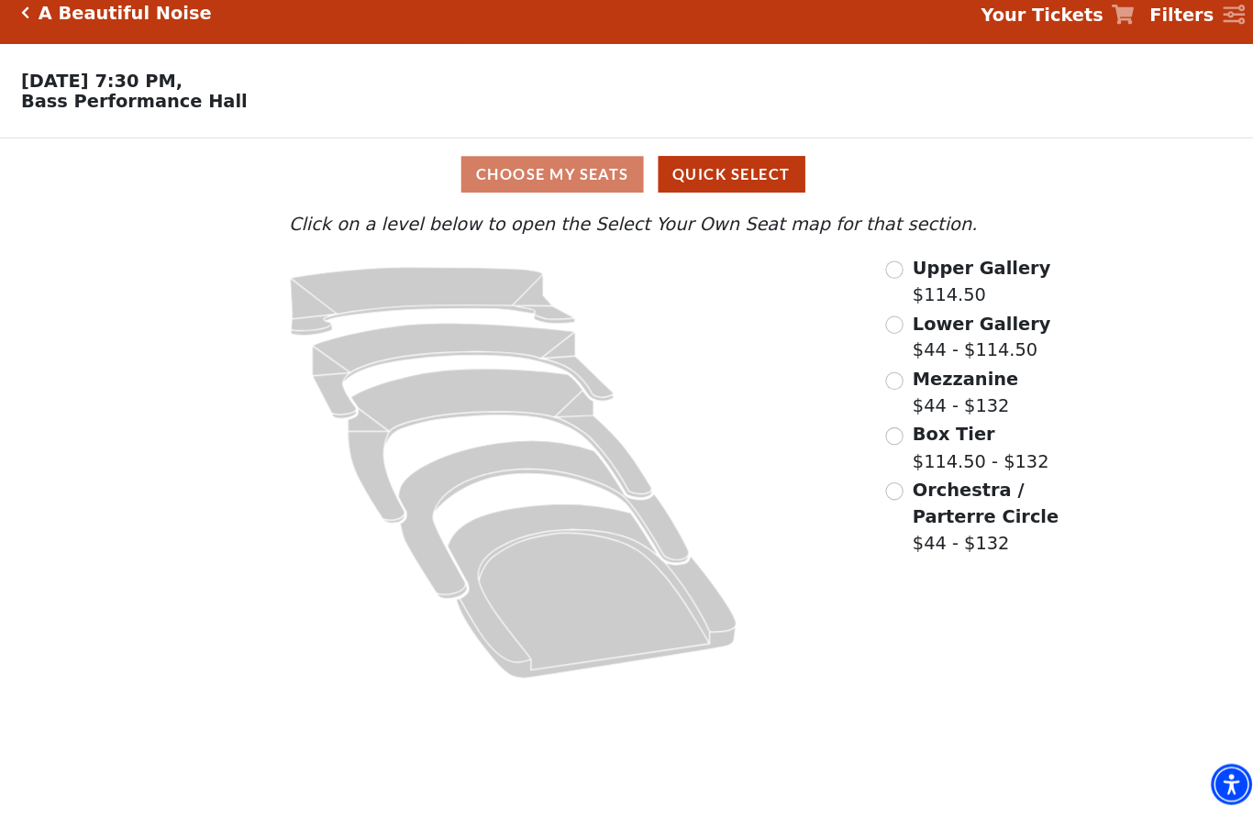
click at [884, 436] on input "Box Tier$114.50 - $132\a" at bounding box center [882, 444] width 17 height 17
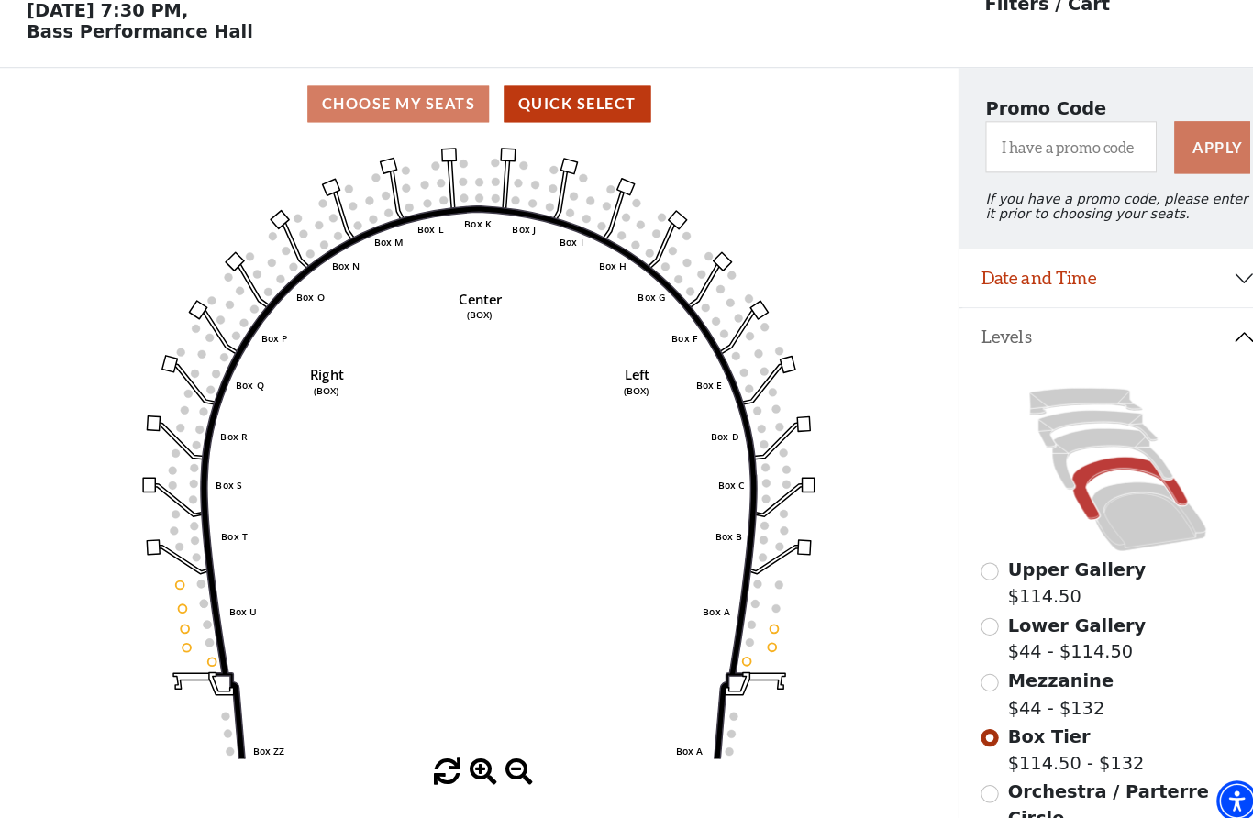
scroll to position [87, 0]
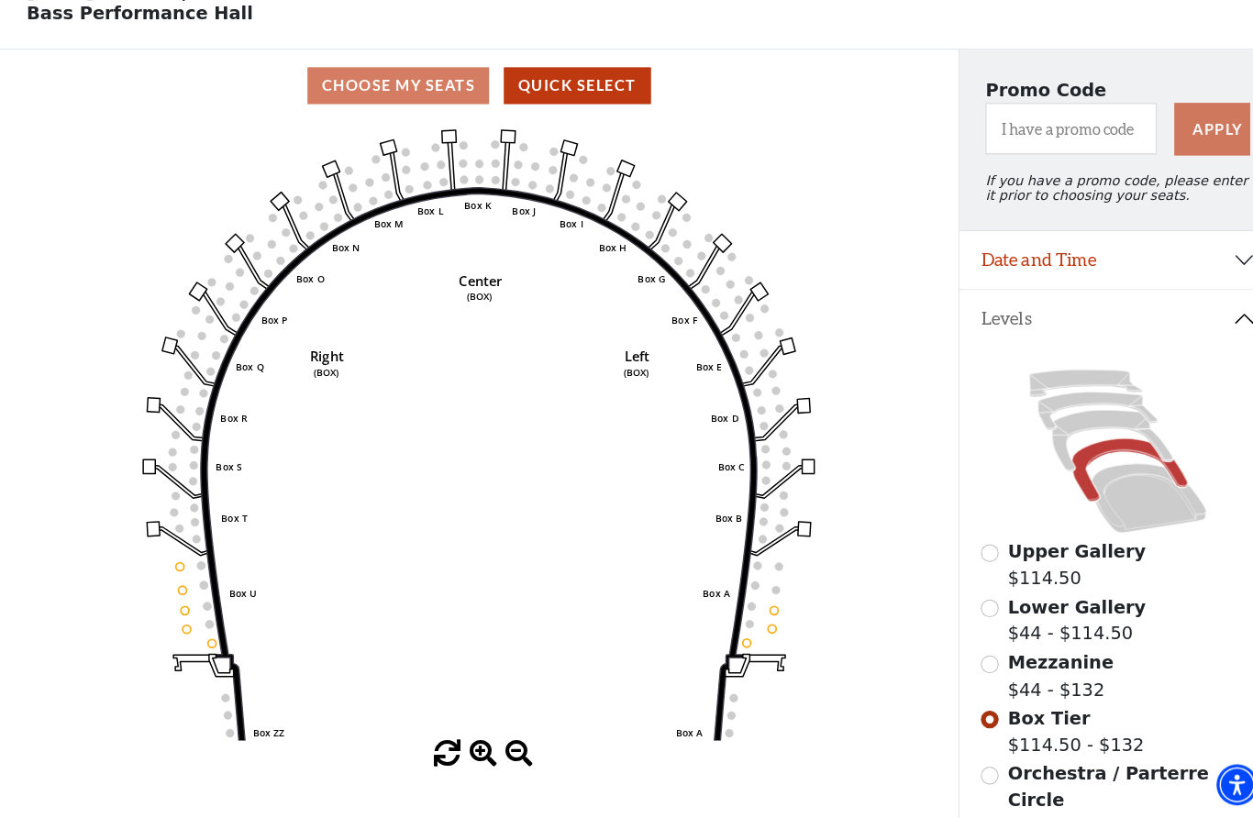
click at [1219, 258] on button "Date and Time" at bounding box center [1097, 271] width 313 height 57
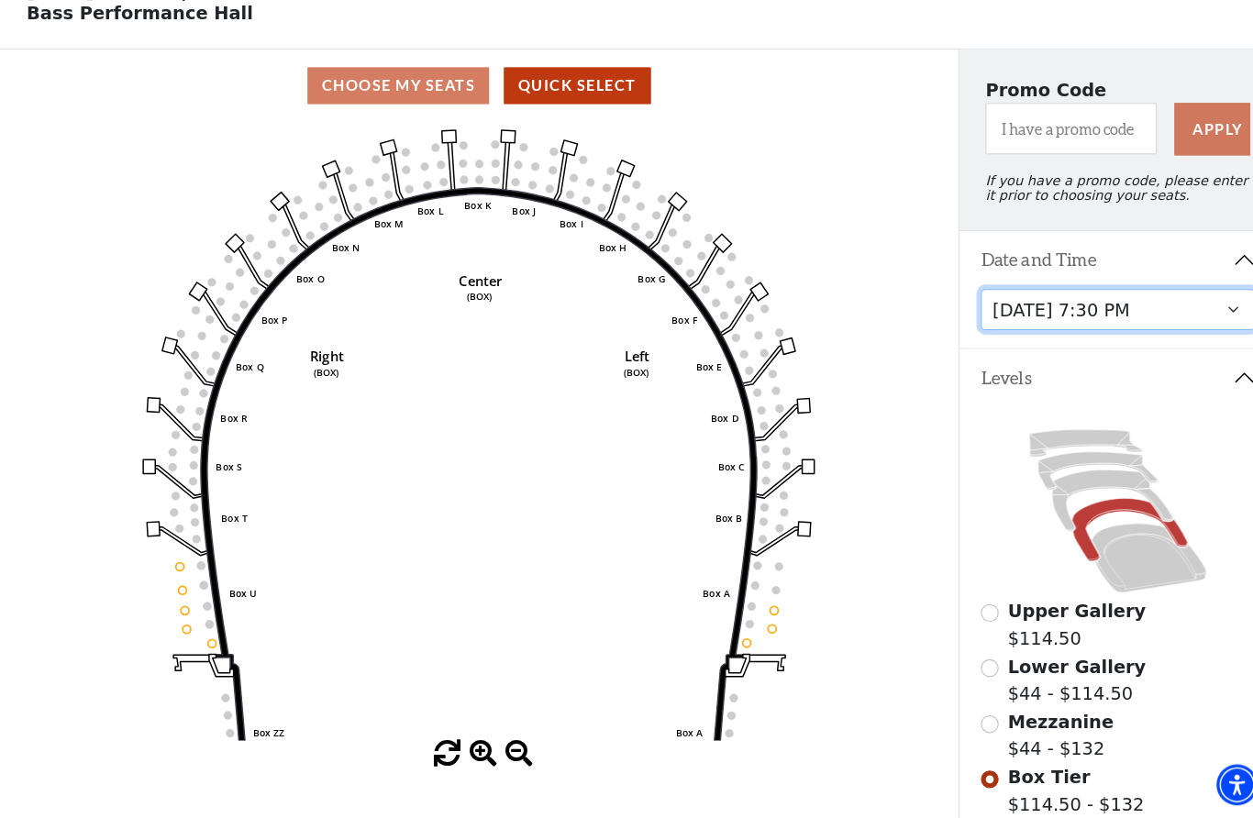
click at [1167, 309] on select "[DATE] 7:30 PM [DATE] 7:30 PM [DATE] 7:30 PM [DATE] 7:30 PM [DATE] 1:30 PM [DAT…" at bounding box center [1096, 320] width 269 height 41
click at [398, 92] on div "Choose My Seats Quick Select" at bounding box center [470, 101] width 940 height 36
click at [394, 84] on div "Choose My Seats Quick Select" at bounding box center [470, 101] width 940 height 36
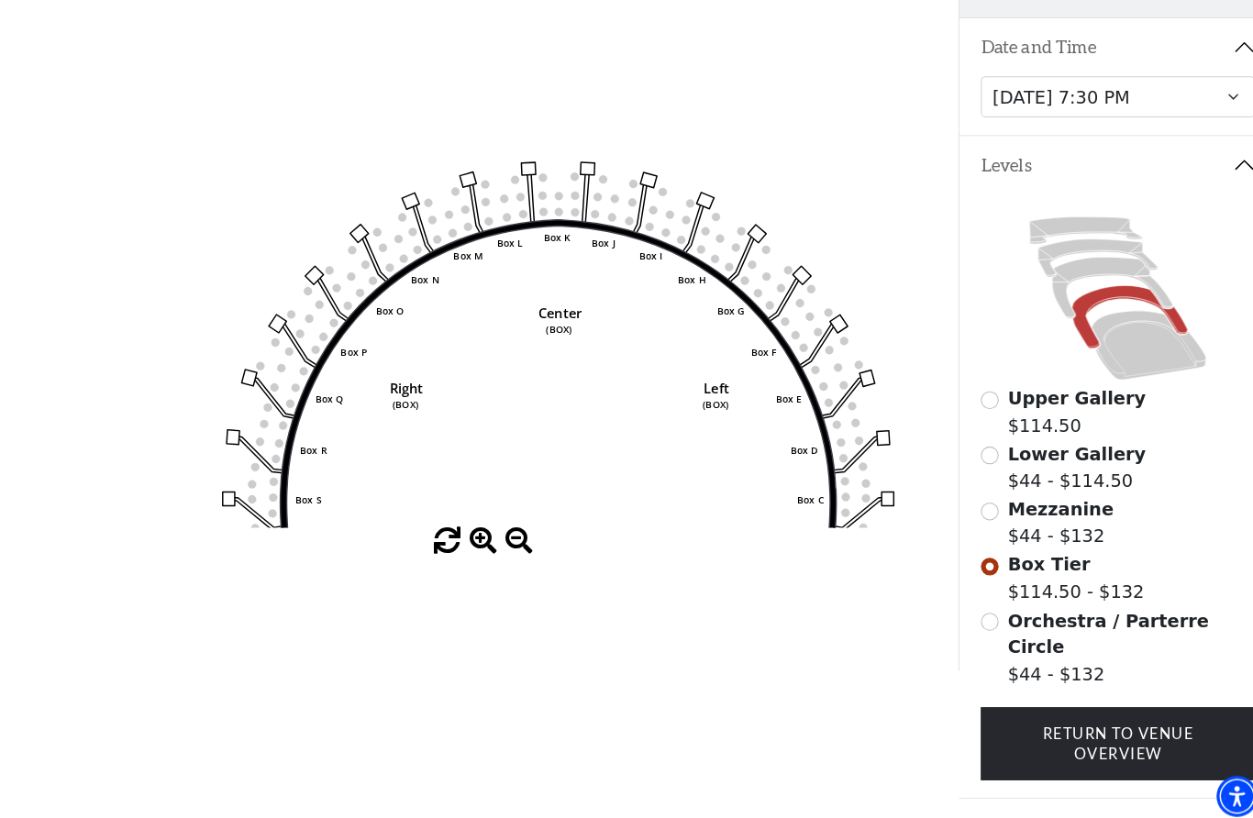
scroll to position [307, 0]
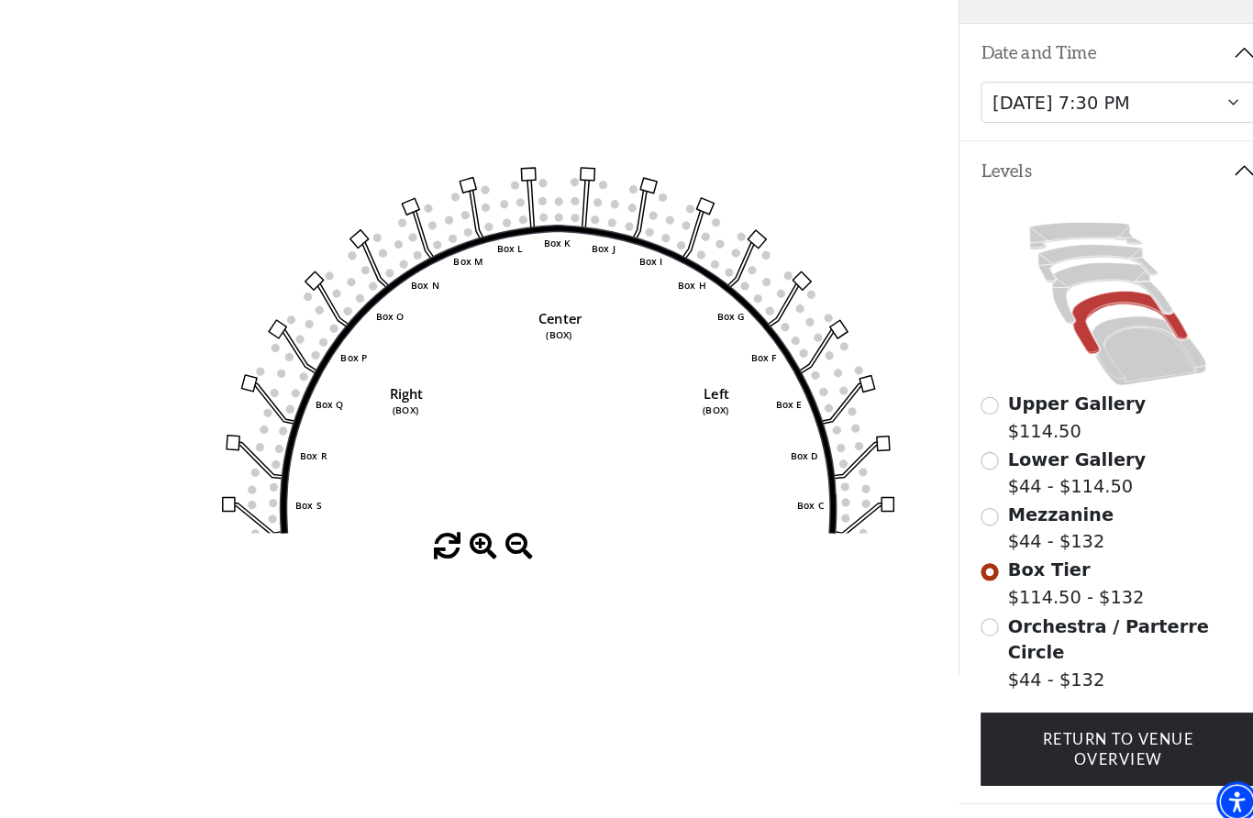
click at [550, 196] on icon "Left (BOX) Right (BOX) Center (BOX) Box ZZ Box U Box T Box S Box R Box Q Box P …" at bounding box center [470, 219] width 846 height 607
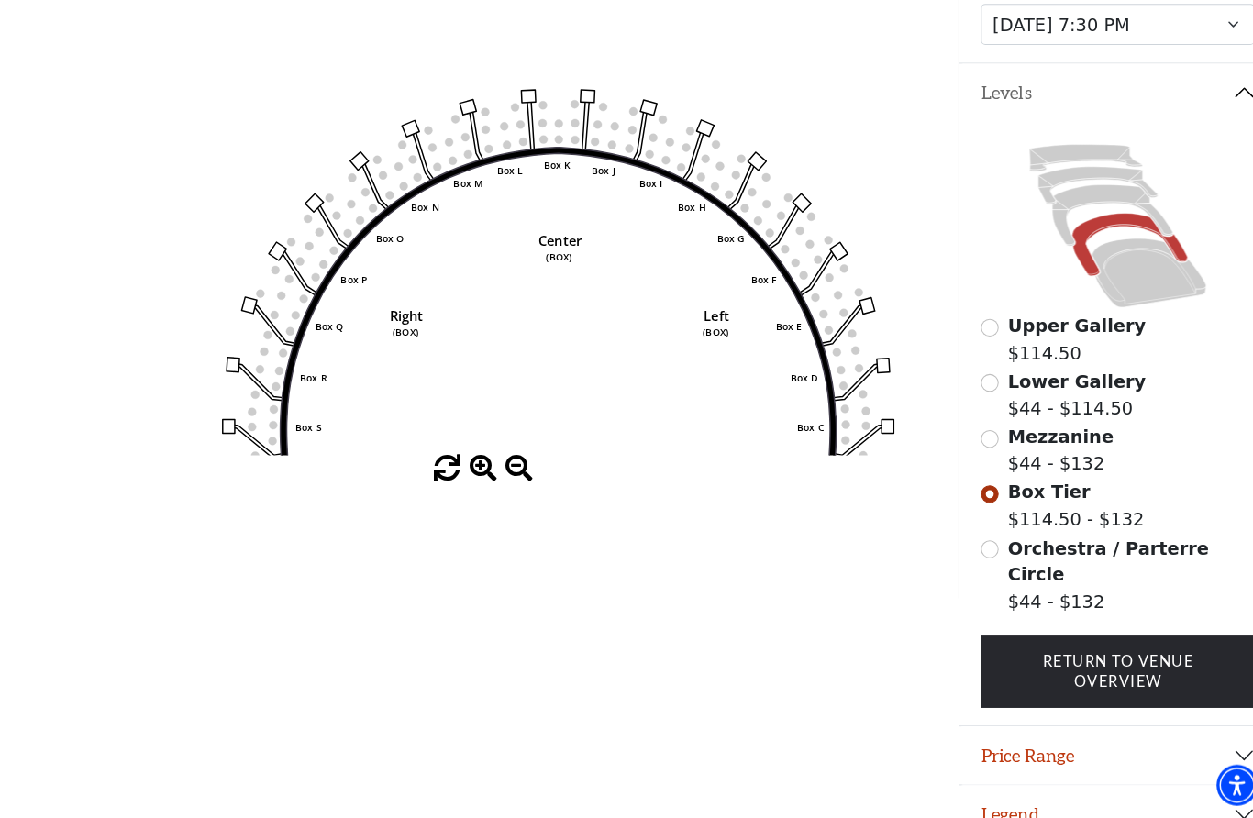
click at [240, 412] on icon "Left (BOX) Right (BOX) Center (BOX) Box ZZ Box U Box T Box S Box R Box Q Box P …" at bounding box center [470, 158] width 846 height 607
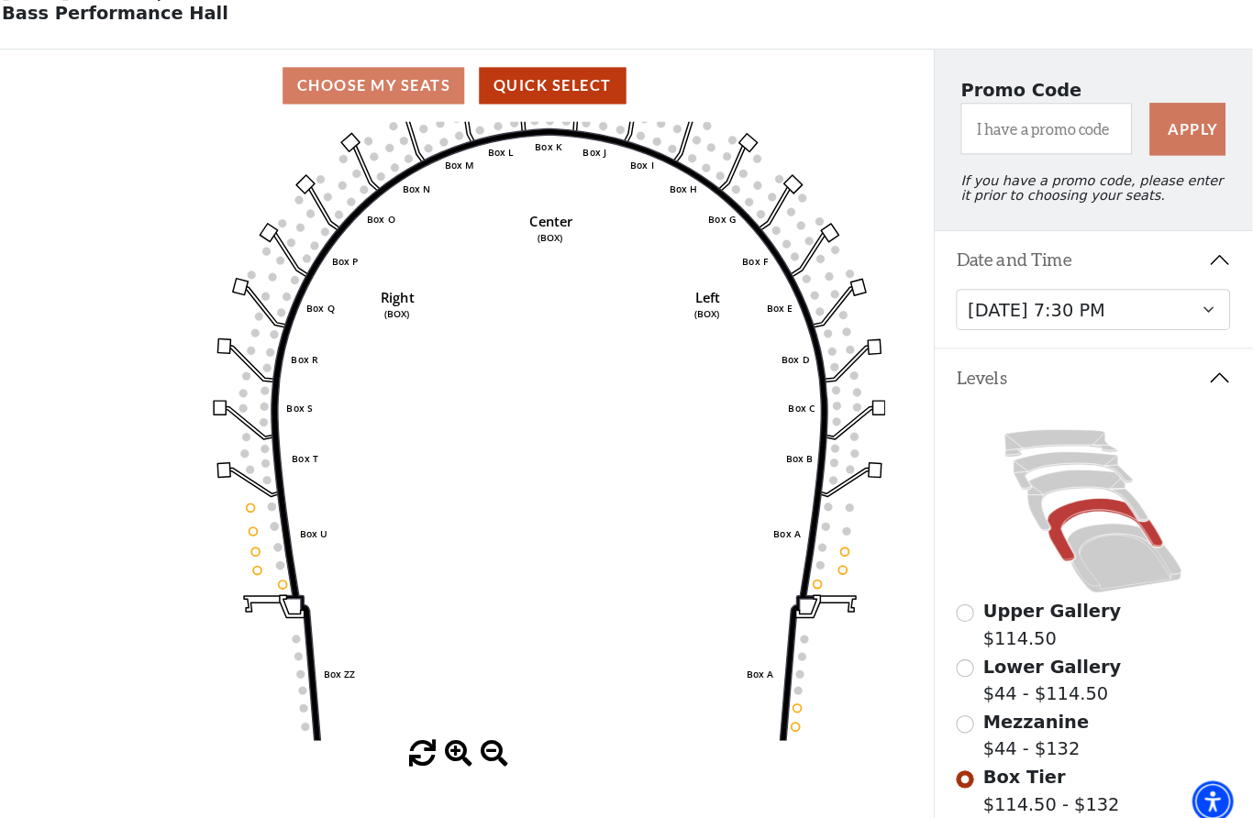
scroll to position [0, 9]
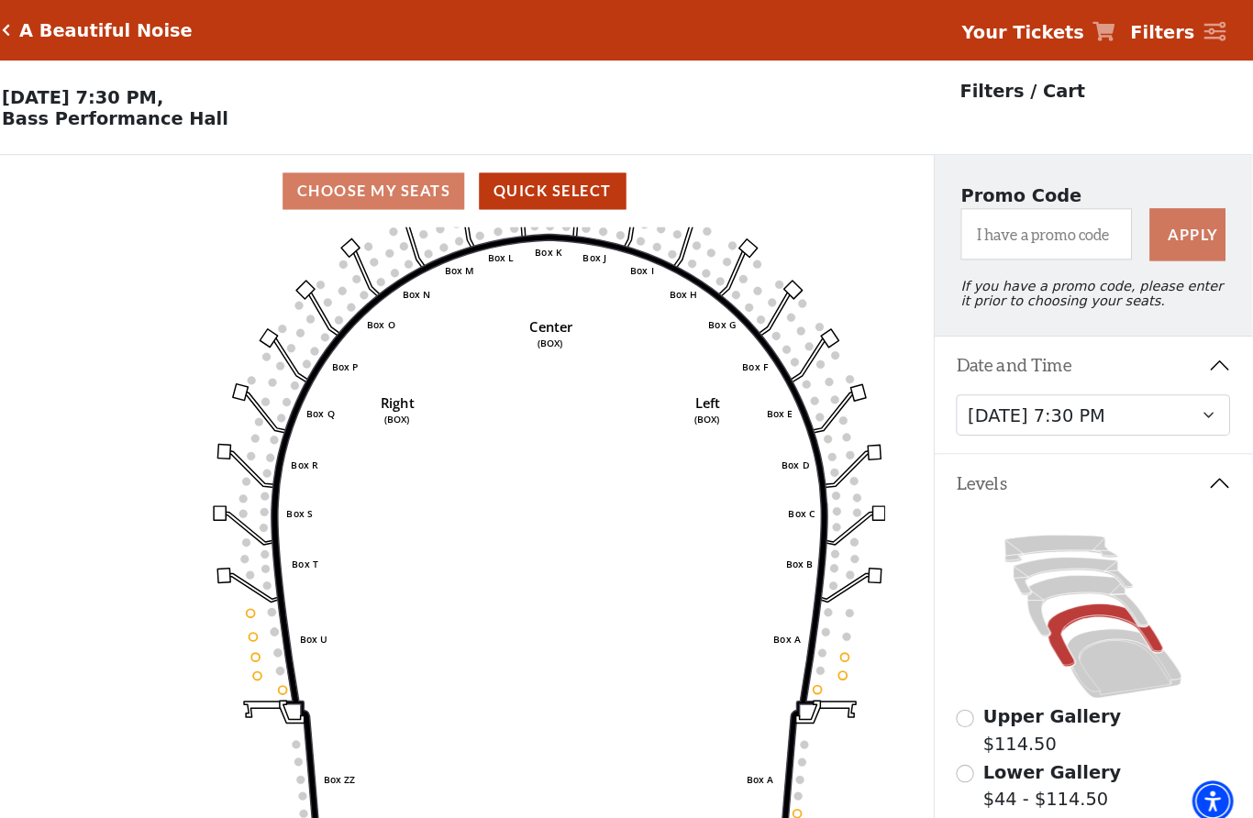
click at [289, 182] on div "Choose My Seats Quick Select" at bounding box center [470, 188] width 940 height 36
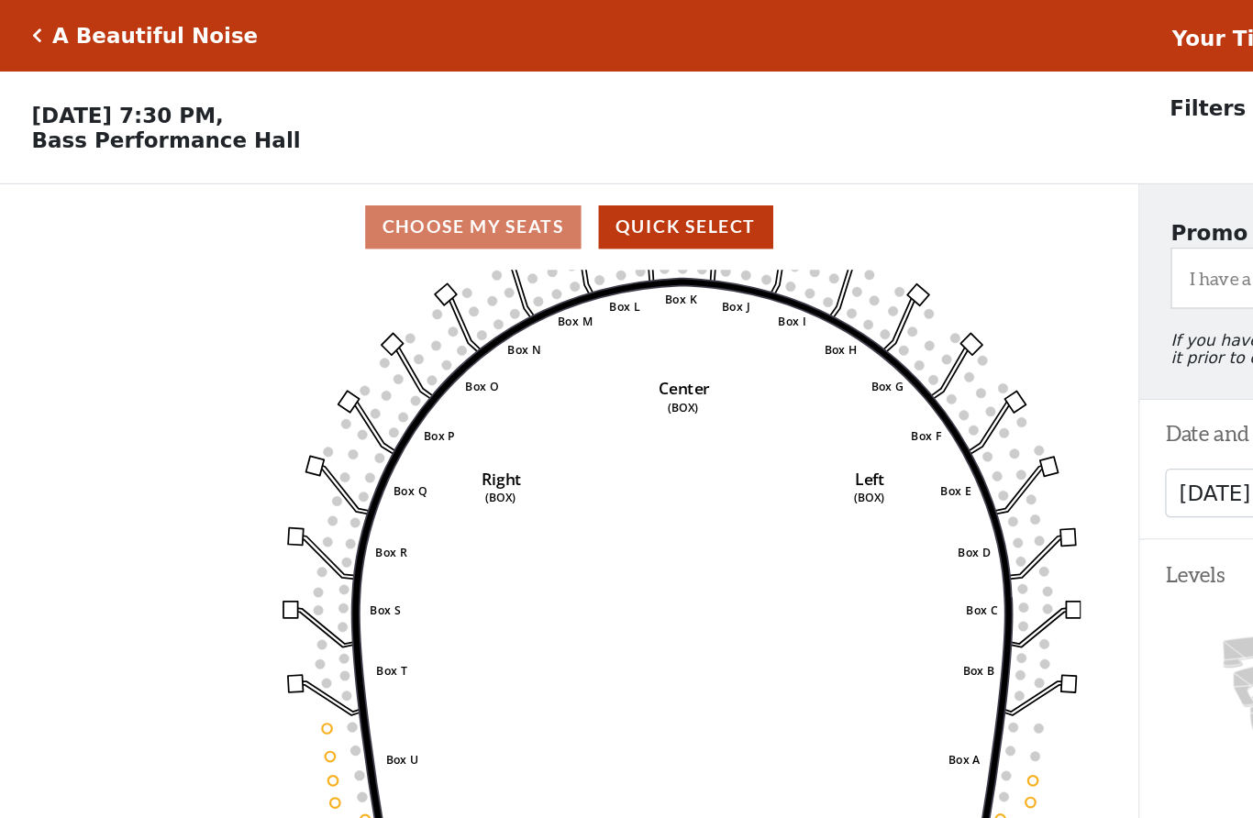
click at [329, 180] on div "Choose My Seats Quick Select" at bounding box center [470, 188] width 940 height 36
click at [395, 194] on div "Choose My Seats Quick Select" at bounding box center [470, 188] width 940 height 36
